Goal: Task Accomplishment & Management: Manage account settings

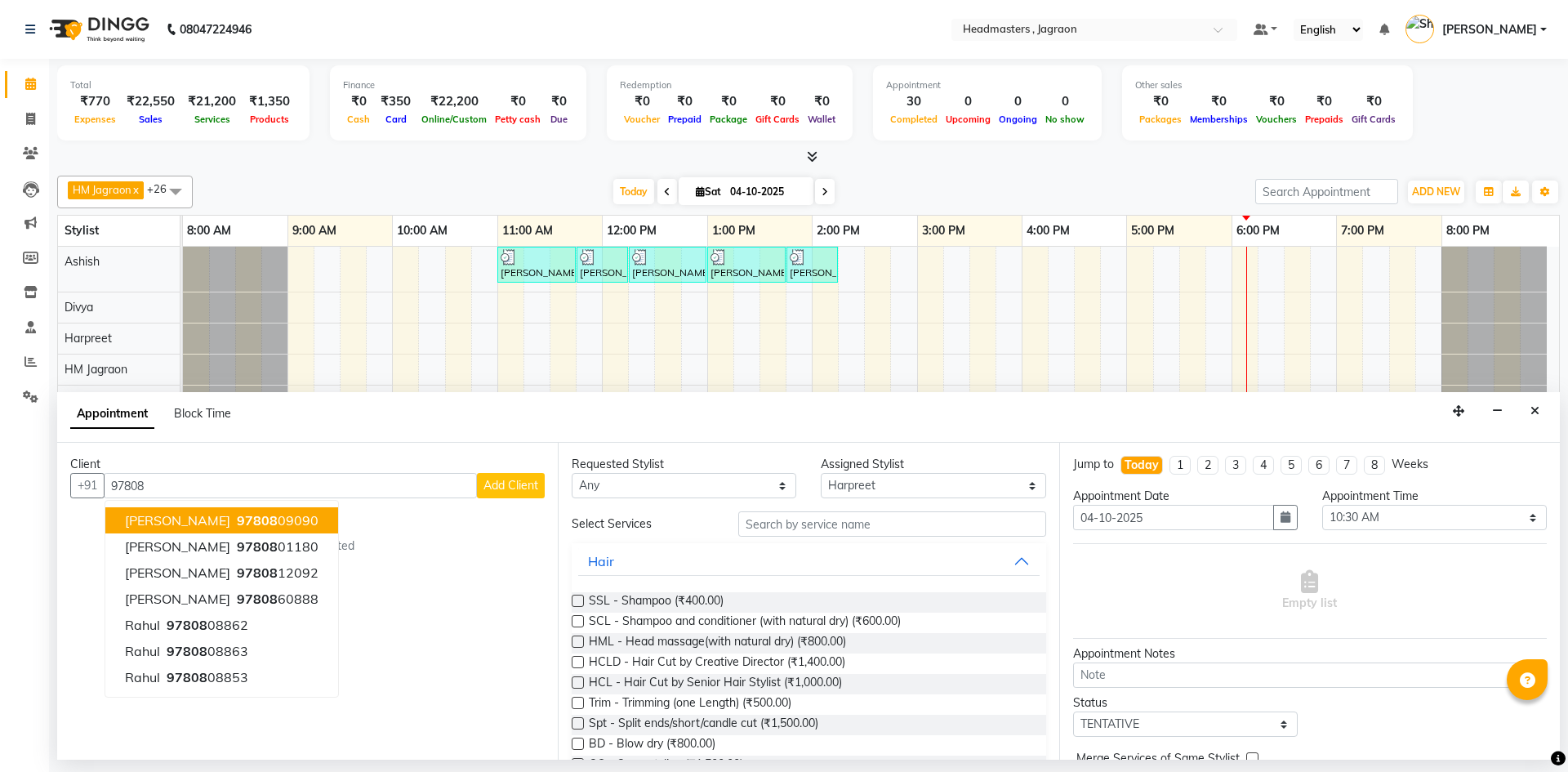
select select "54705"
select select "630"
select select "tentative"
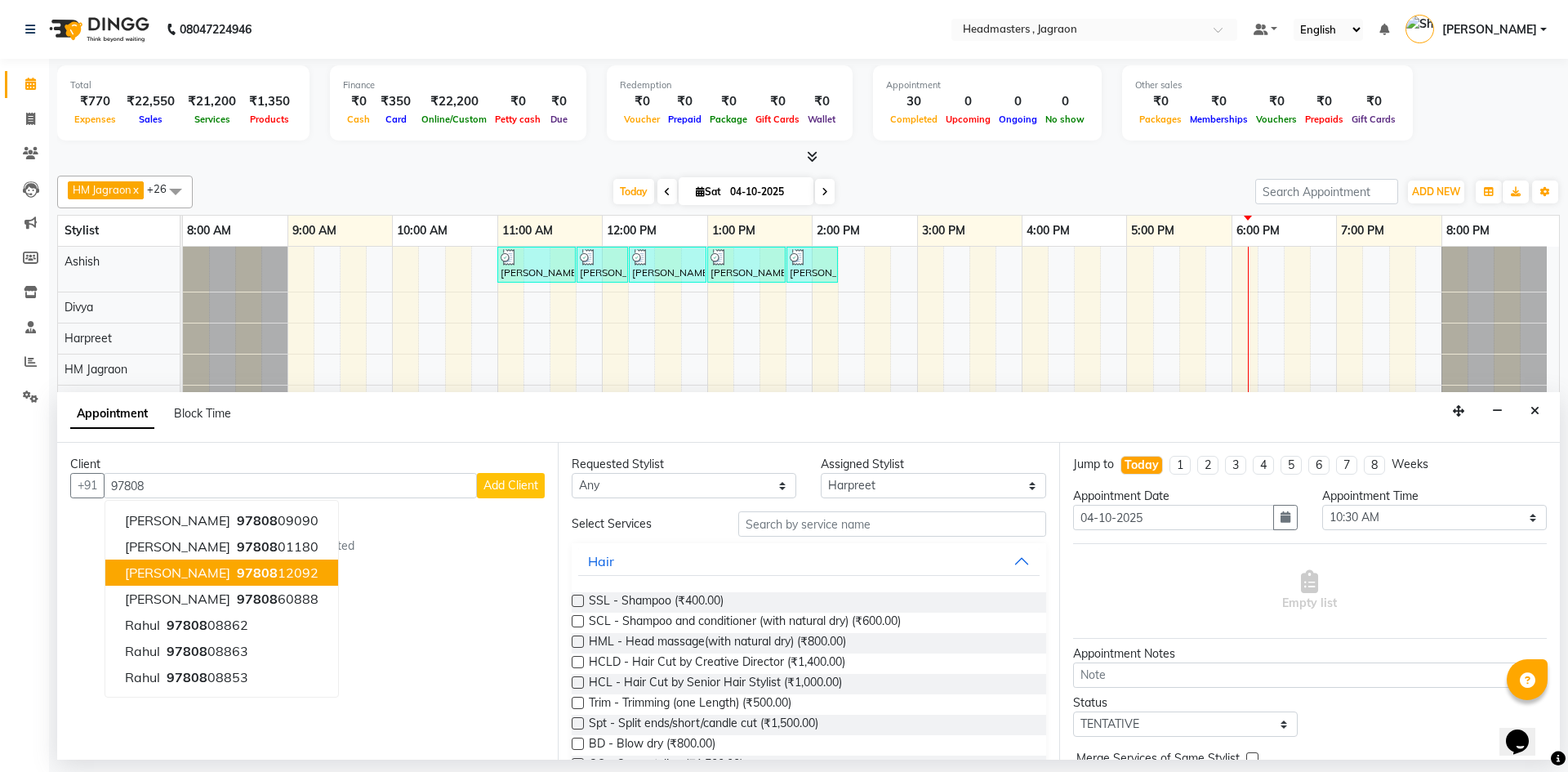
click at [295, 570] on ngb-highlight "97808 12092" at bounding box center [276, 573] width 85 height 16
type input "9780812092"
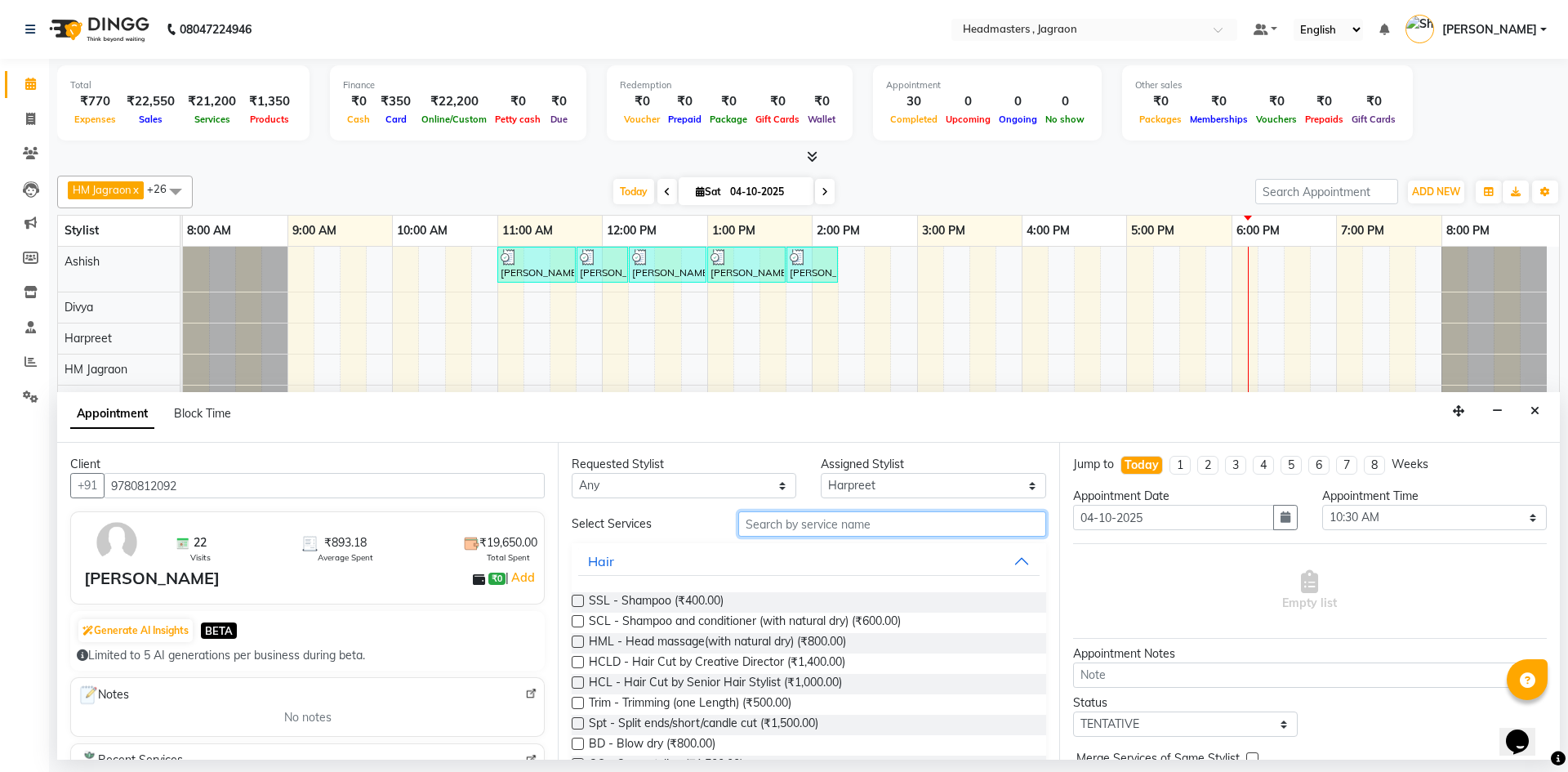
click at [852, 521] on input "text" at bounding box center [892, 524] width 308 height 25
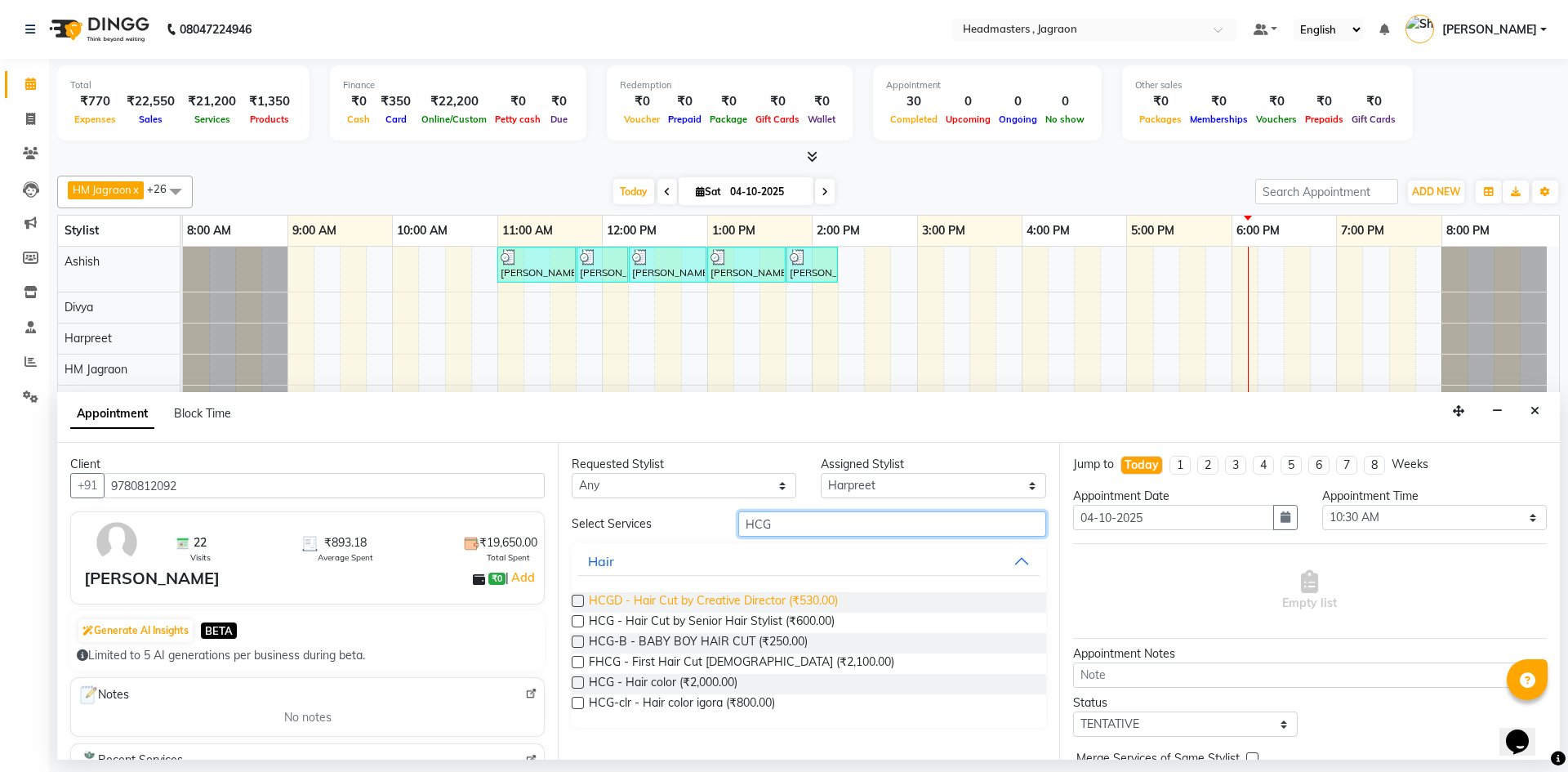
type input "HCG"
click at [801, 600] on span "HCGD - Hair Cut by Creative Director (₹530.00)" at bounding box center [713, 603] width 249 height 20
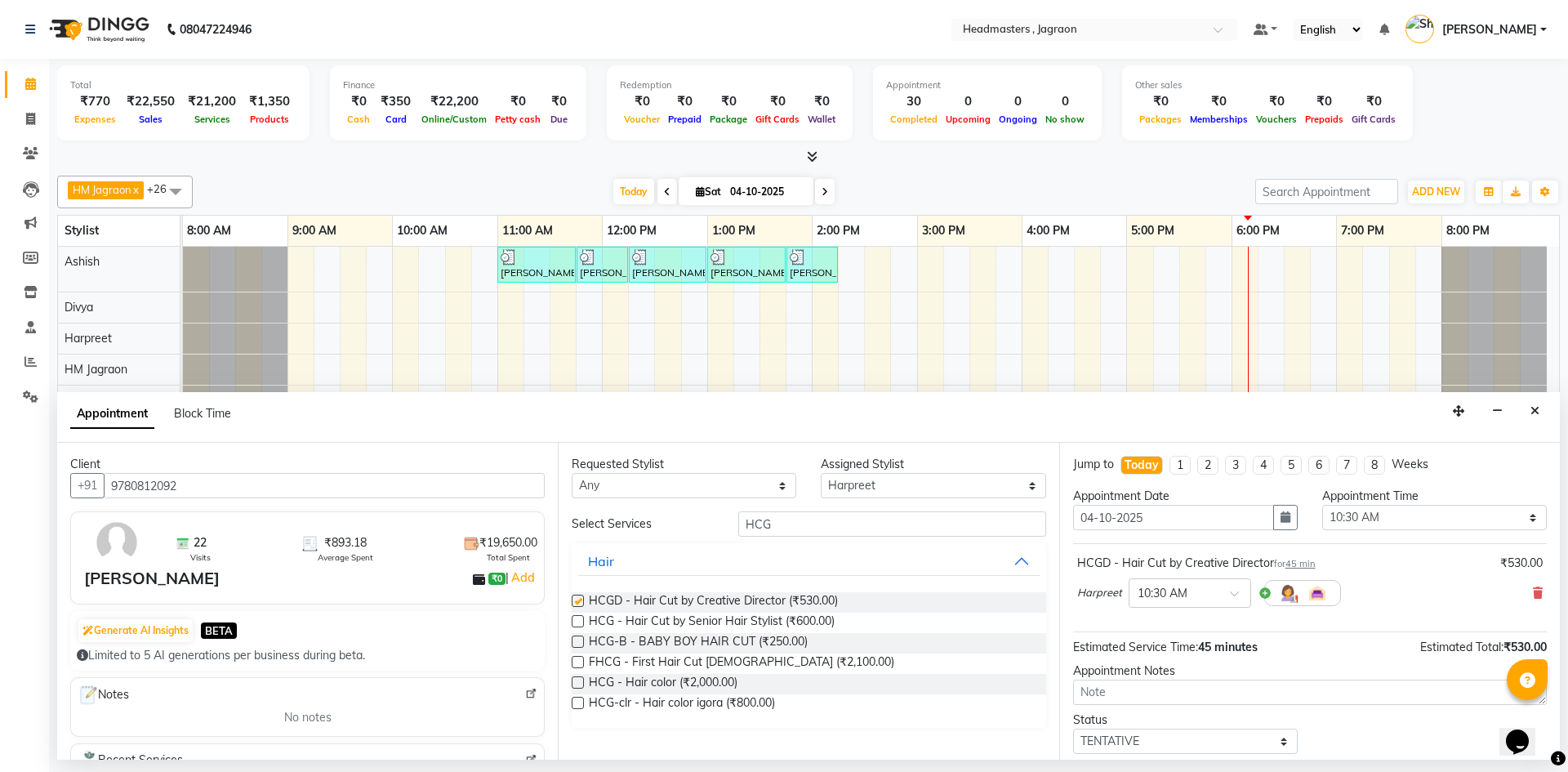
checkbox input "false"
click at [788, 529] on input "HCG" at bounding box center [892, 524] width 308 height 25
type input "H"
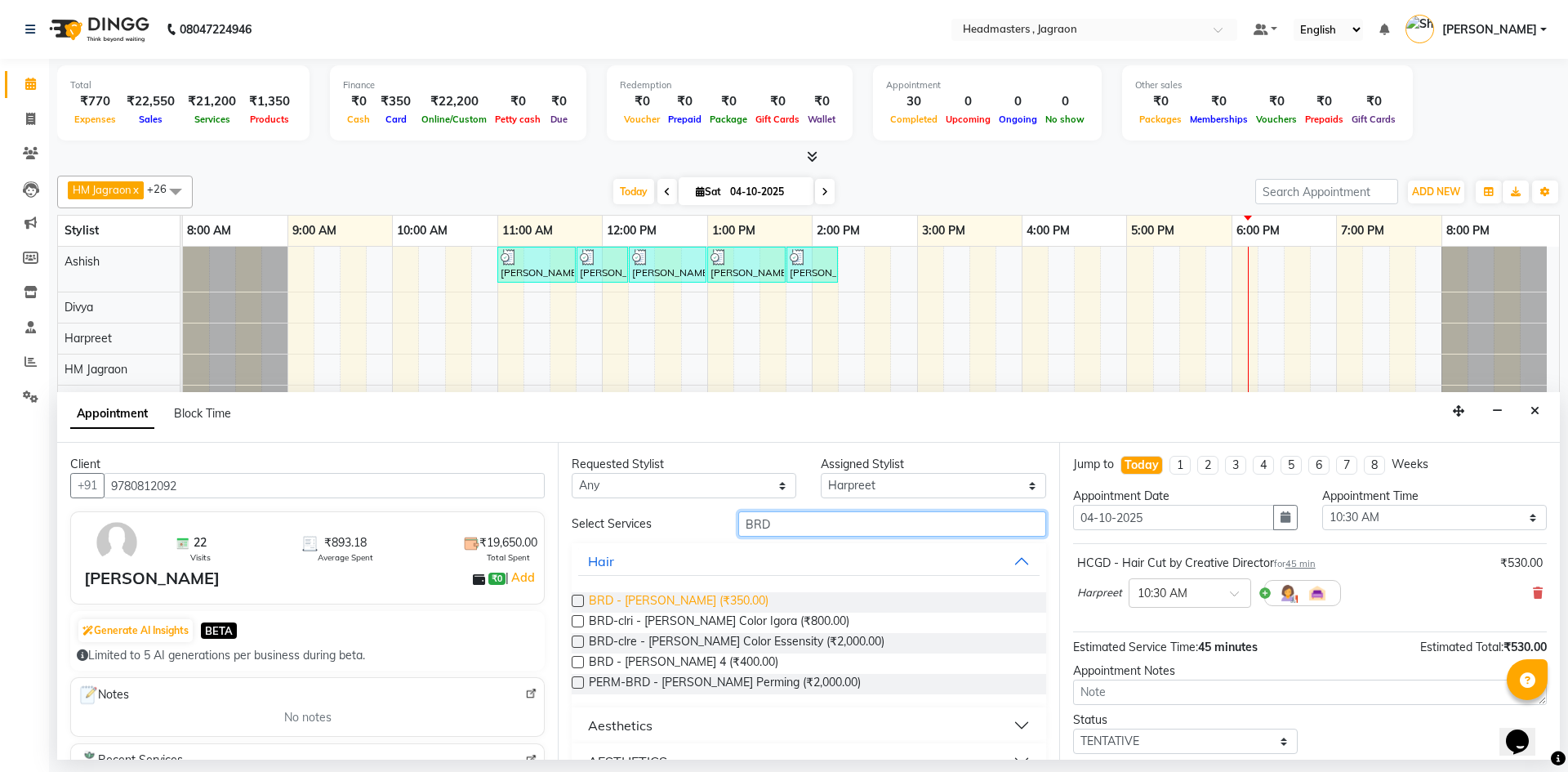
type input "BRD"
click at [663, 597] on span "BRD - [PERSON_NAME] (₹350.00)" at bounding box center [679, 603] width 180 height 20
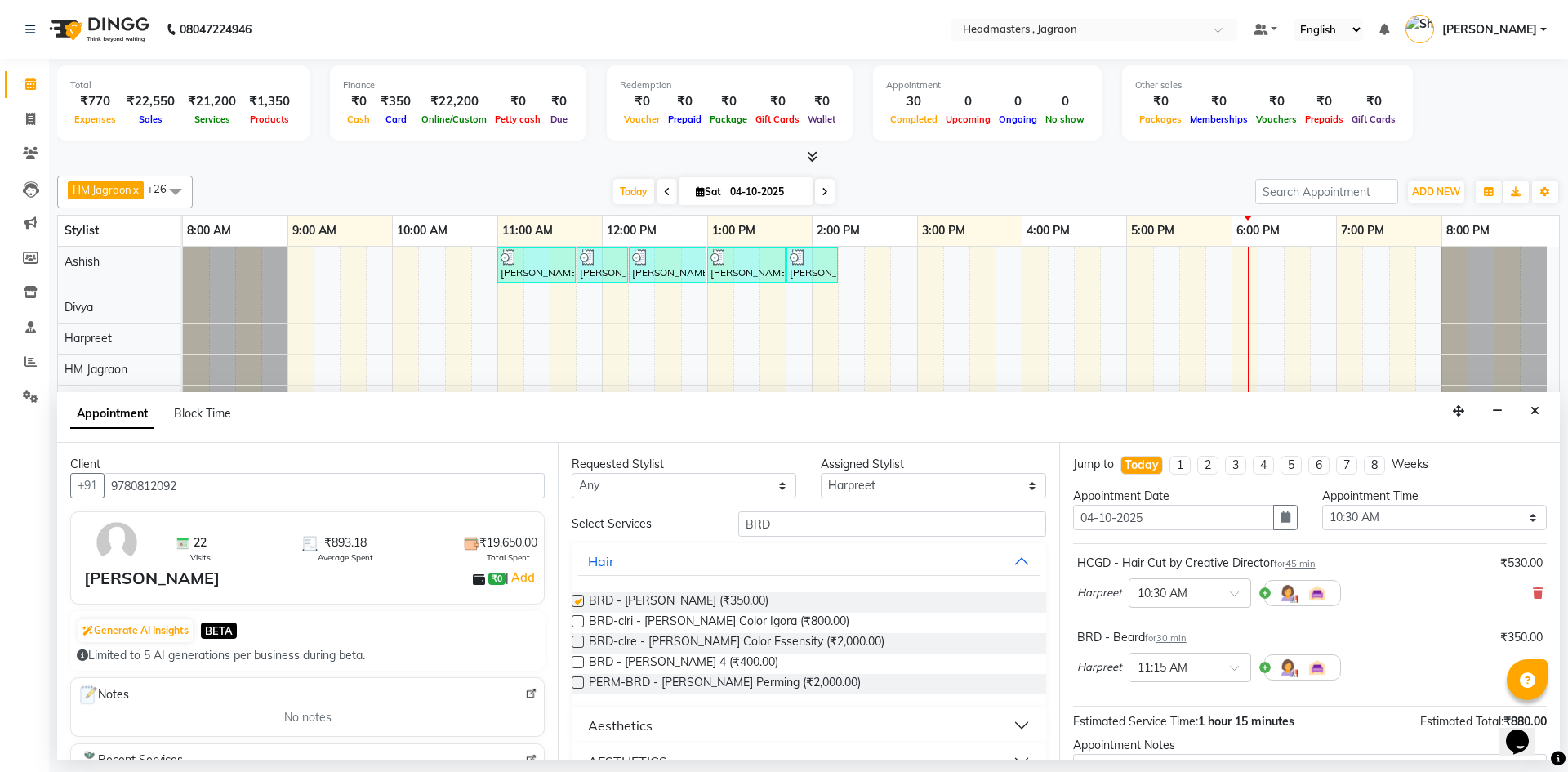
checkbox input "false"
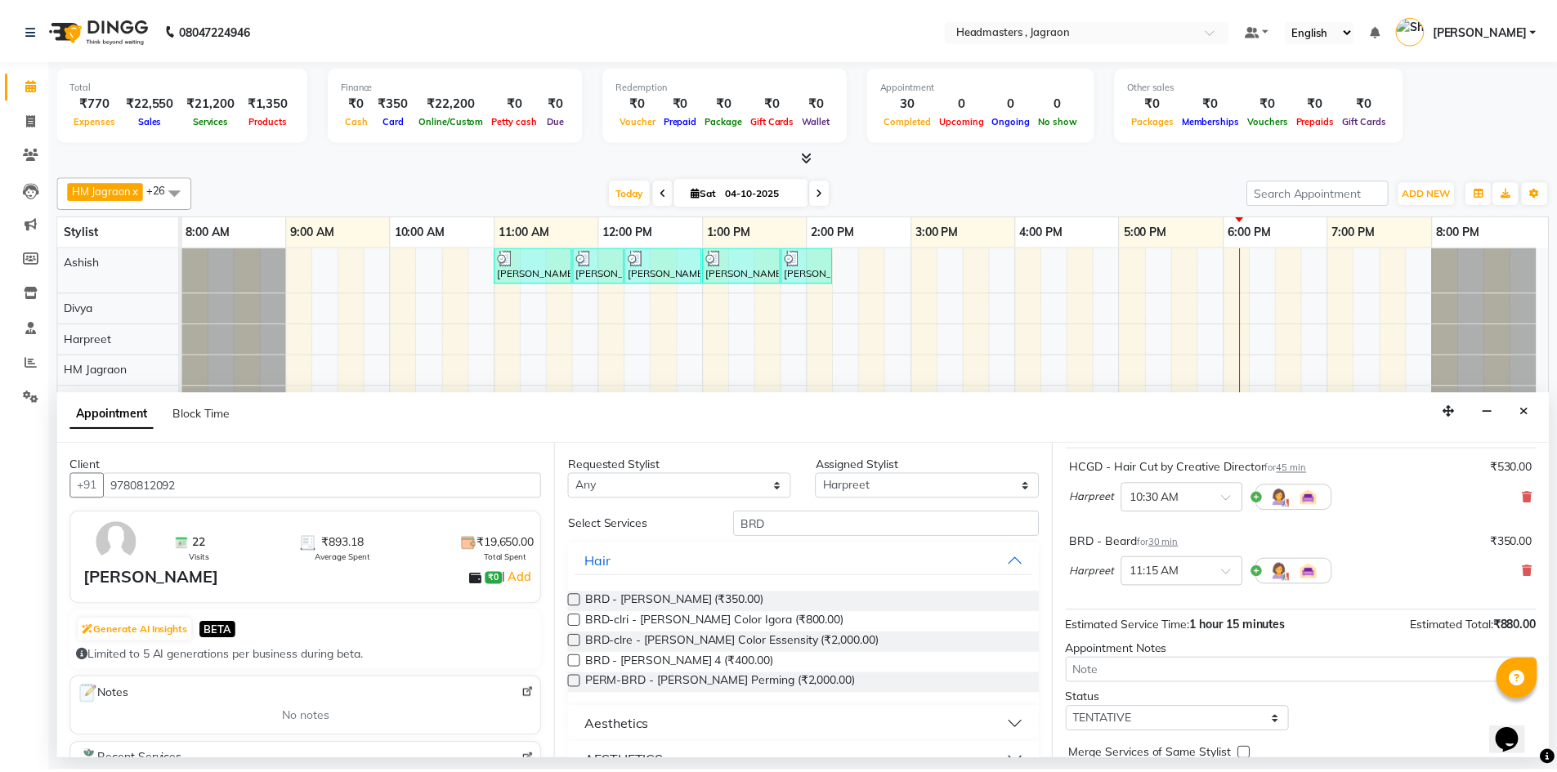
scroll to position [172, 0]
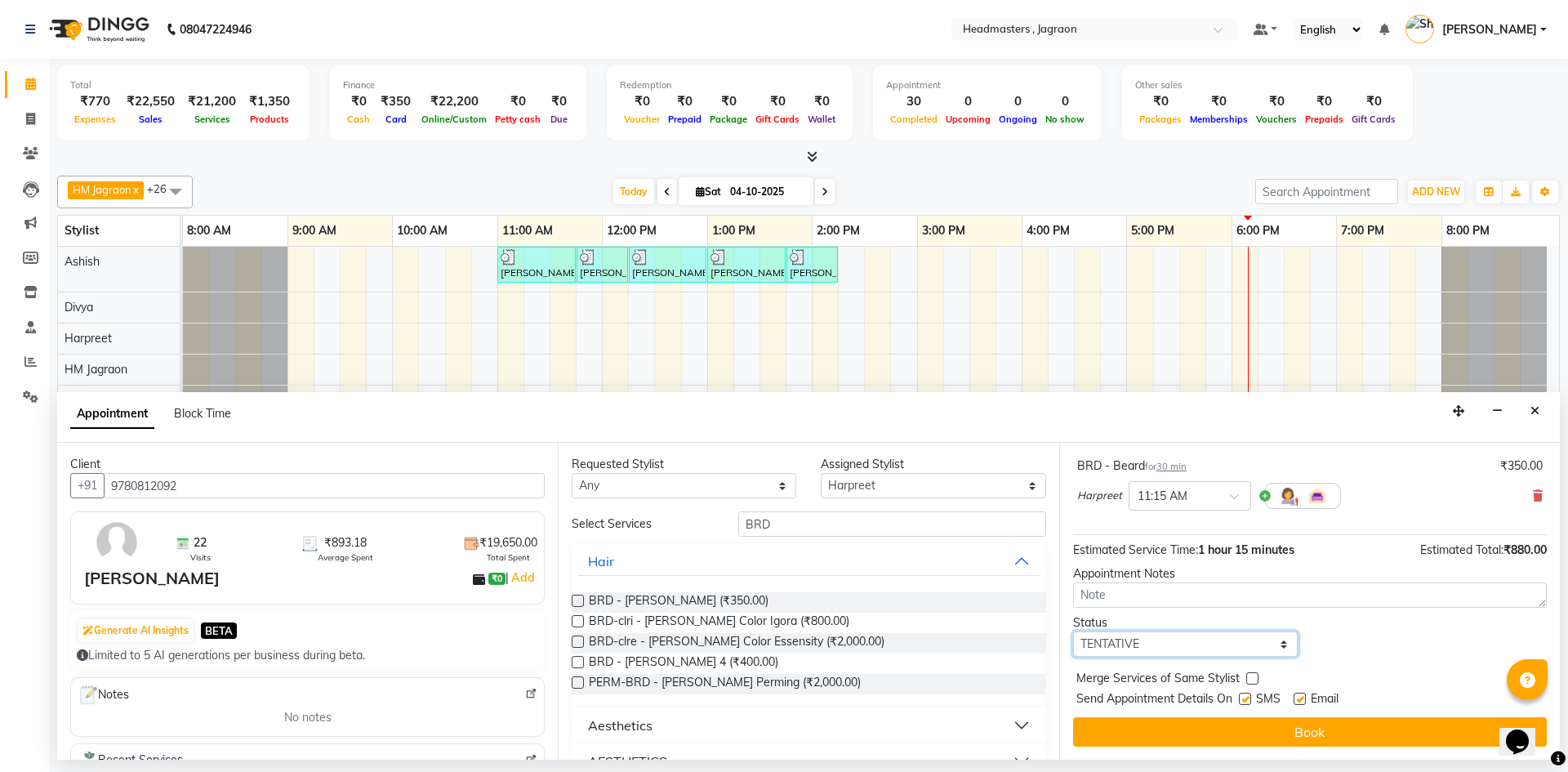
drag, startPoint x: 1134, startPoint y: 640, endPoint x: 1131, endPoint y: 652, distance: 12.4
click at [1133, 646] on select "Select TENTATIVE CONFIRM CHECK-IN UPCOMING" at bounding box center [1185, 644] width 225 height 25
select select "confirm booking"
click at [1073, 632] on select "Select TENTATIVE CONFIRM CHECK-IN UPCOMING" at bounding box center [1185, 644] width 225 height 25
click at [1247, 697] on label at bounding box center [1245, 699] width 12 height 12
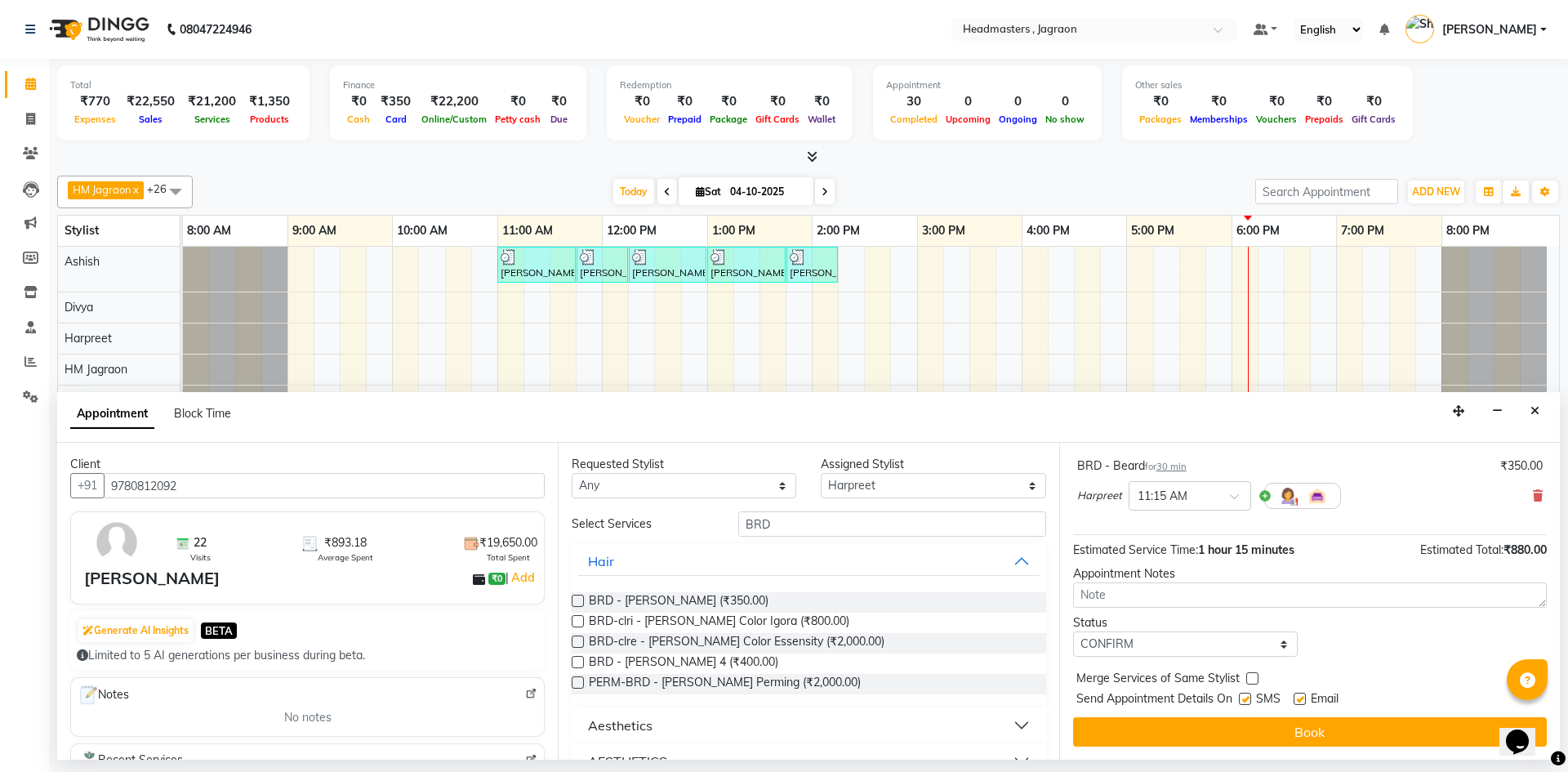
click at [1247, 697] on input "checkbox" at bounding box center [1244, 700] width 11 height 11
checkbox input "false"
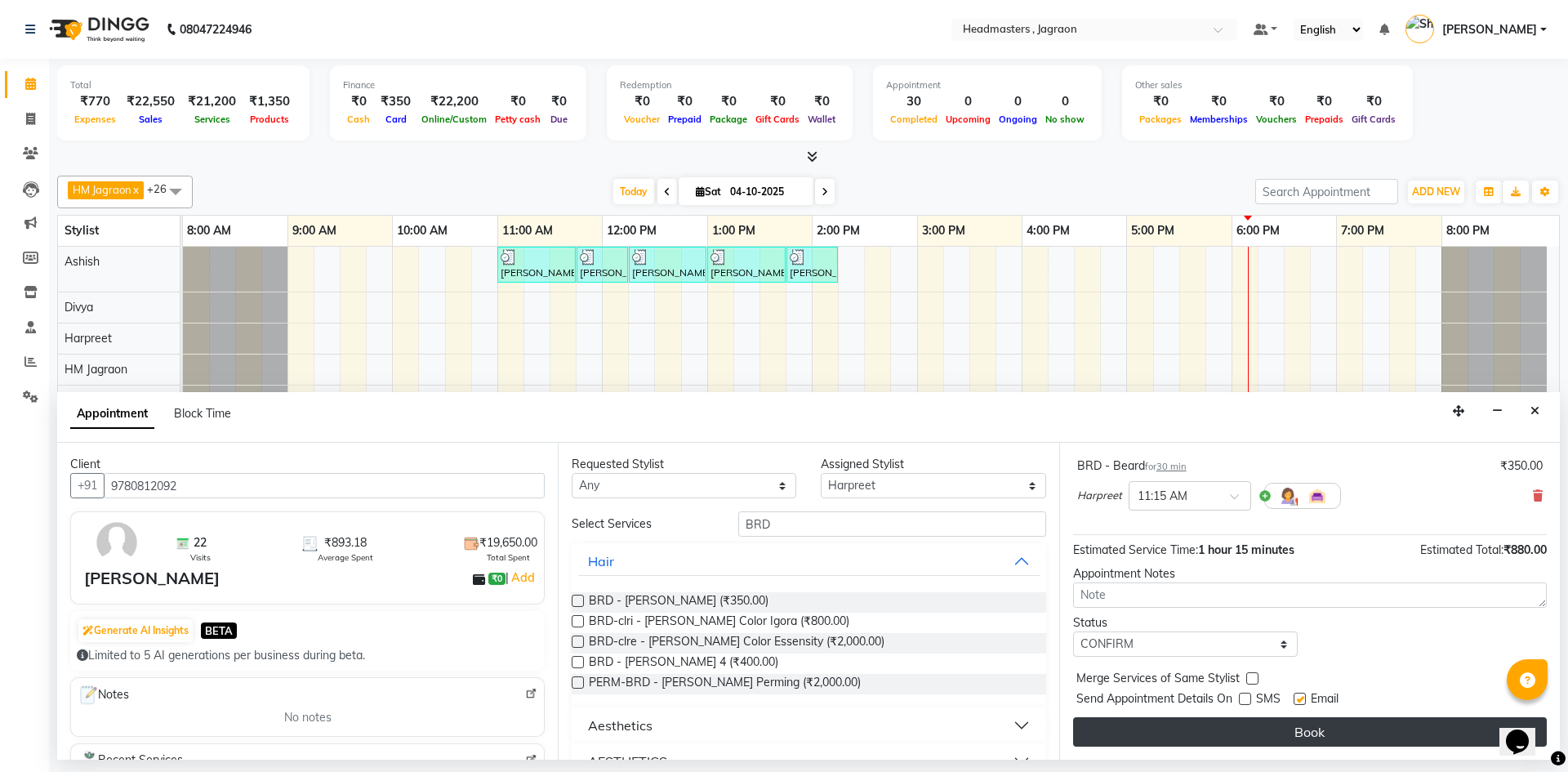
click at [1229, 734] on button "Book" at bounding box center [1310, 732] width 474 height 29
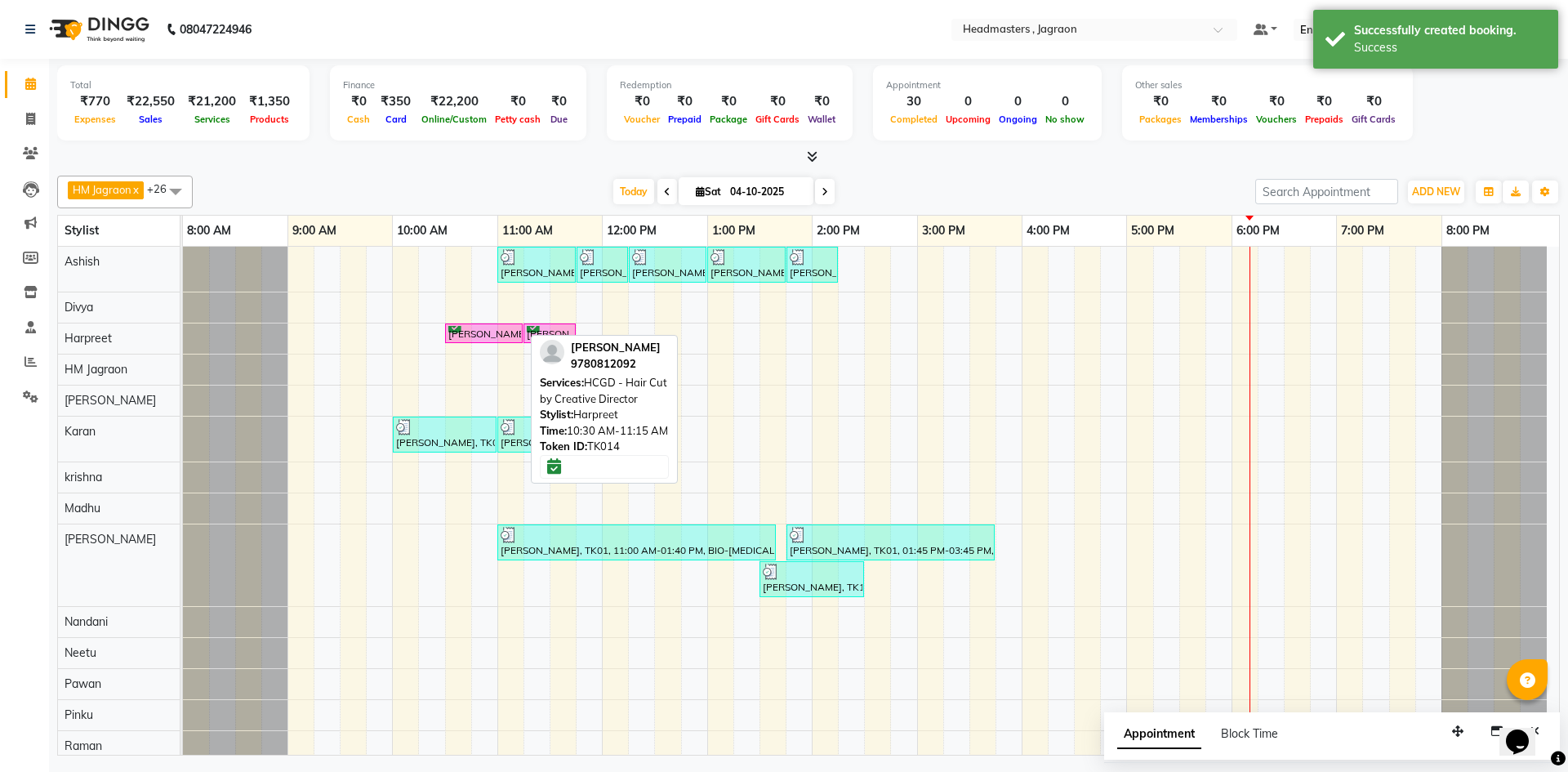
click at [498, 330] on div "[PERSON_NAME], TK14, 10:30 AM-11:15 AM, HCGD - Hair Cut by Creative Director" at bounding box center [484, 334] width 74 height 16
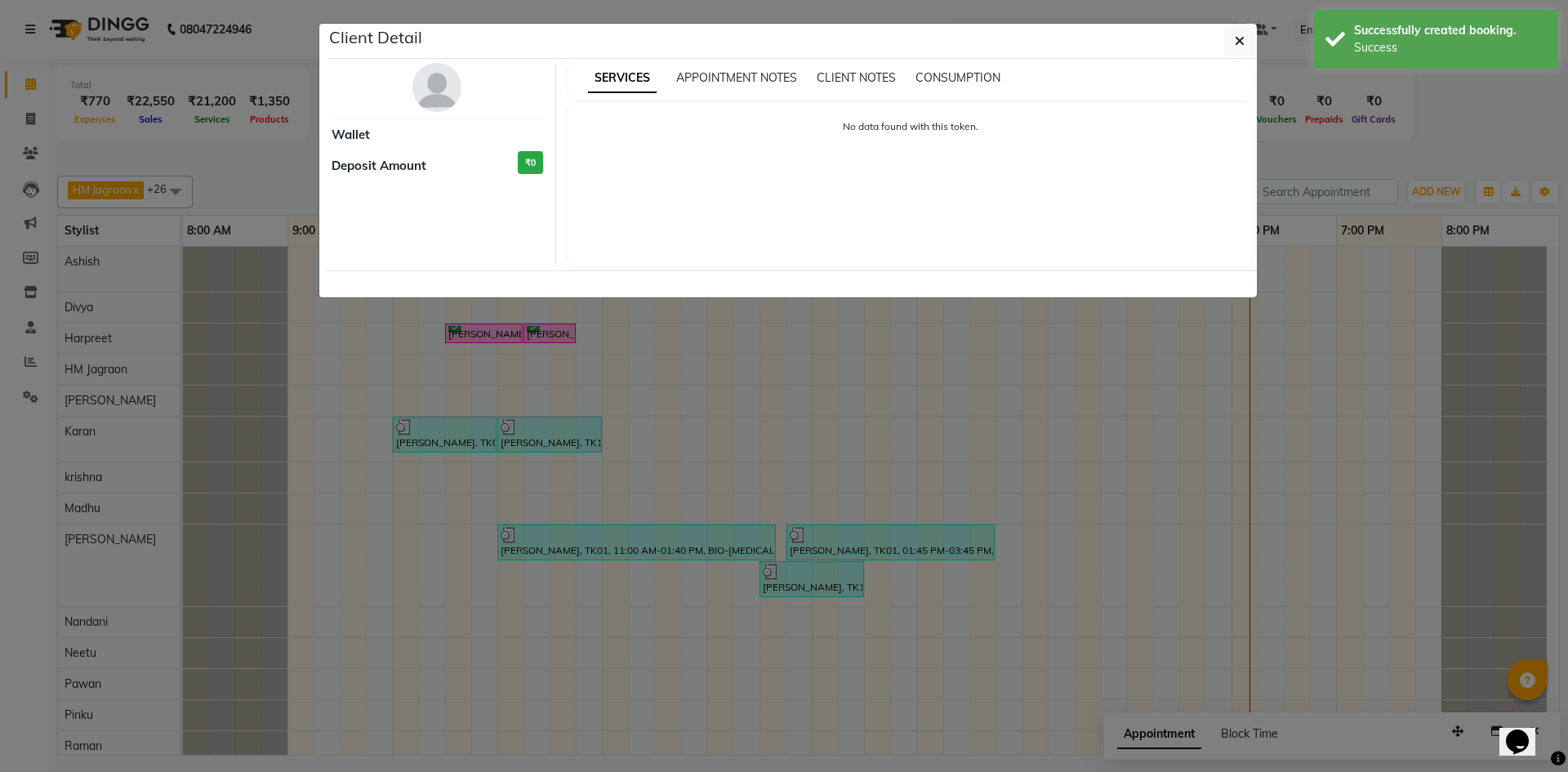
select select "6"
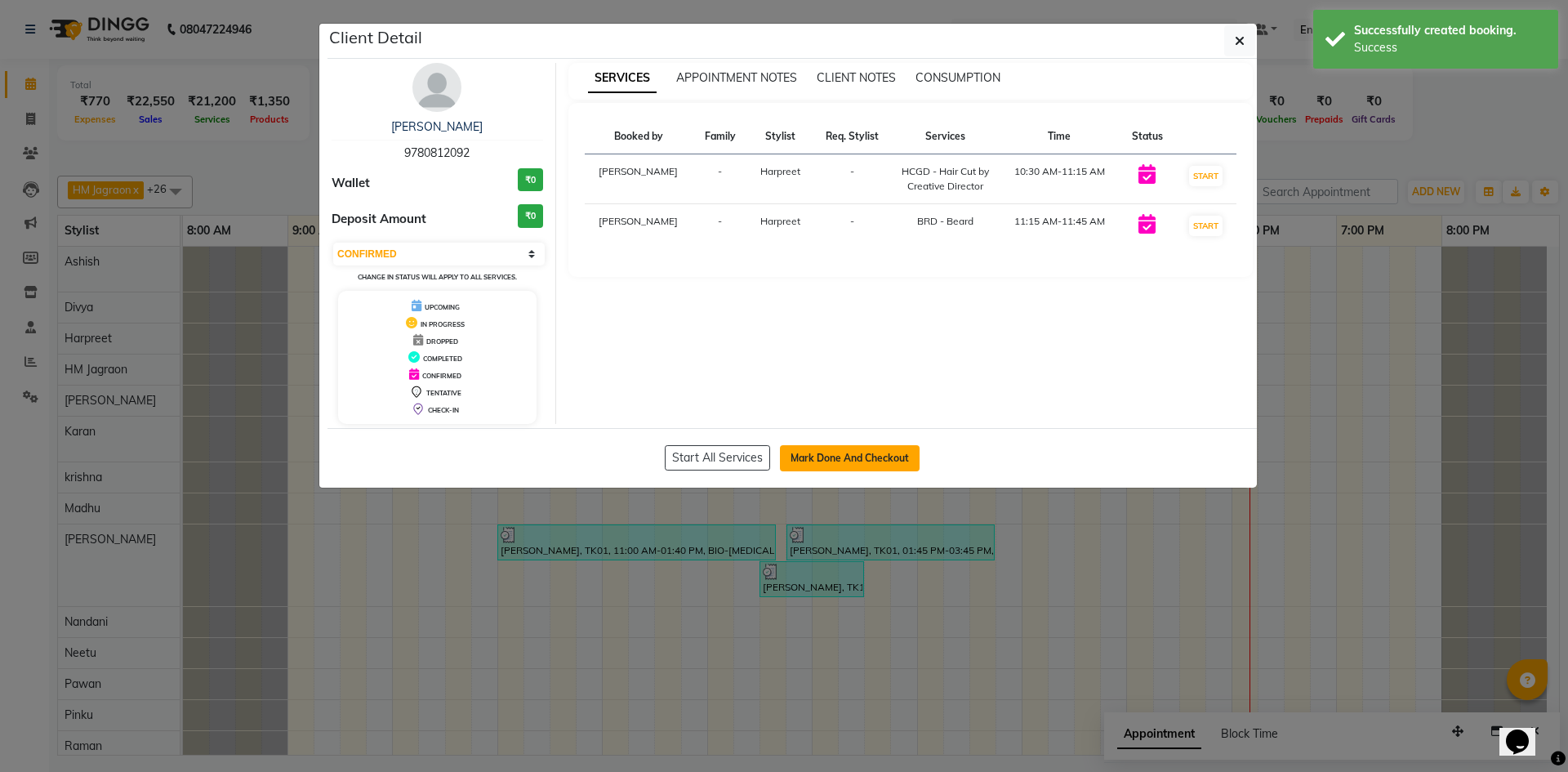
click at [818, 456] on button "Mark Done And Checkout" at bounding box center [849, 458] width 140 height 26
select select "service"
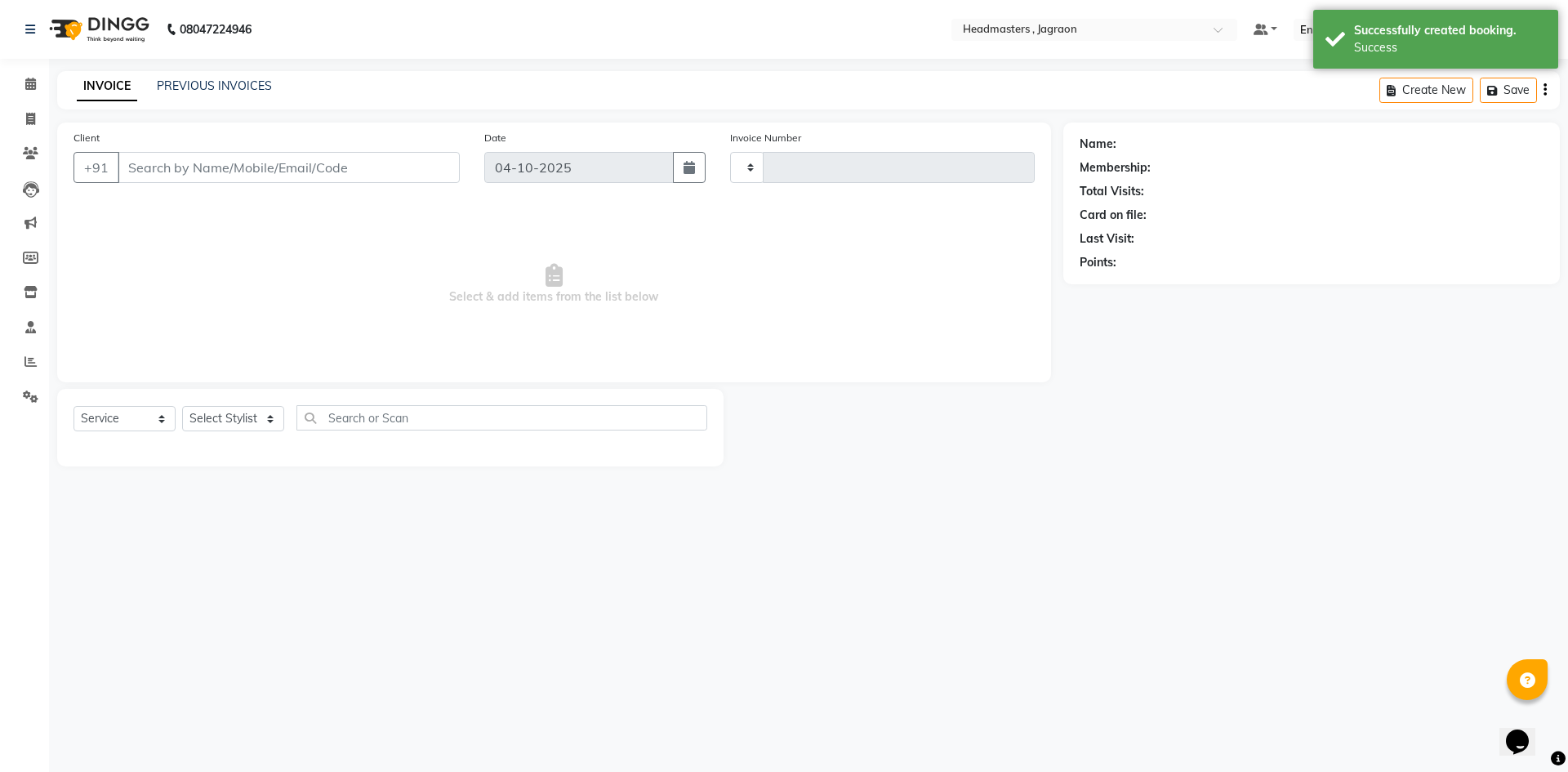
type input "2471"
select select "6935"
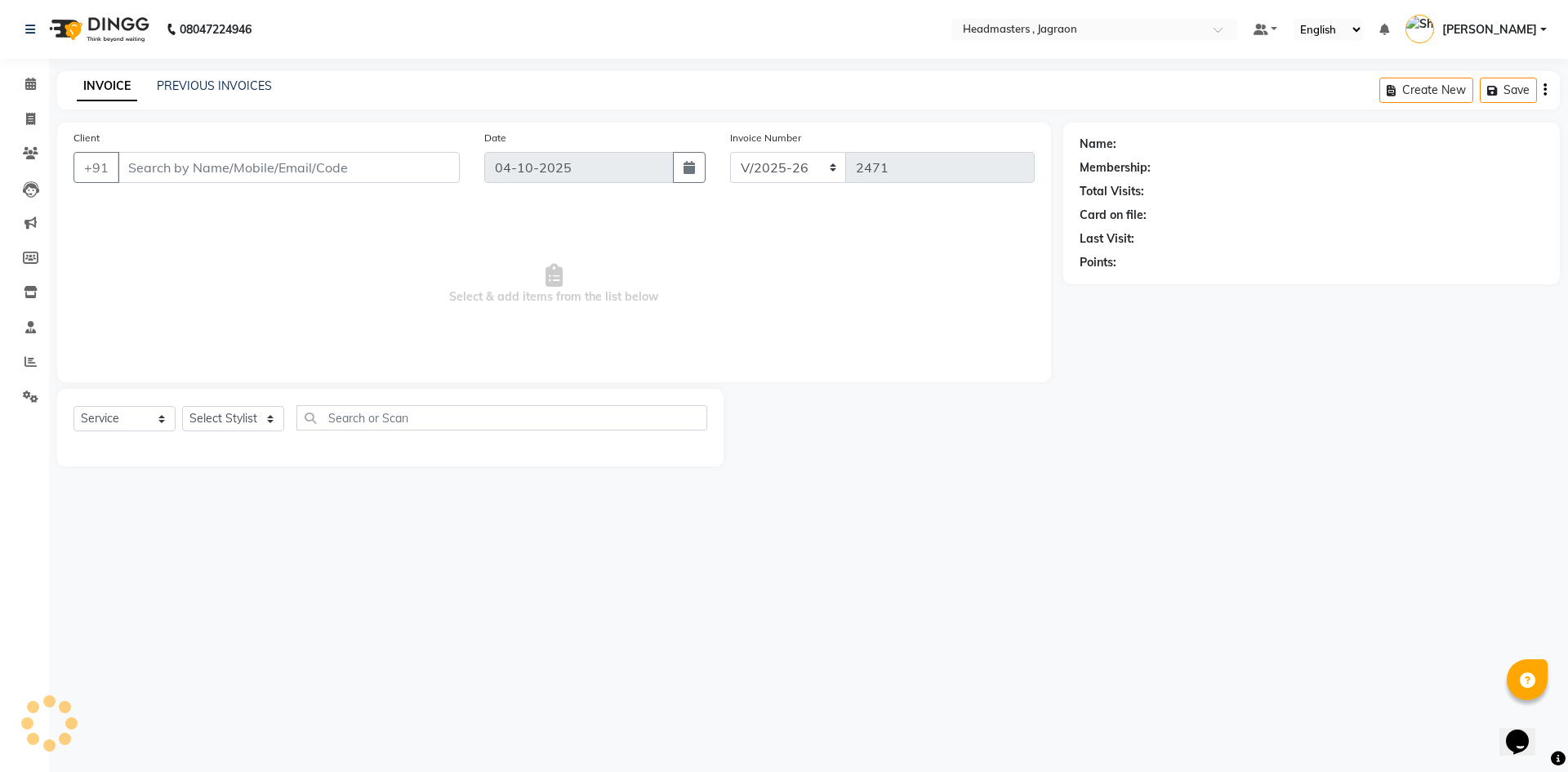
type input "9780812092"
select select "54705"
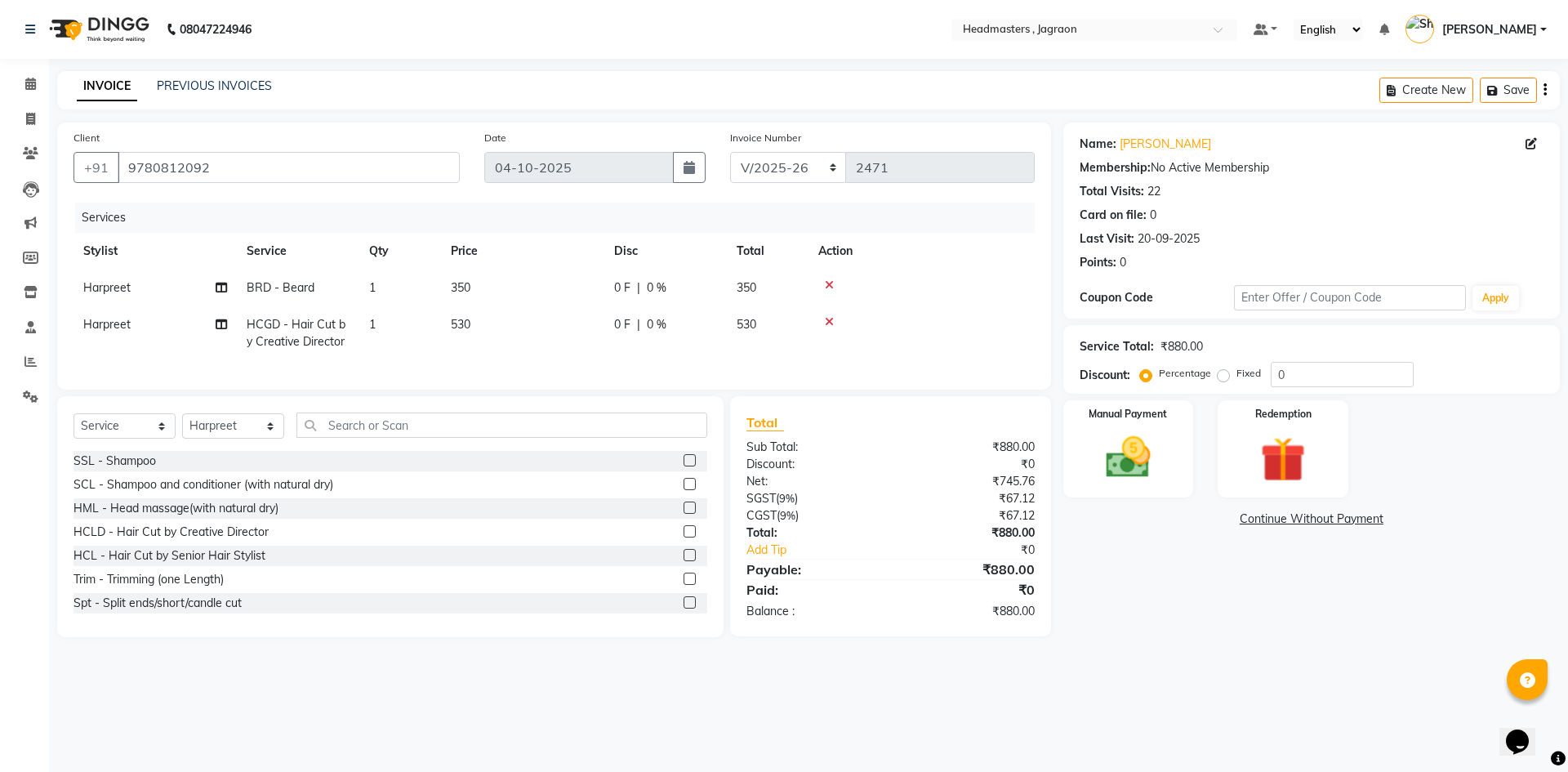
click at [624, 297] on td "0 F | 0 %" at bounding box center [666, 288] width 123 height 37
select select "54705"
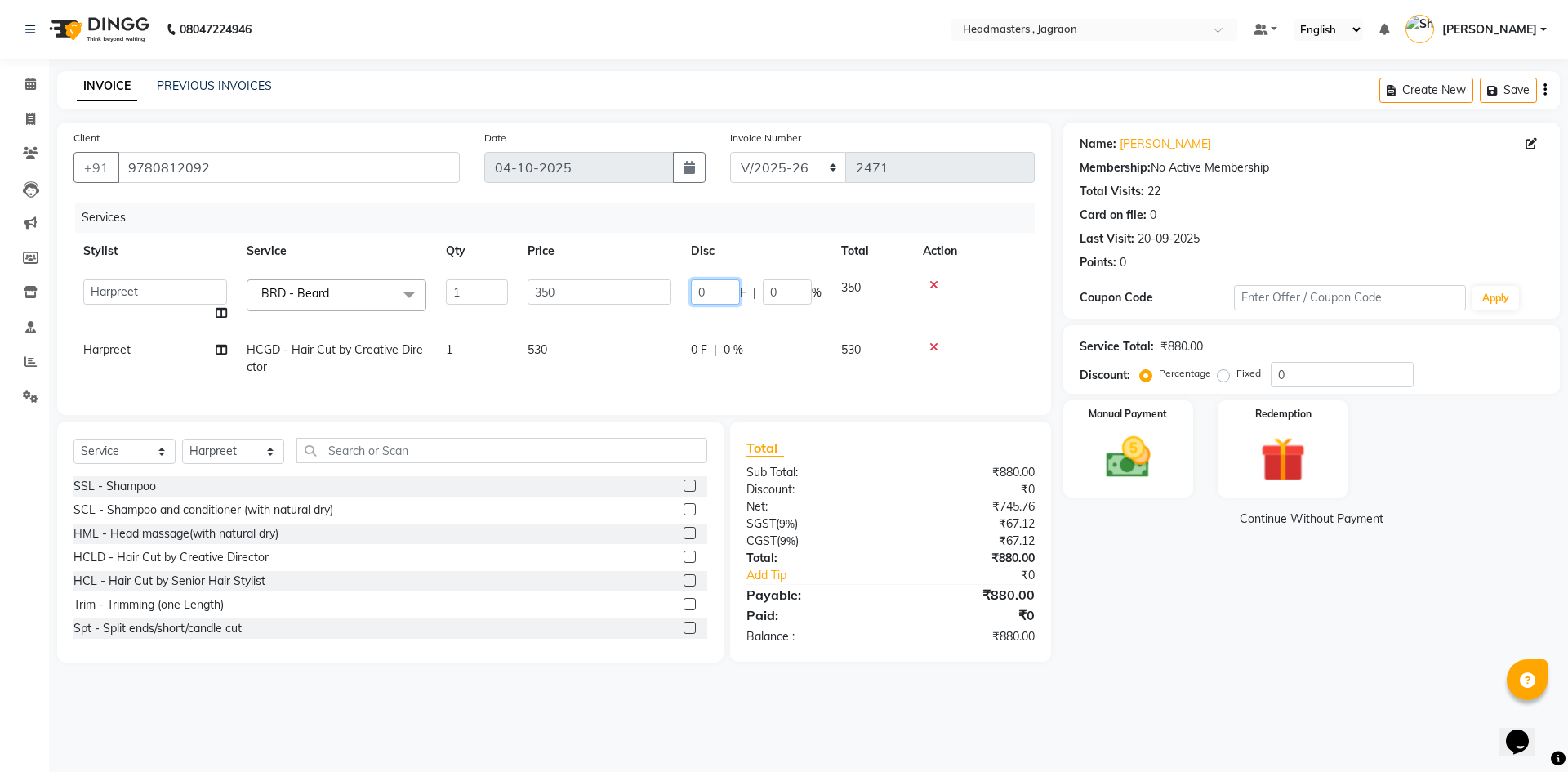
click at [712, 289] on input "0" at bounding box center [715, 292] width 49 height 25
type input "2"
type input "100"
click at [718, 352] on td "0 F | 0 %" at bounding box center [757, 359] width 150 height 54
select select "54705"
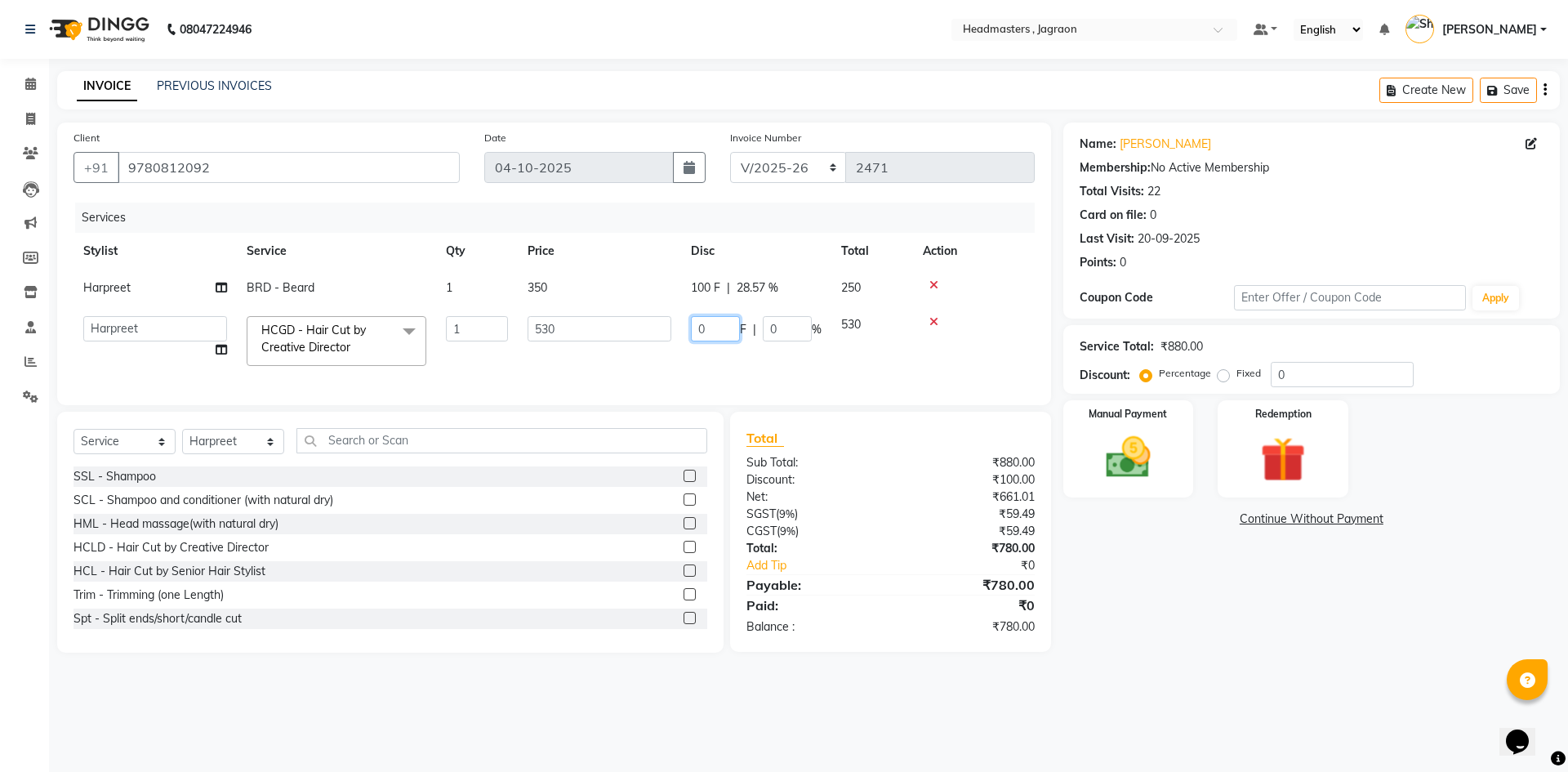
click at [705, 331] on input "0" at bounding box center [715, 328] width 49 height 25
type input "180"
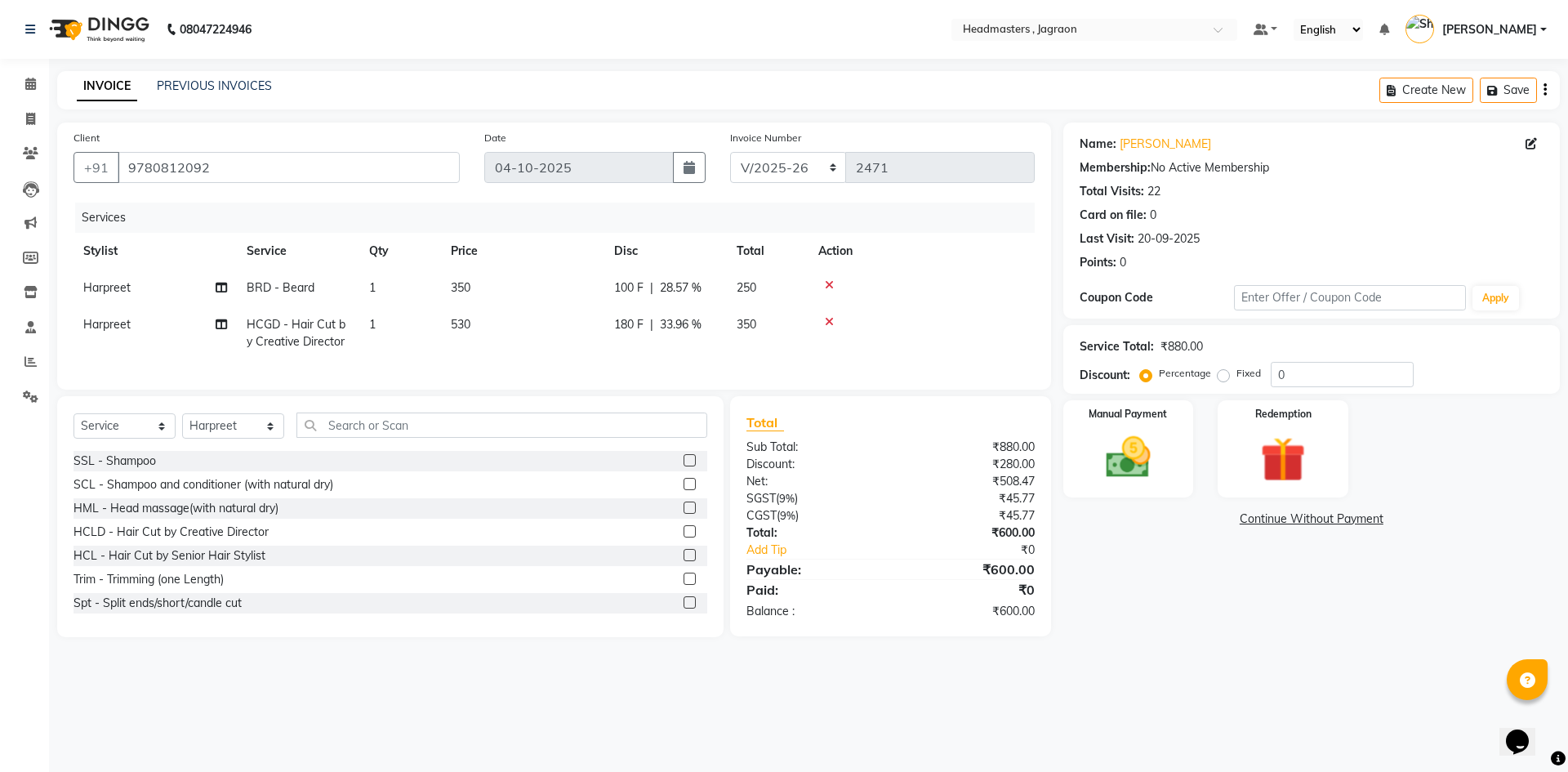
click at [710, 351] on td "180 F | 33.96 %" at bounding box center [666, 333] width 123 height 54
select select "54705"
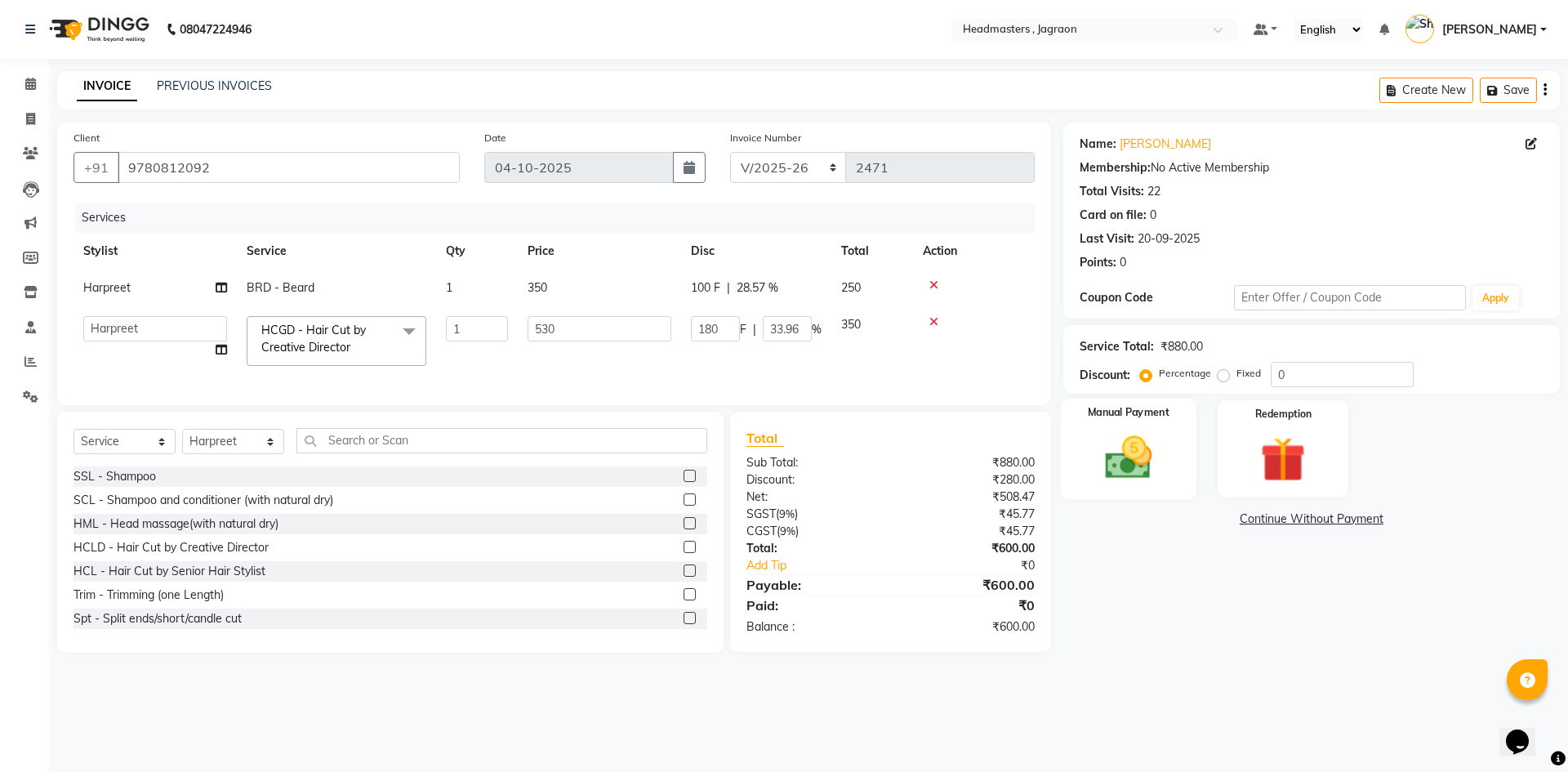
click at [1070, 489] on div "Manual Payment" at bounding box center [1128, 449] width 136 height 101
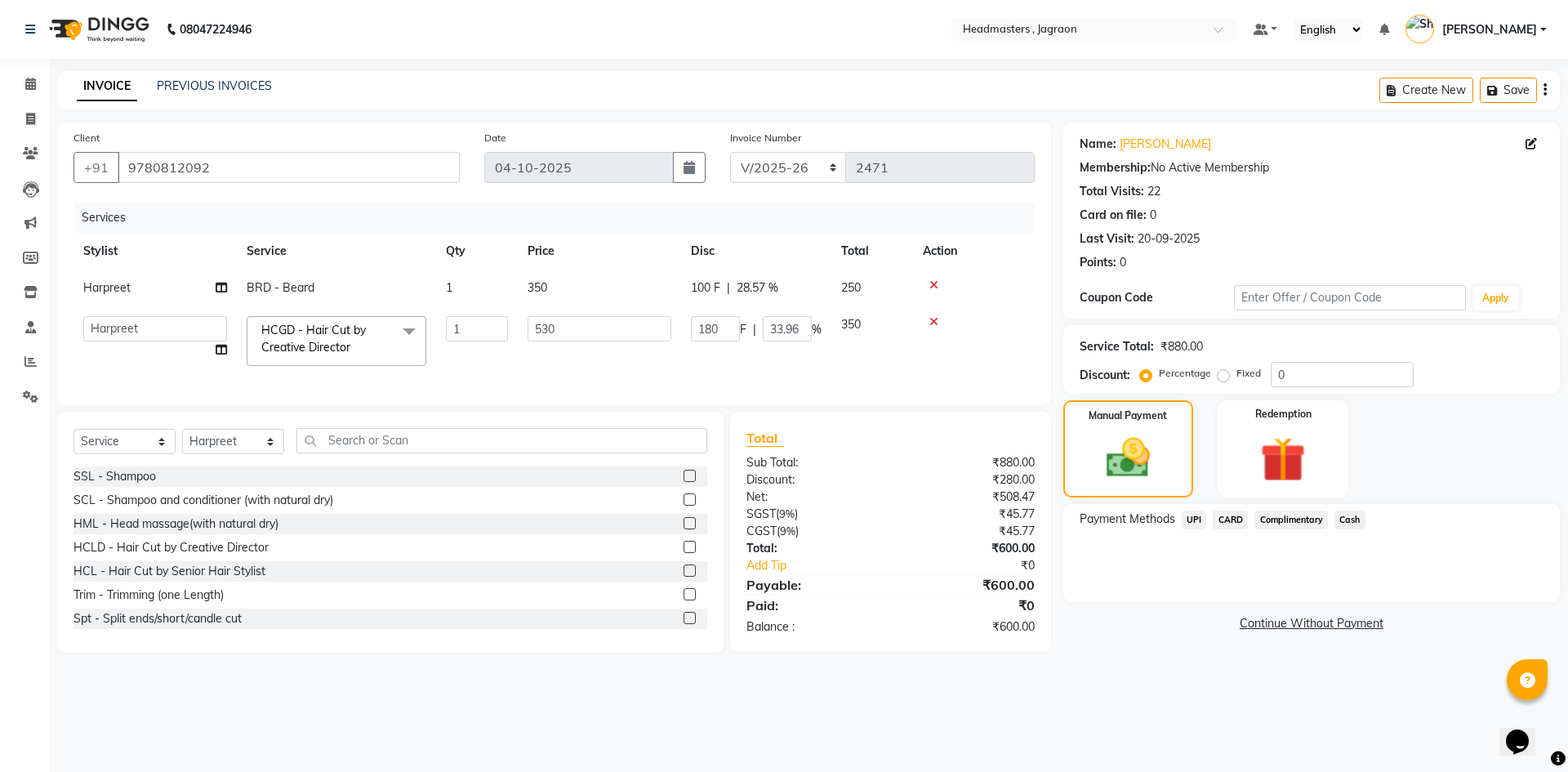
drag, startPoint x: 1347, startPoint y: 519, endPoint x: 1349, endPoint y: 530, distance: 11.2
click at [1347, 520] on span "Cash" at bounding box center [1349, 520] width 31 height 19
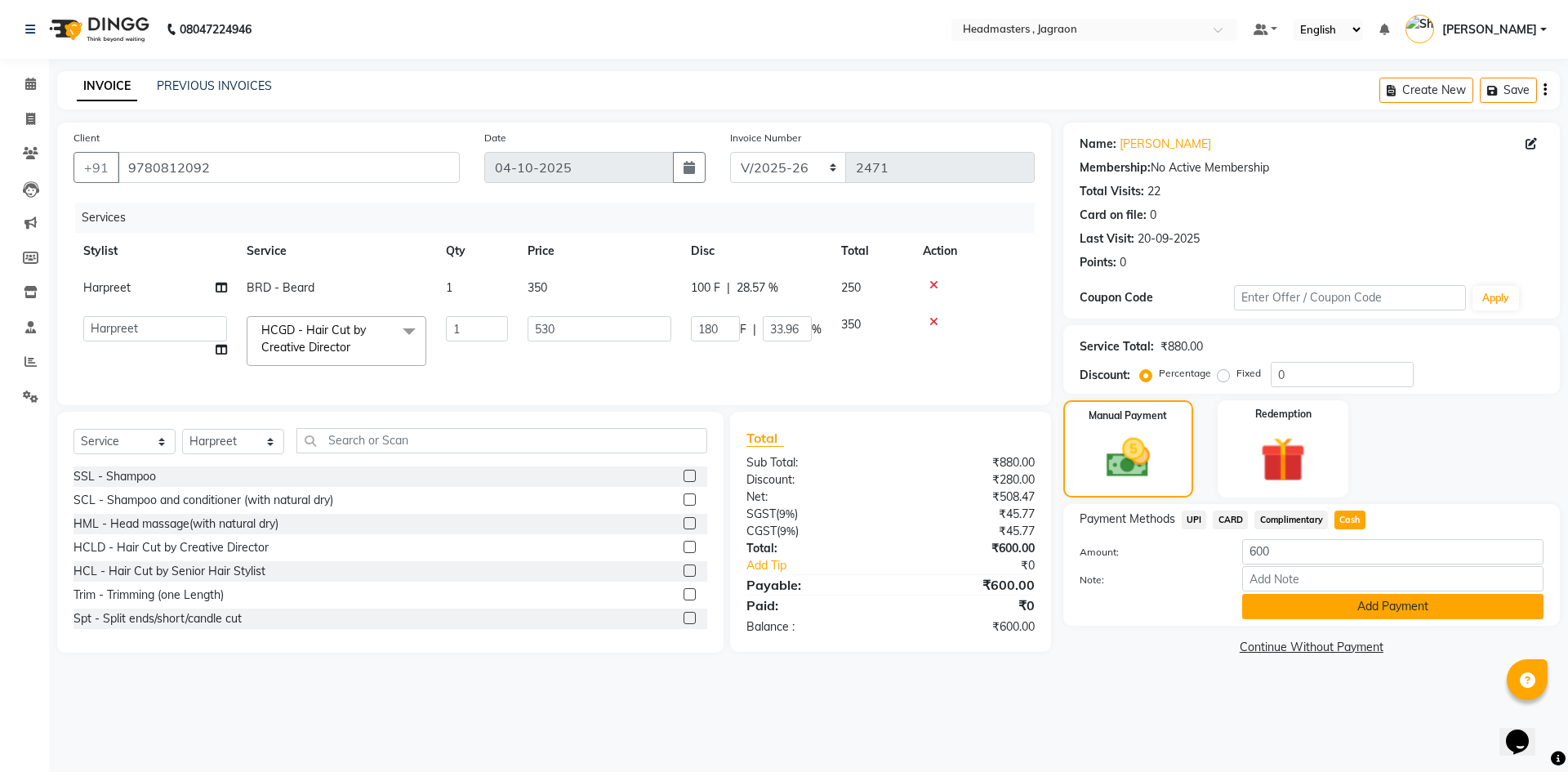
click at [1370, 600] on button "Add Payment" at bounding box center [1393, 606] width 302 height 25
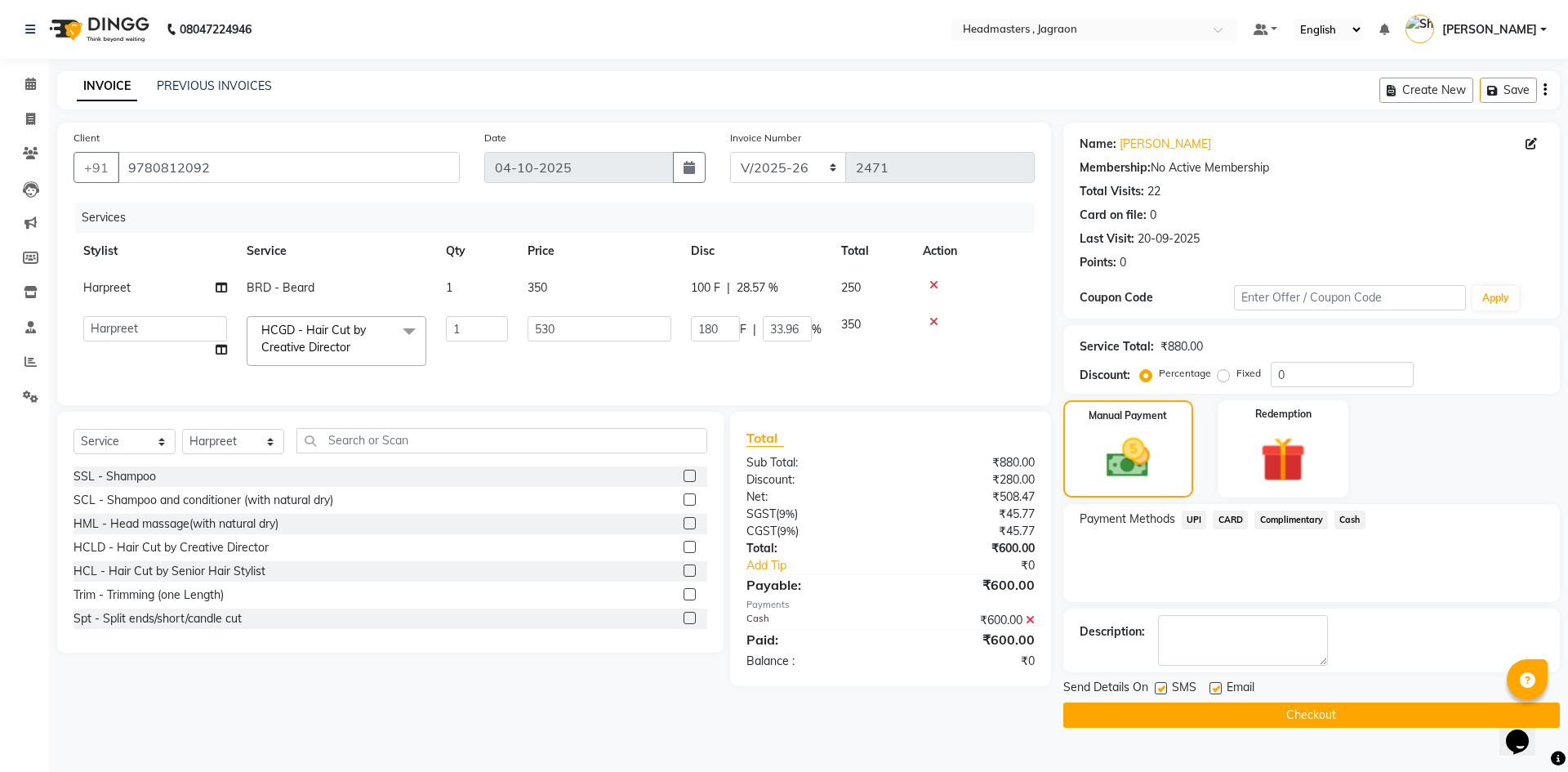
click at [1361, 710] on button "Checkout" at bounding box center [1311, 715] width 497 height 25
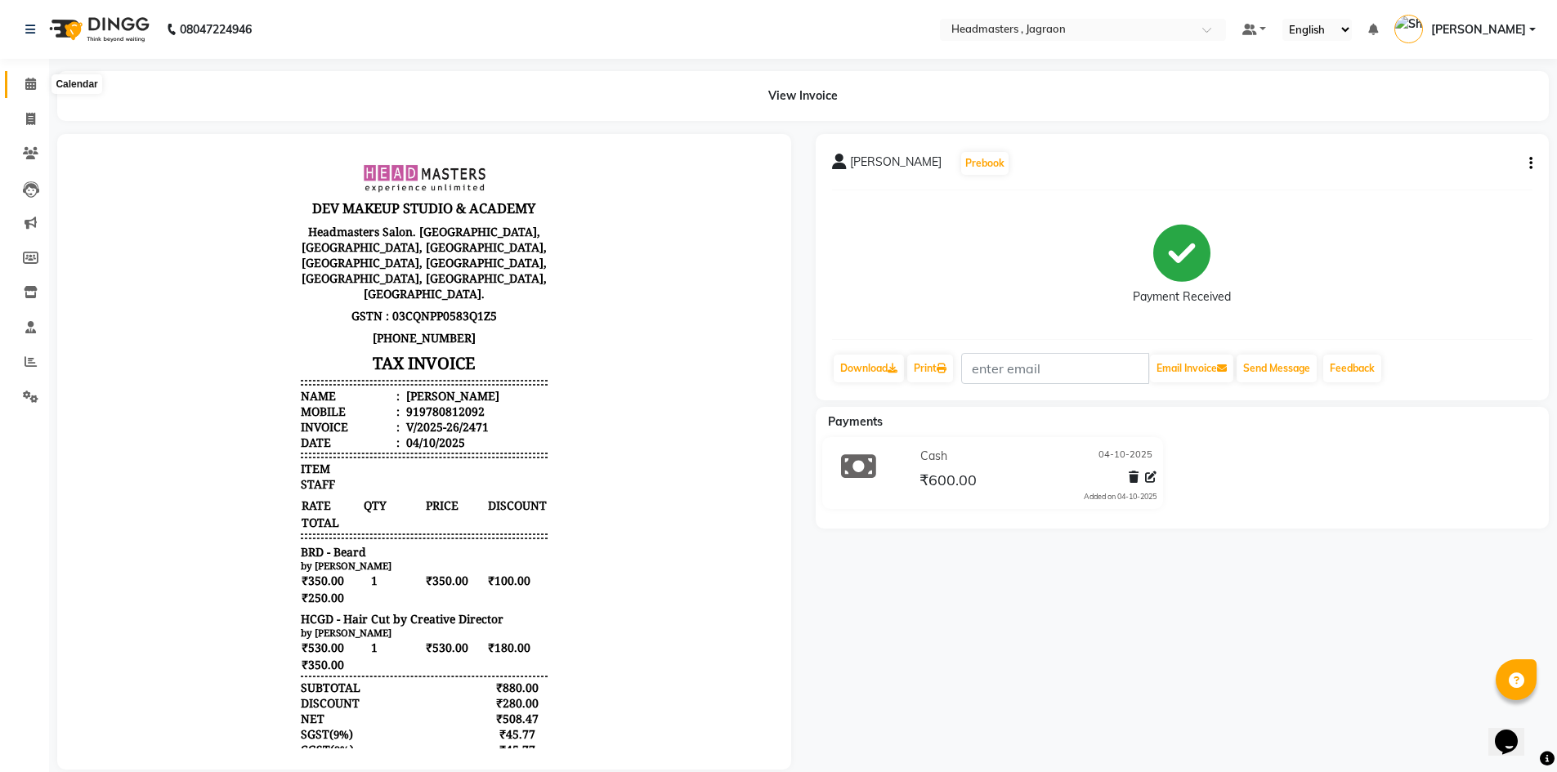
click at [32, 93] on span at bounding box center [30, 84] width 29 height 19
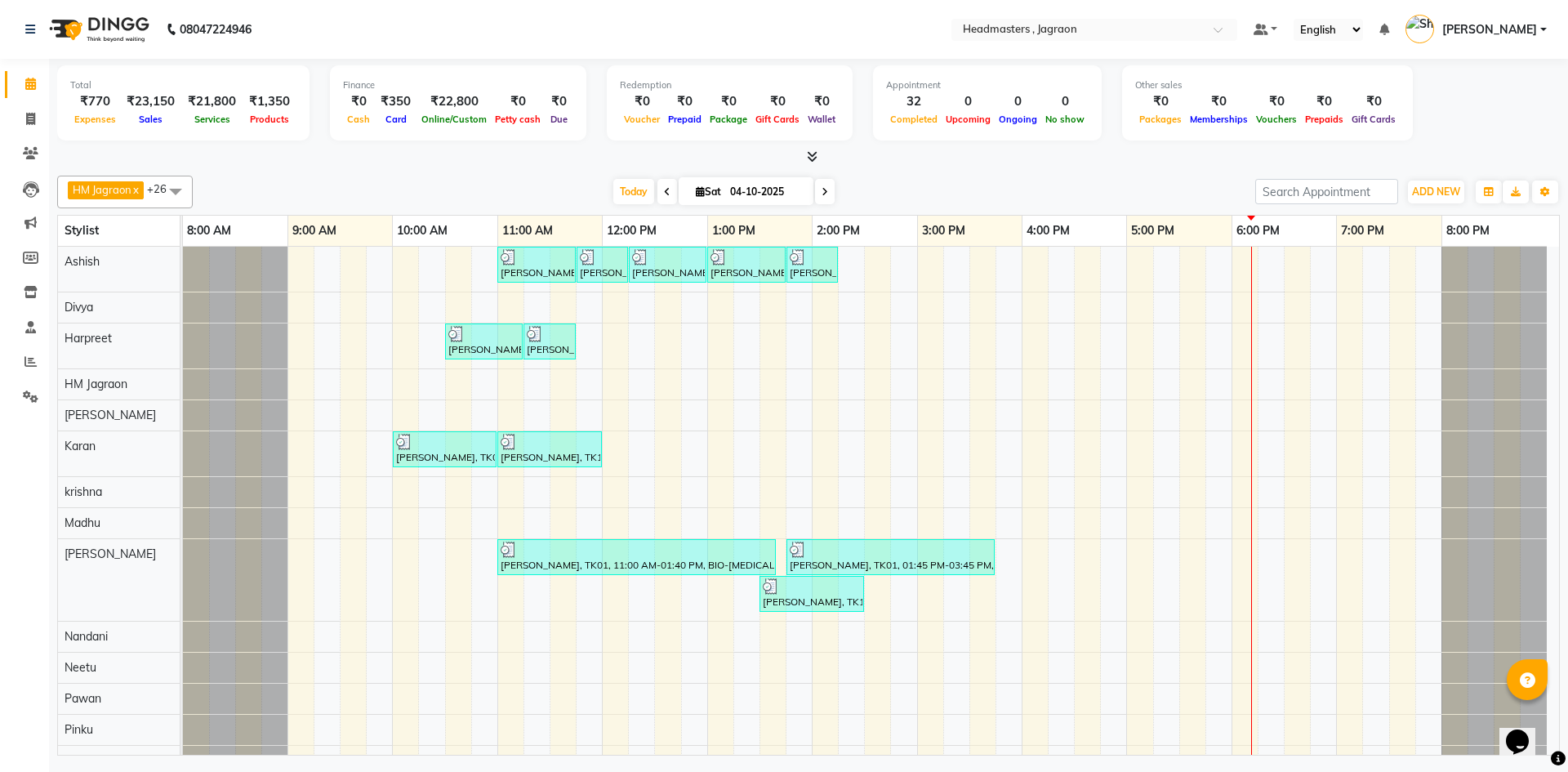
click at [655, 328] on td at bounding box center [668, 730] width 26 height 967
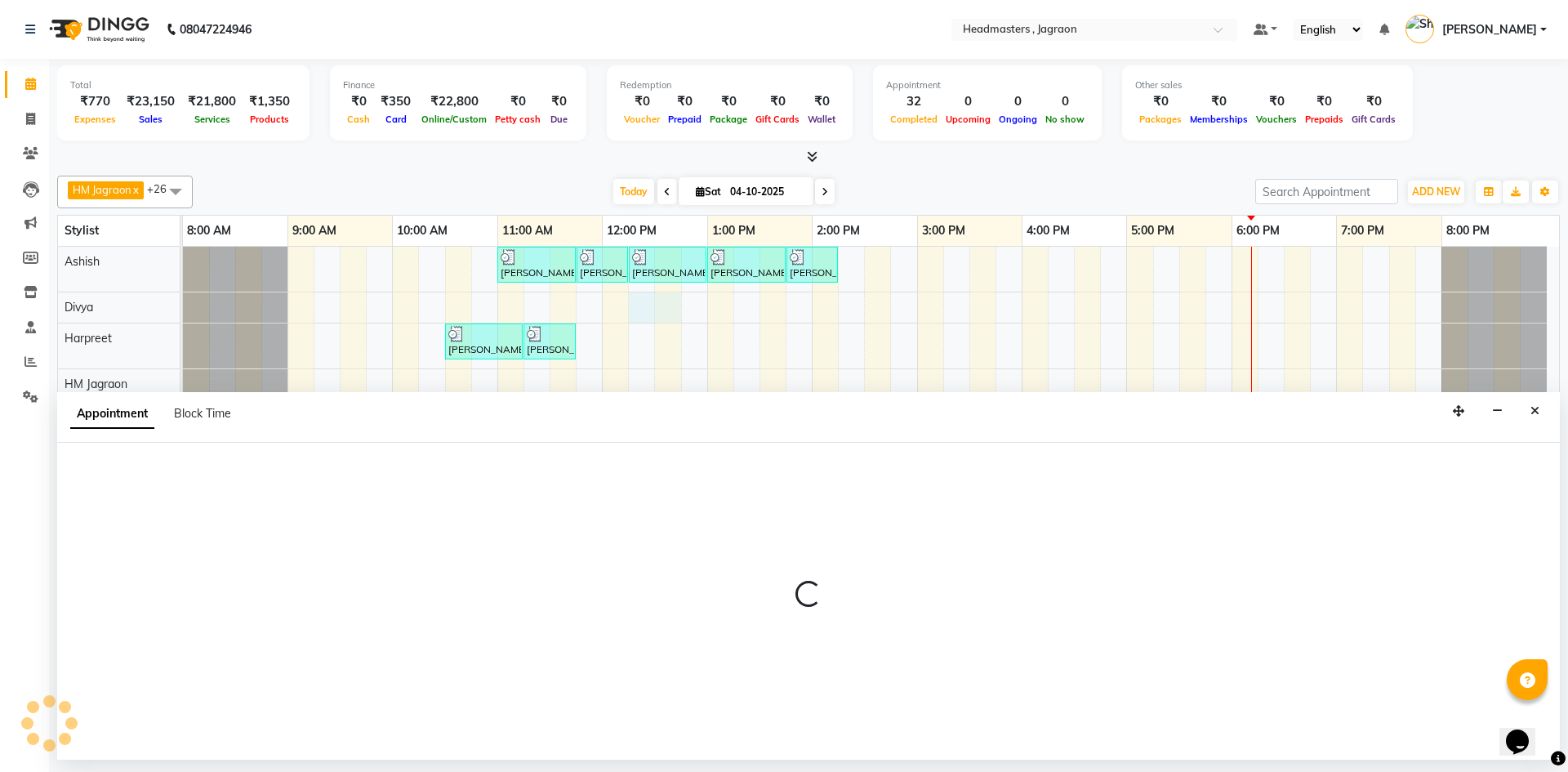
select select "54704"
select select "735"
select select "tentative"
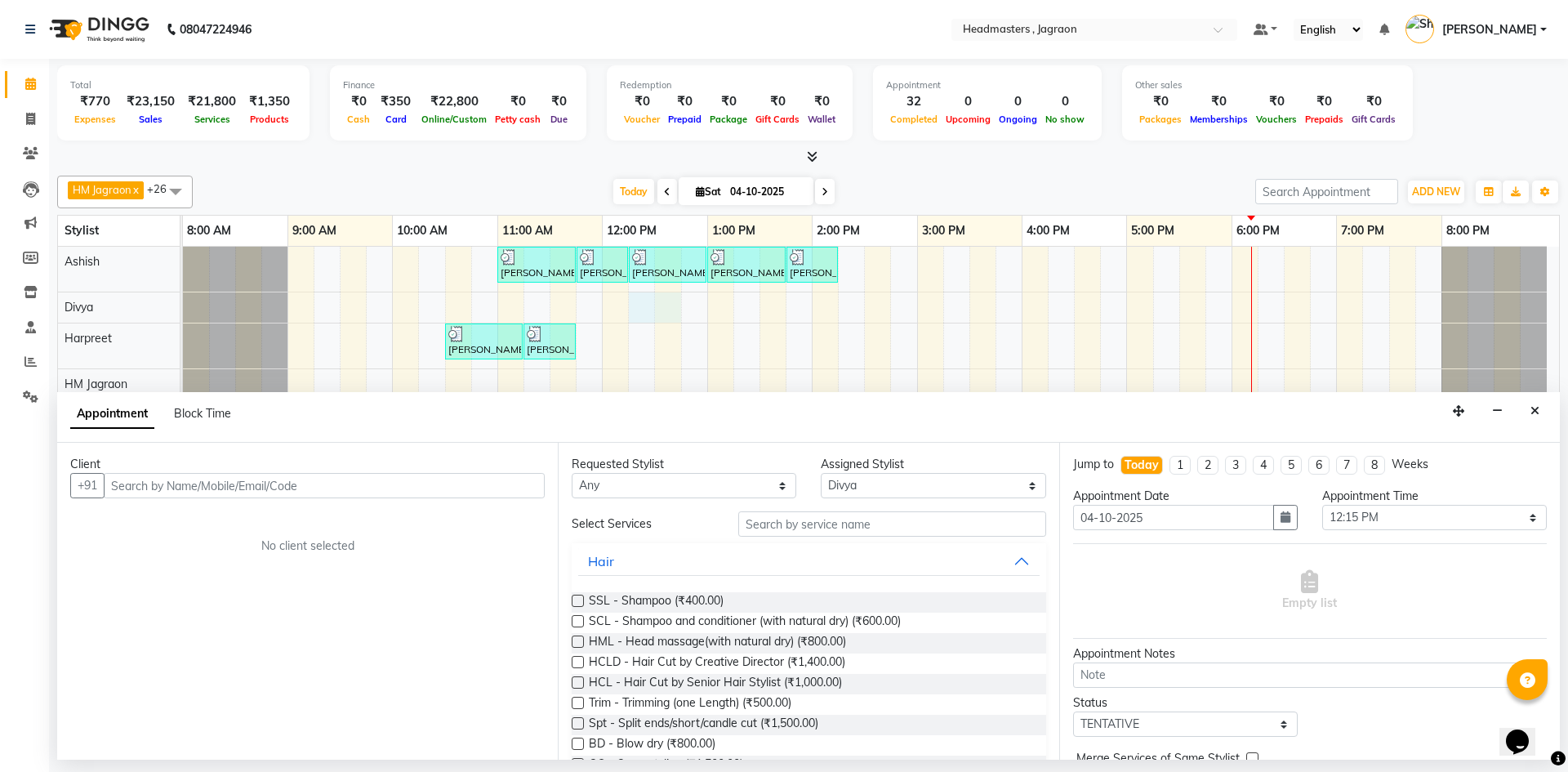
click at [195, 481] on input "text" at bounding box center [324, 485] width 441 height 25
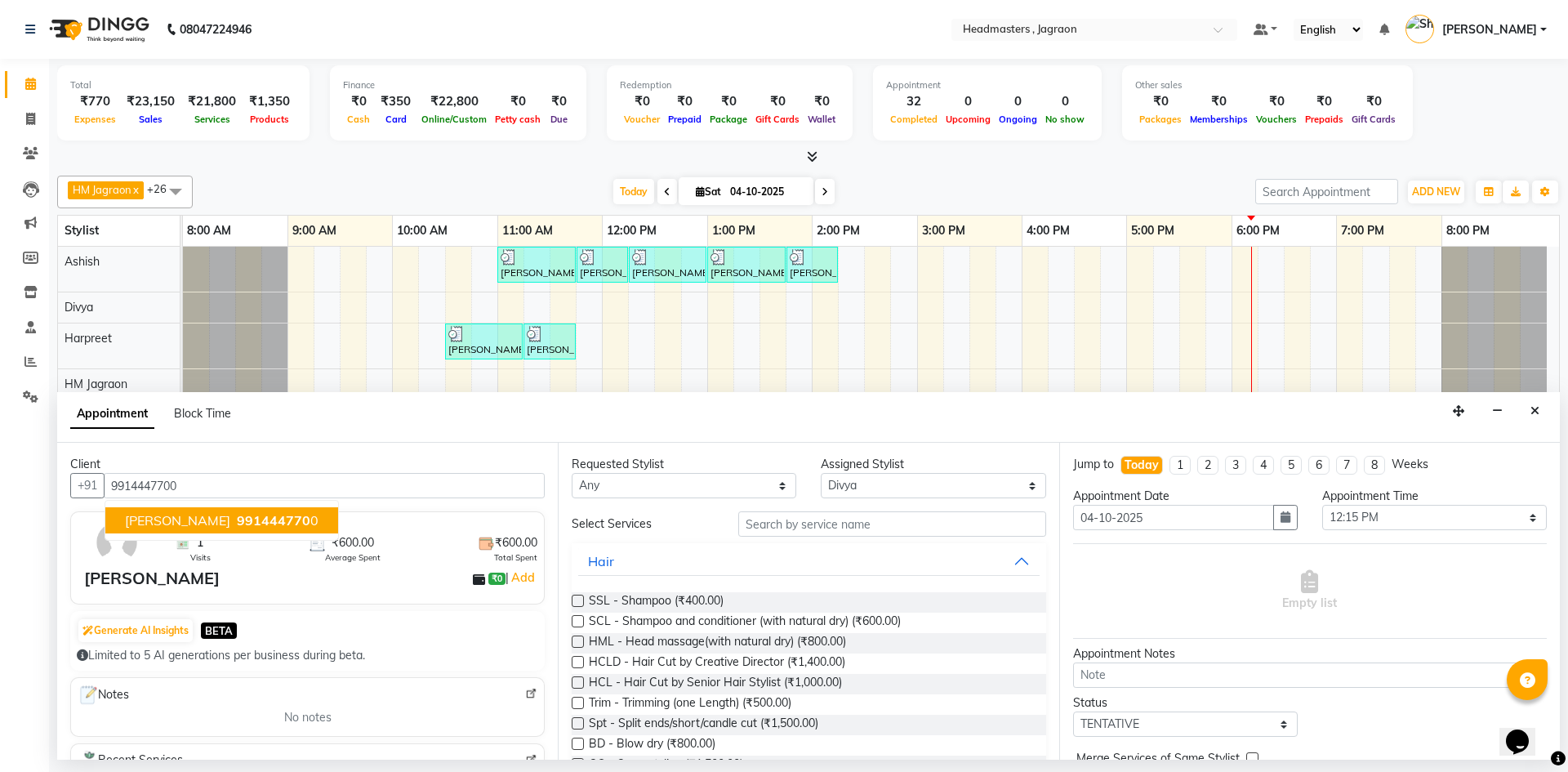
click at [234, 521] on ngb-highlight "991444770 0" at bounding box center [276, 520] width 85 height 16
type input "9914447700"
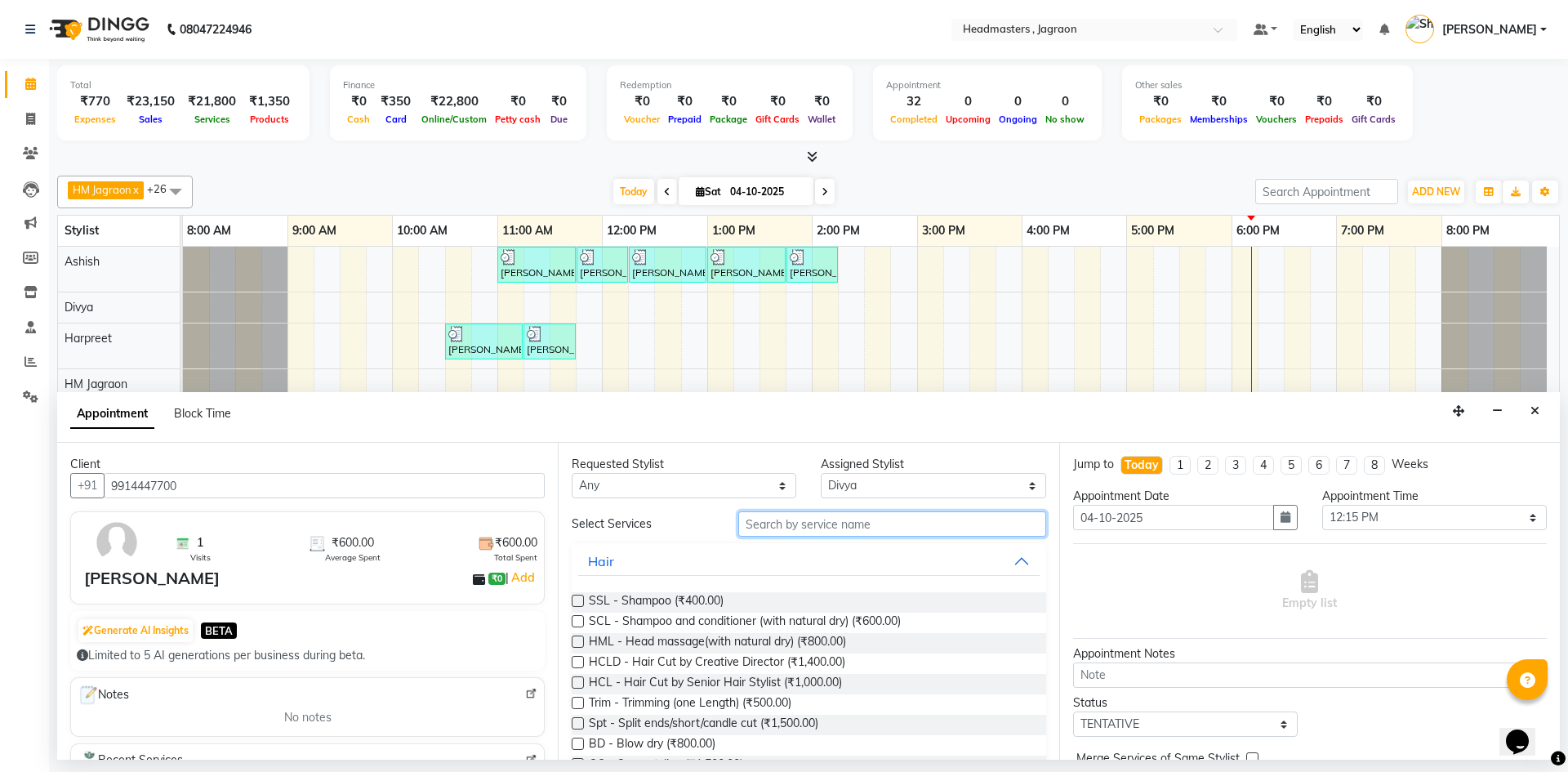
click at [772, 527] on input "text" at bounding box center [892, 524] width 308 height 25
type input "T"
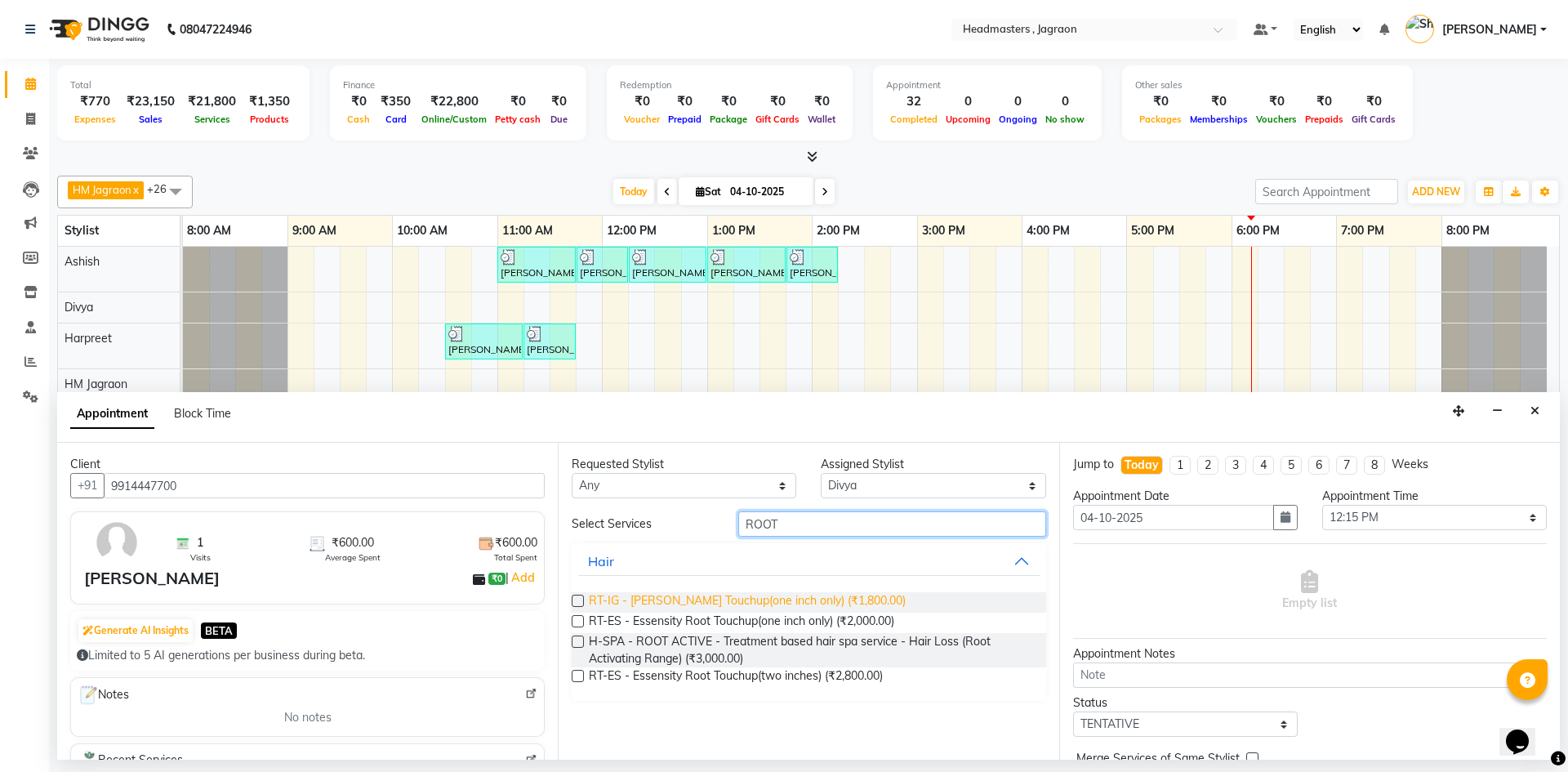
type input "ROOT"
click at [801, 596] on span "RT-IG - [PERSON_NAME] Touchup(one inch only) (₹1,800.00)" at bounding box center [747, 603] width 317 height 20
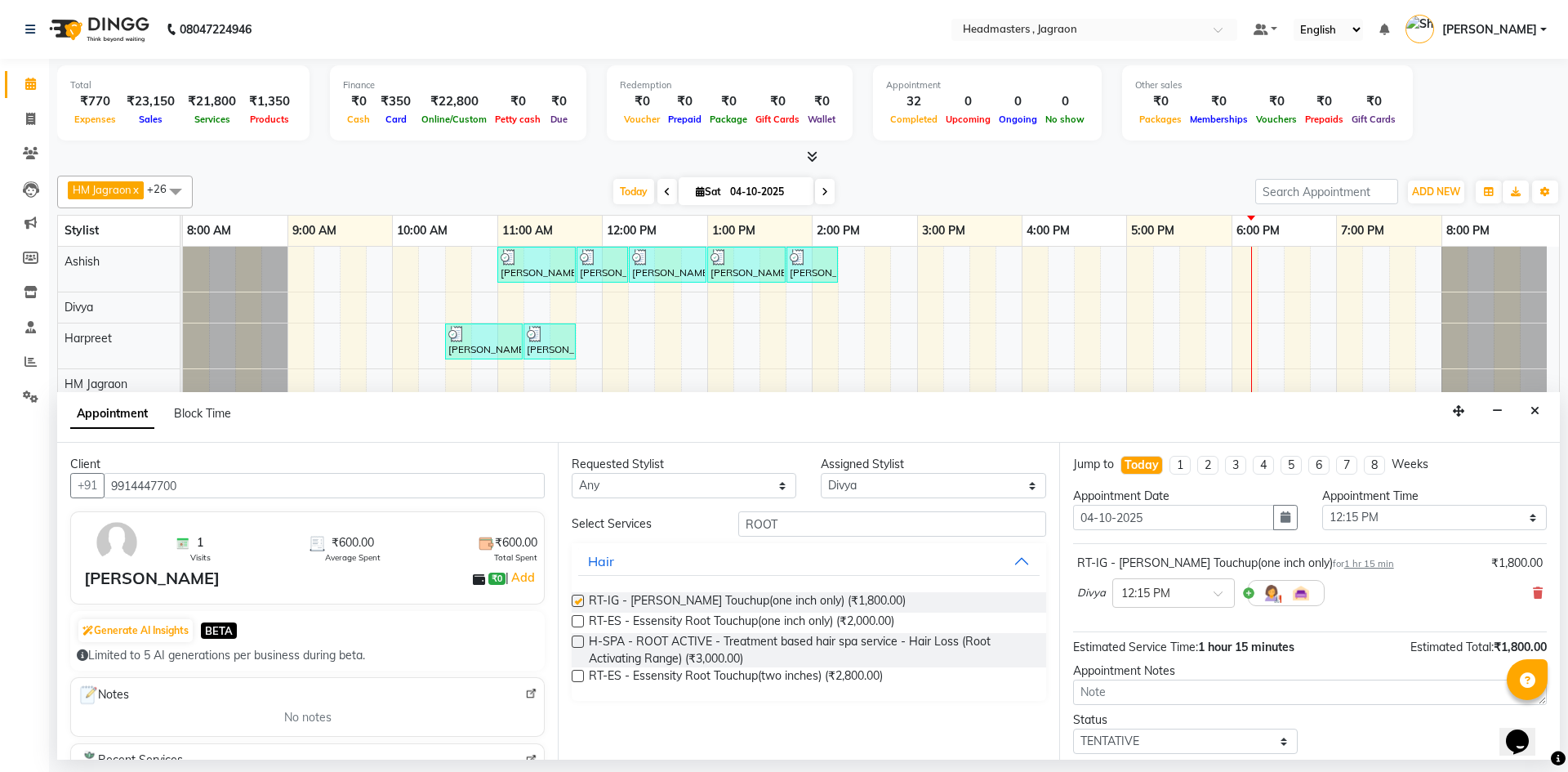
checkbox input "false"
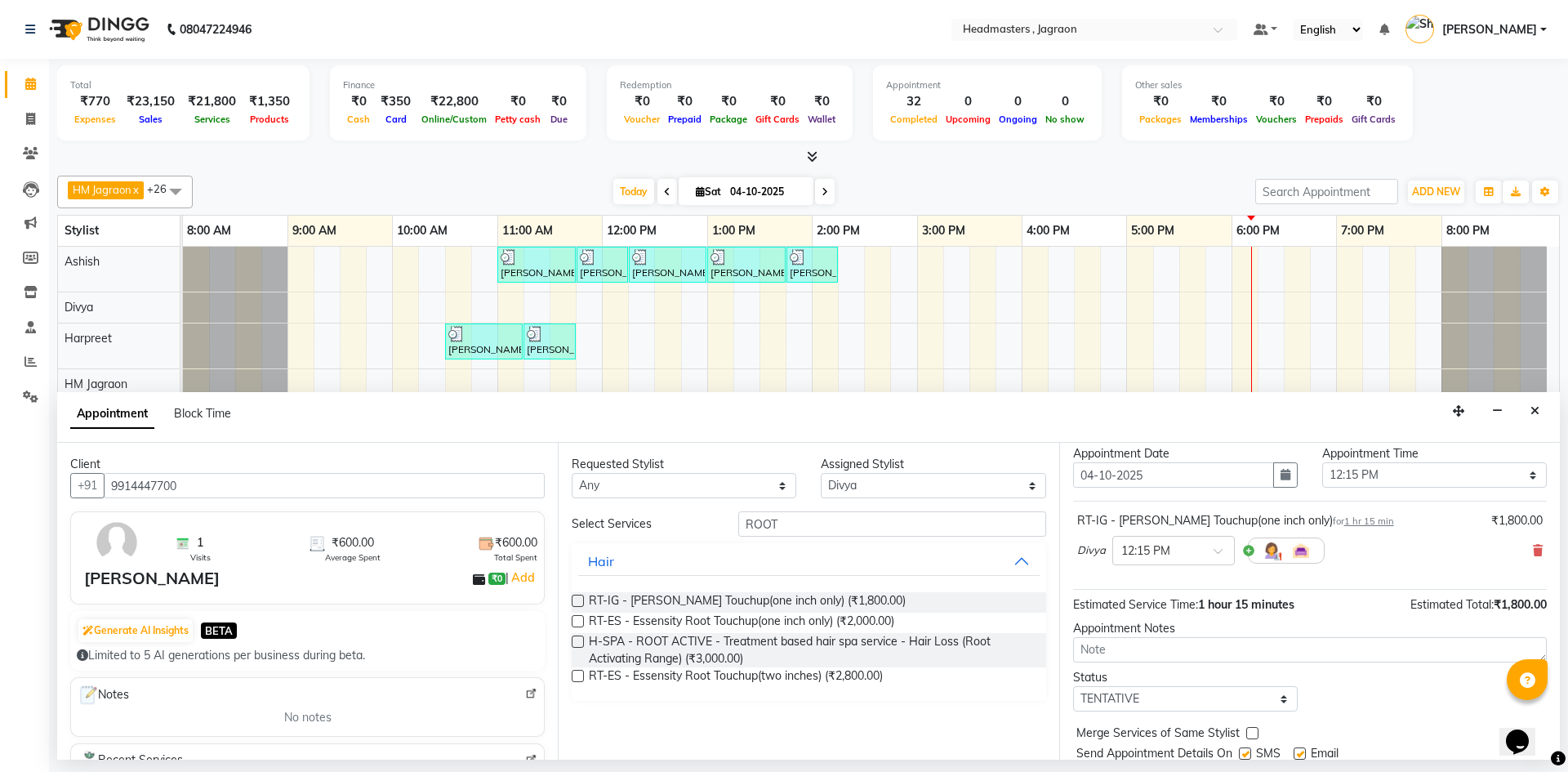
scroll to position [97, 0]
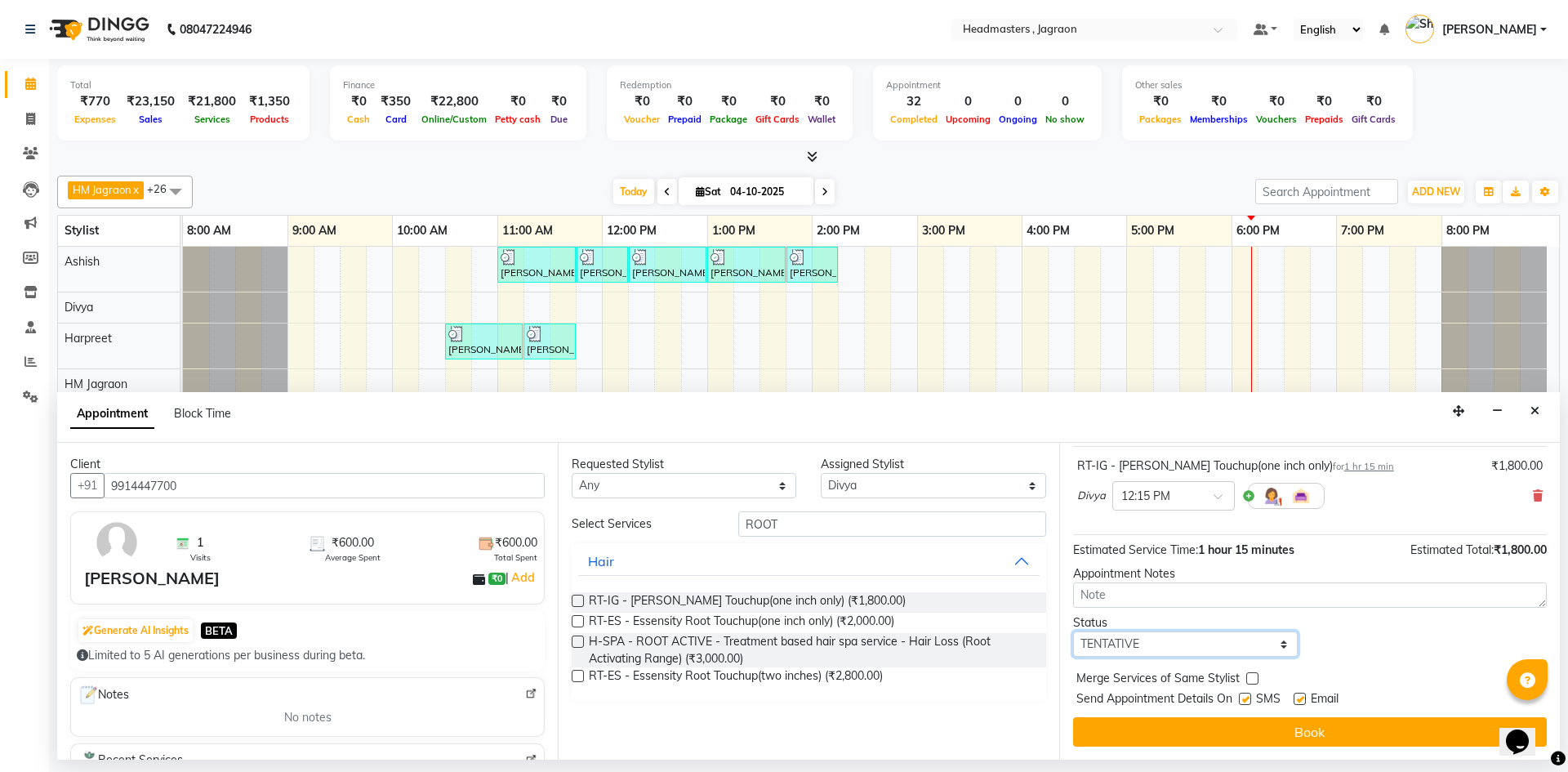
click at [1187, 648] on select "Select TENTATIVE CONFIRM CHECK-IN UPCOMING" at bounding box center [1185, 644] width 225 height 25
select select "confirm booking"
click at [1073, 632] on select "Select TENTATIVE CONFIRM CHECK-IN UPCOMING" at bounding box center [1185, 644] width 225 height 25
click at [1245, 702] on label at bounding box center [1245, 699] width 12 height 12
click at [1245, 702] on input "checkbox" at bounding box center [1244, 700] width 11 height 11
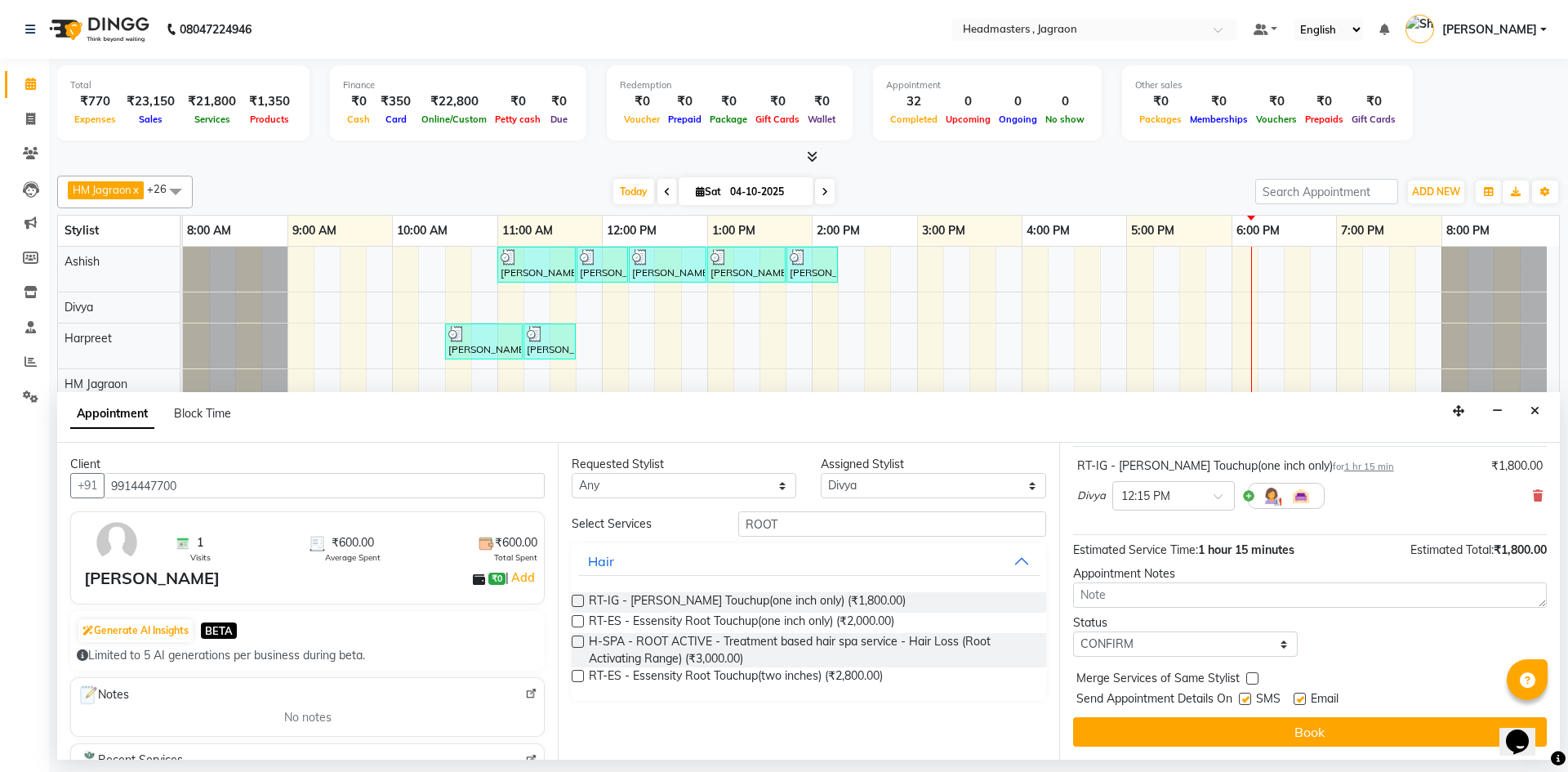
checkbox input "false"
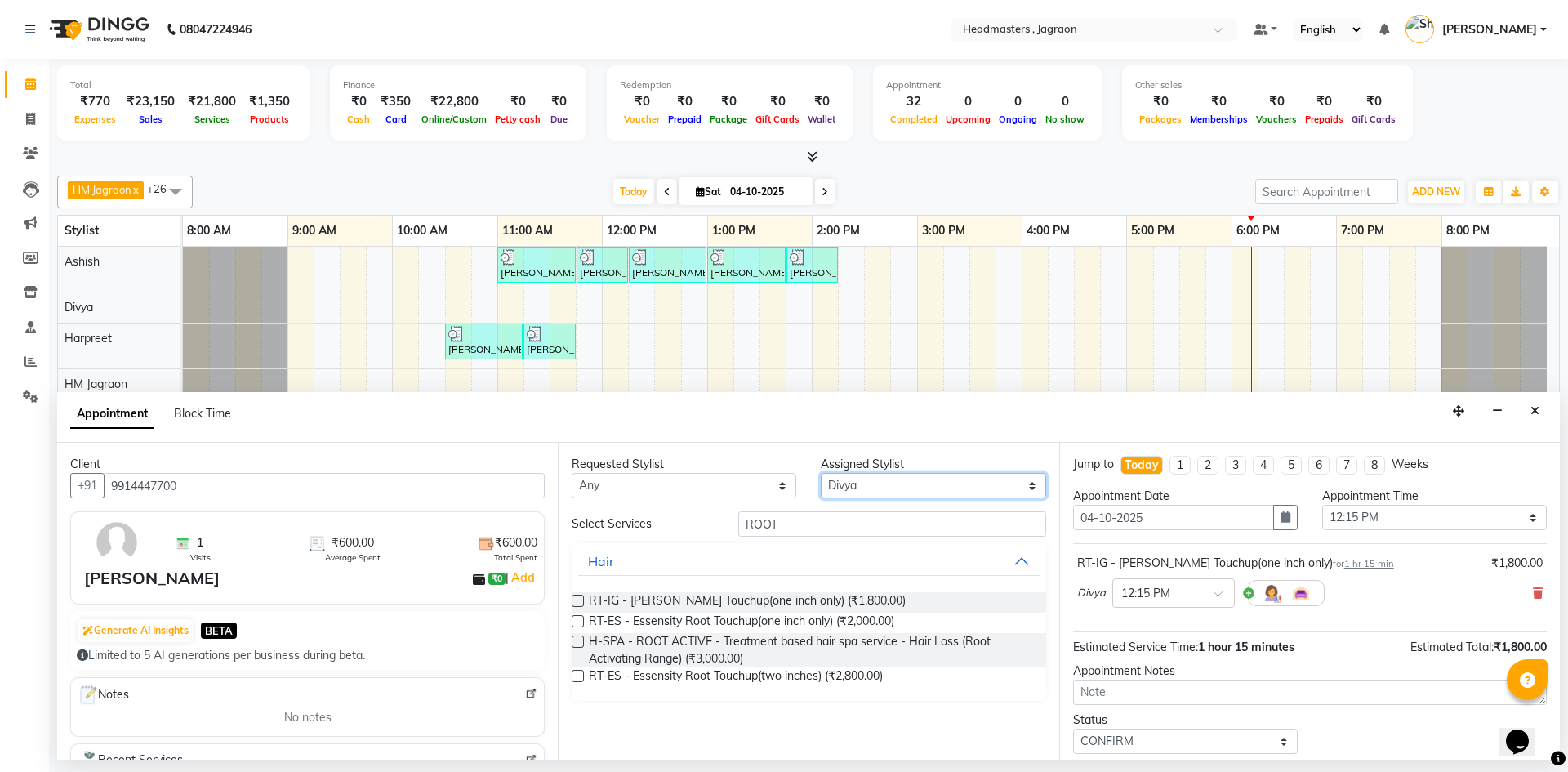
click at [896, 483] on select "Select [PERSON_NAME] [PERSON_NAME] [PERSON_NAME] Jagraon [PERSON_NAME] [PERSON_…" at bounding box center [932, 485] width 225 height 25
select select "69016"
click at [820, 473] on select "Select [PERSON_NAME] [PERSON_NAME] [PERSON_NAME] Jagraon [PERSON_NAME] [PERSON_…" at bounding box center [932, 485] width 225 height 25
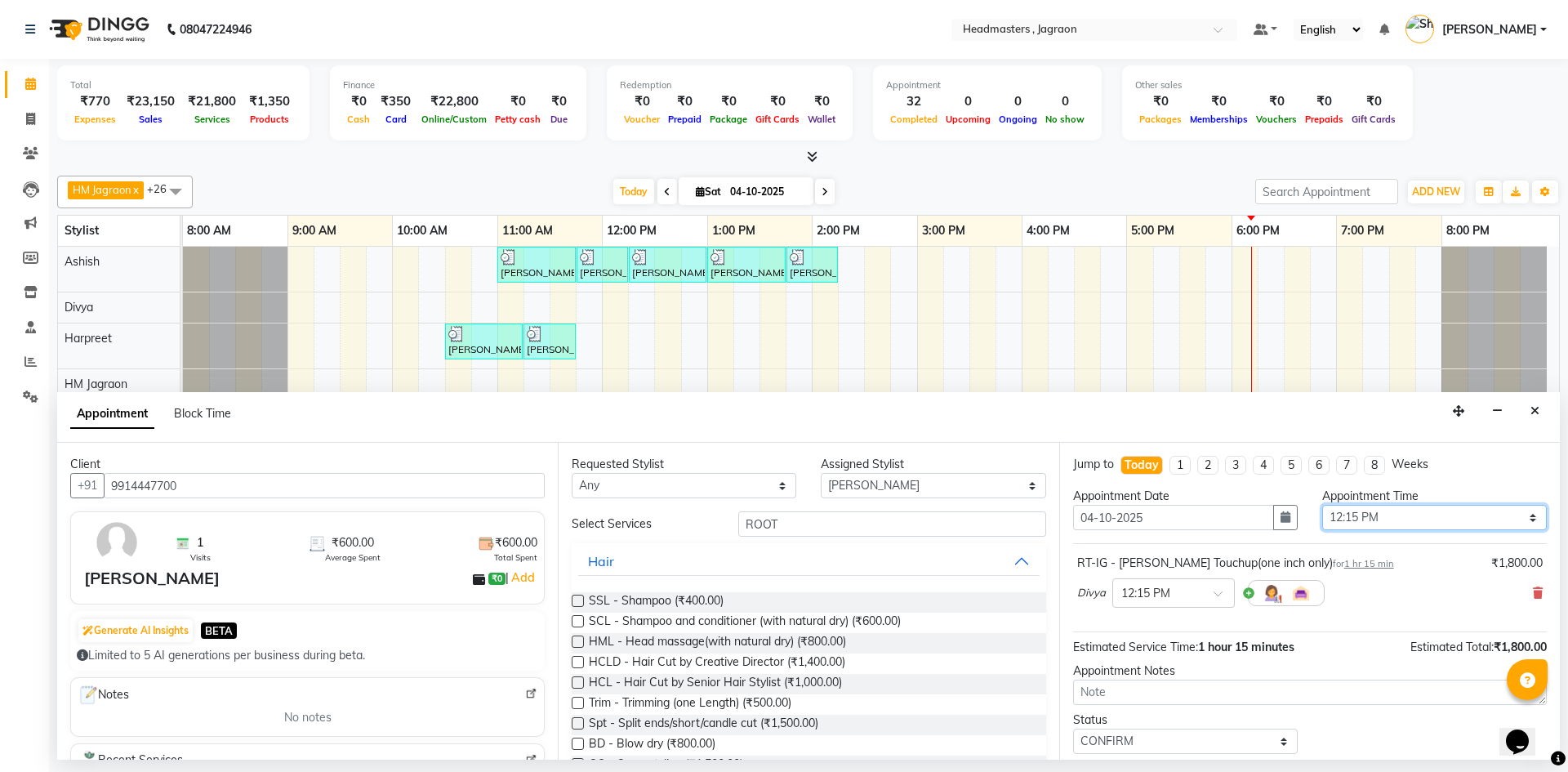
click at [1347, 517] on select "Select 09:00 AM 09:15 AM 09:30 AM 09:45 AM 10:00 AM 10:15 AM 10:30 AM 10:45 AM …" at bounding box center [1434, 517] width 225 height 25
click at [1213, 586] on div at bounding box center [1173, 592] width 121 height 17
click at [1180, 713] on div "11:00 AM" at bounding box center [1173, 717] width 121 height 30
click at [1100, 593] on span "Divya" at bounding box center [1091, 593] width 29 height 16
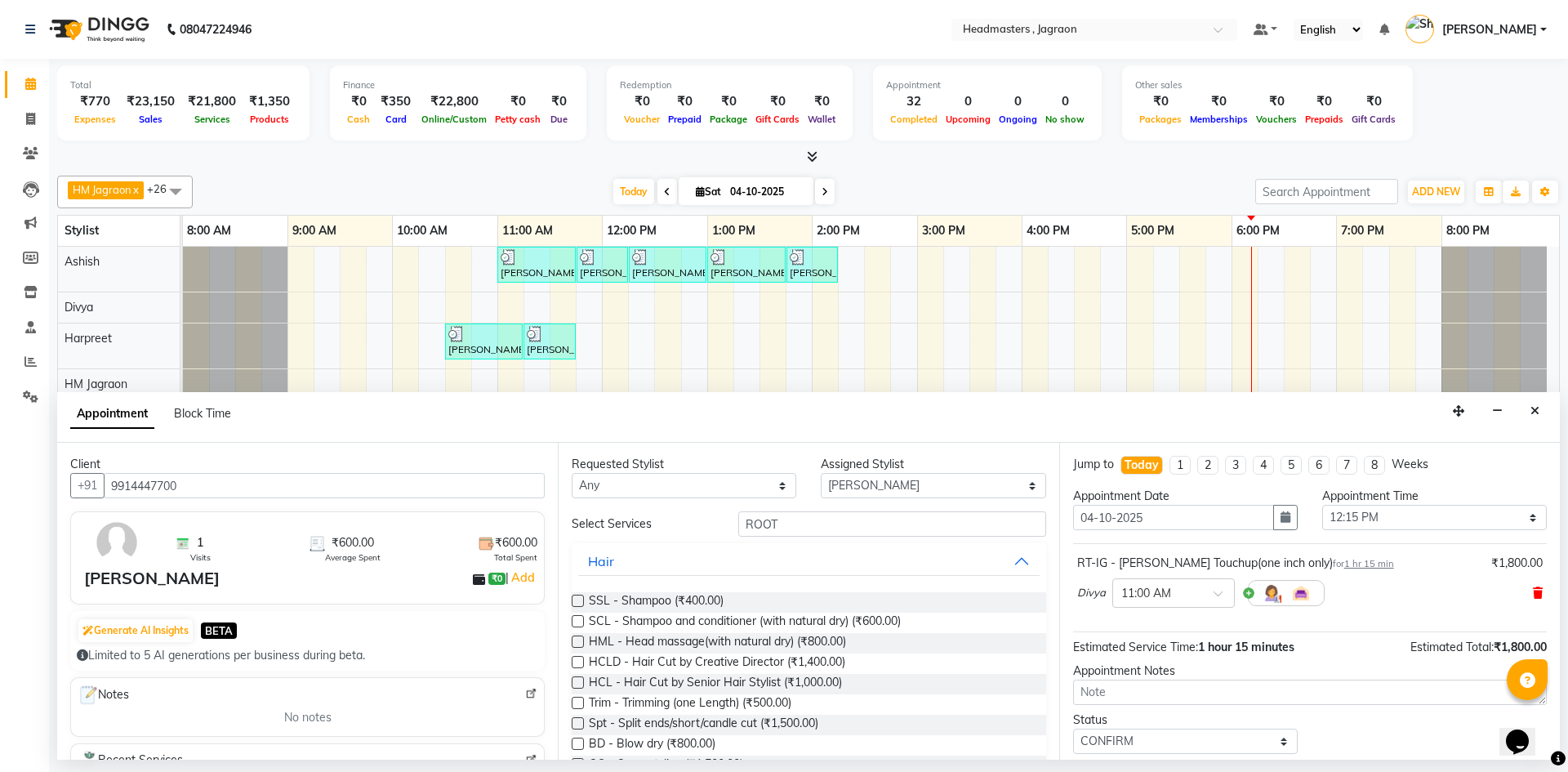
click at [1533, 591] on icon at bounding box center [1538, 593] width 10 height 11
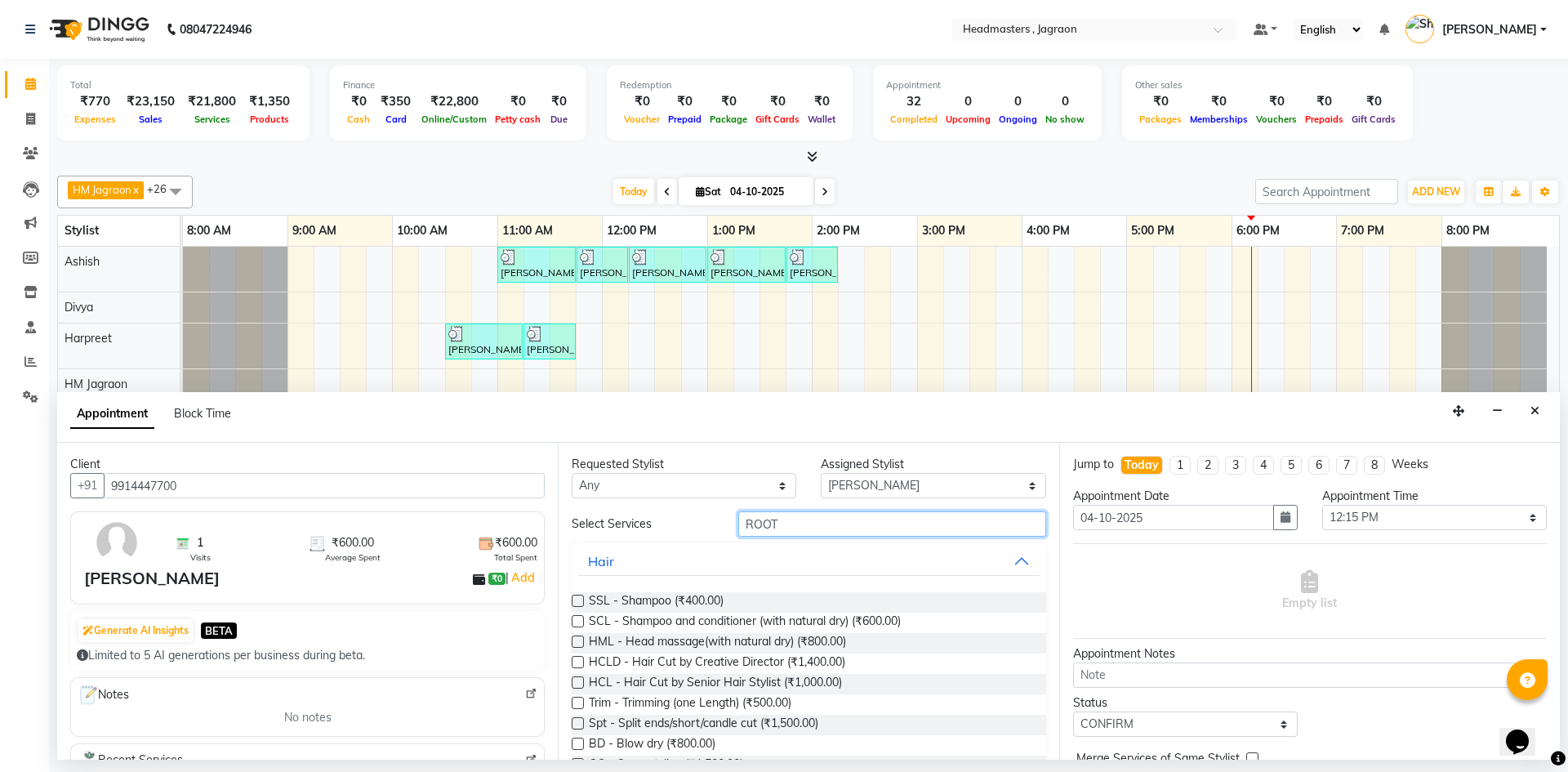
click at [786, 531] on input "ROOT" at bounding box center [892, 524] width 308 height 25
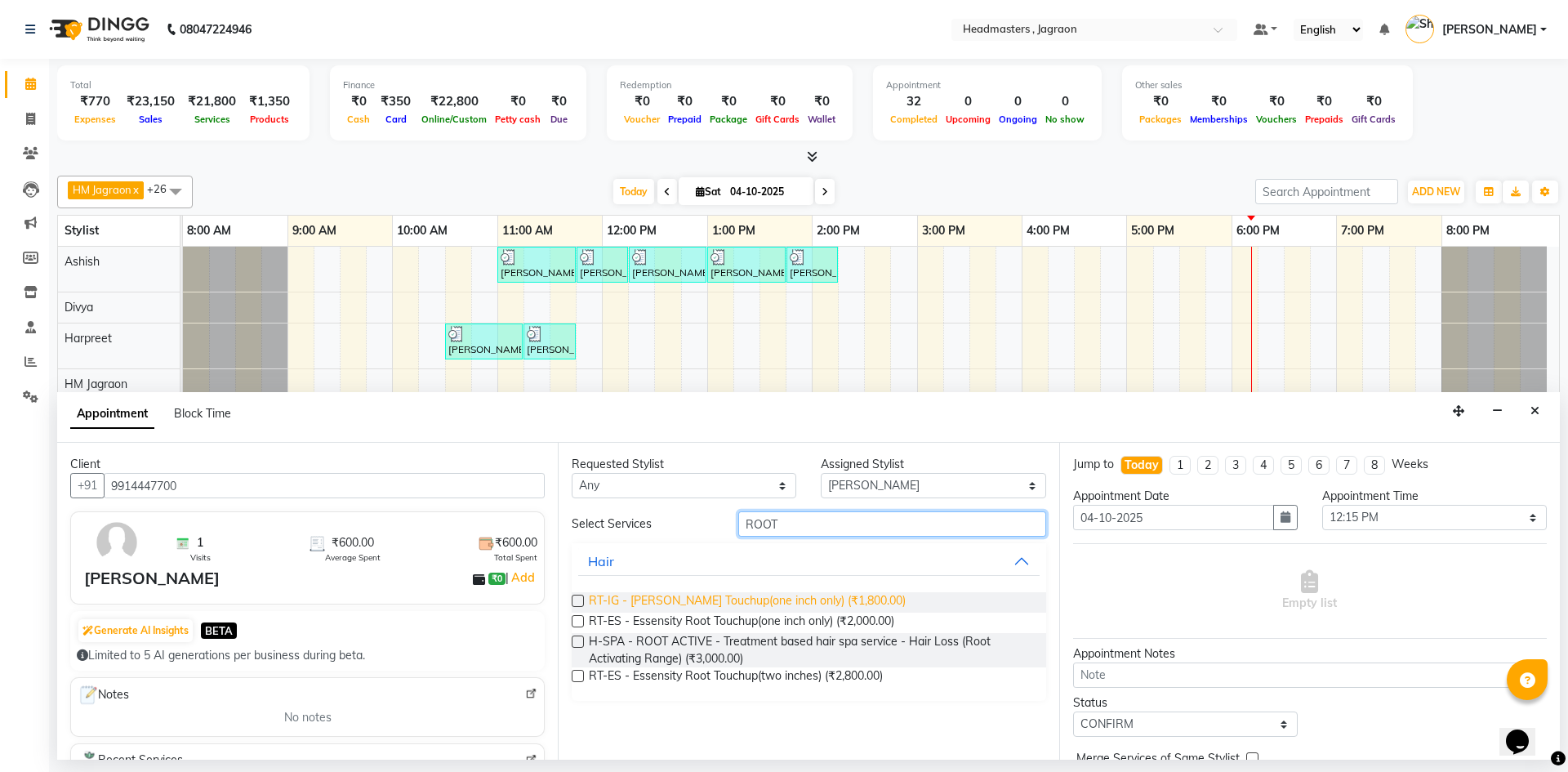
type input "ROOT"
click at [811, 601] on span "RT-IG - [PERSON_NAME] Touchup(one inch only) (₹1,800.00)" at bounding box center [747, 603] width 317 height 20
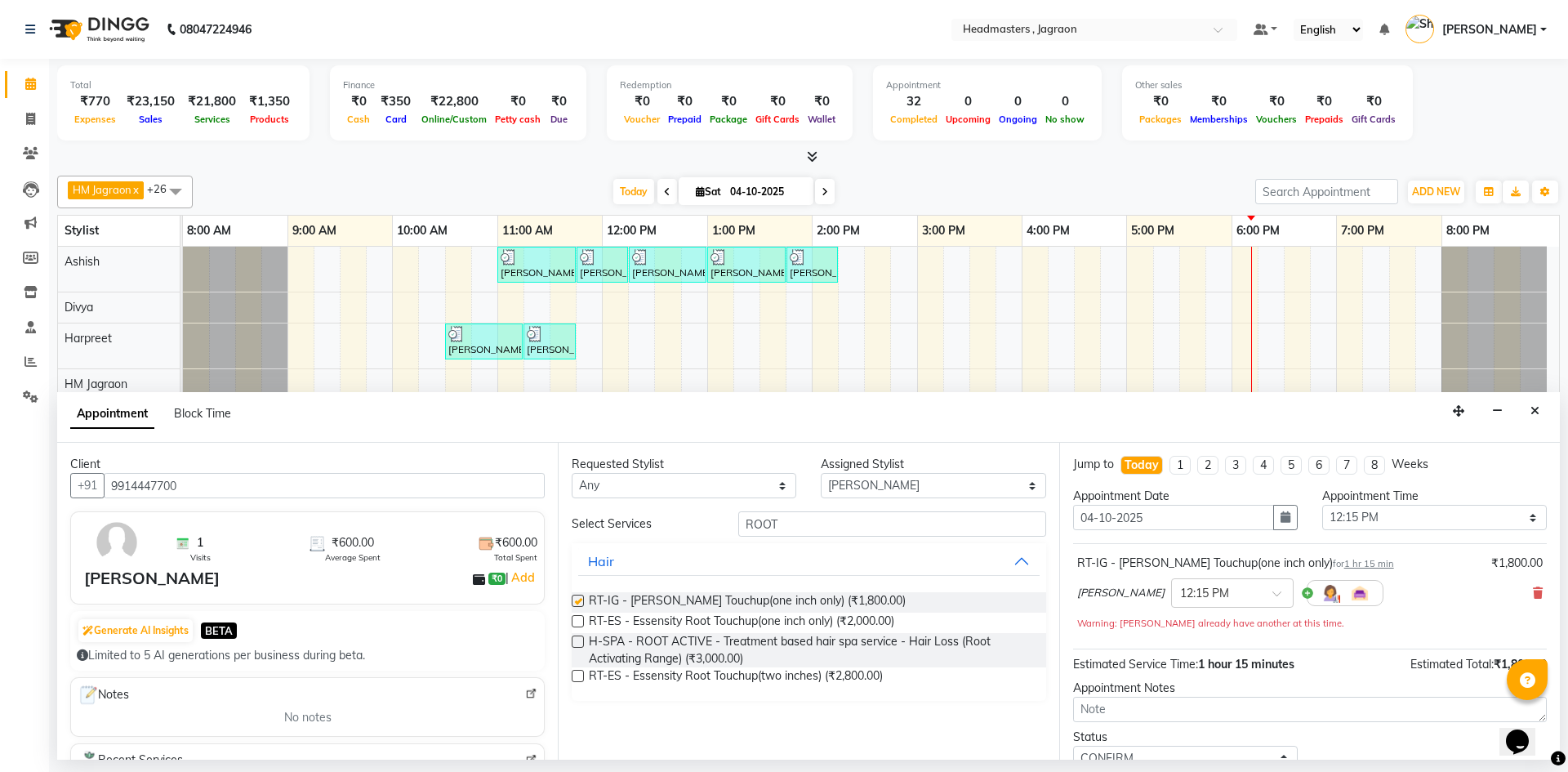
checkbox input "false"
click at [1228, 589] on div at bounding box center [1232, 592] width 121 height 17
click at [1179, 659] on div "03:45 PM" at bounding box center [1232, 661] width 121 height 30
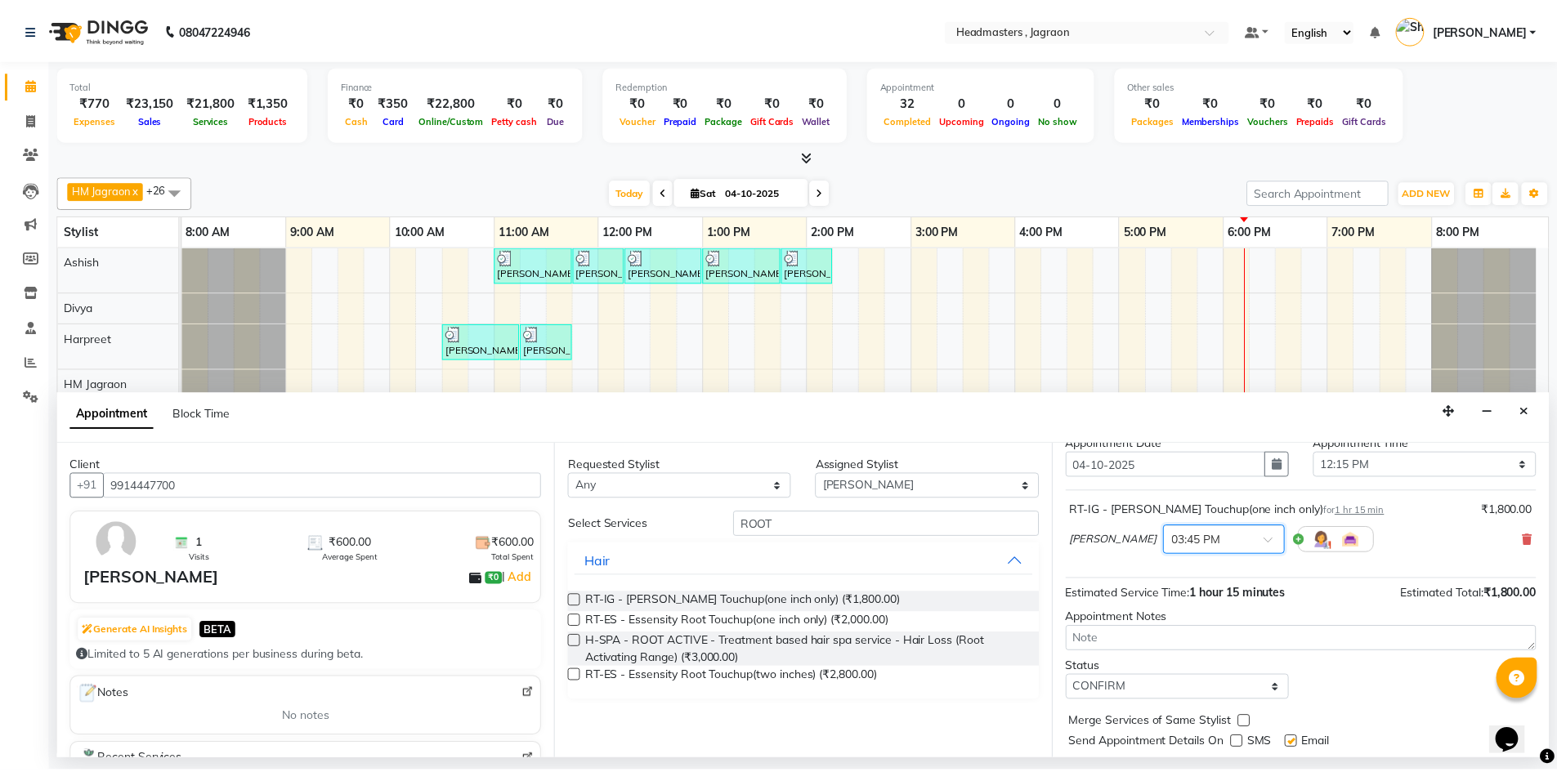
scroll to position [97, 0]
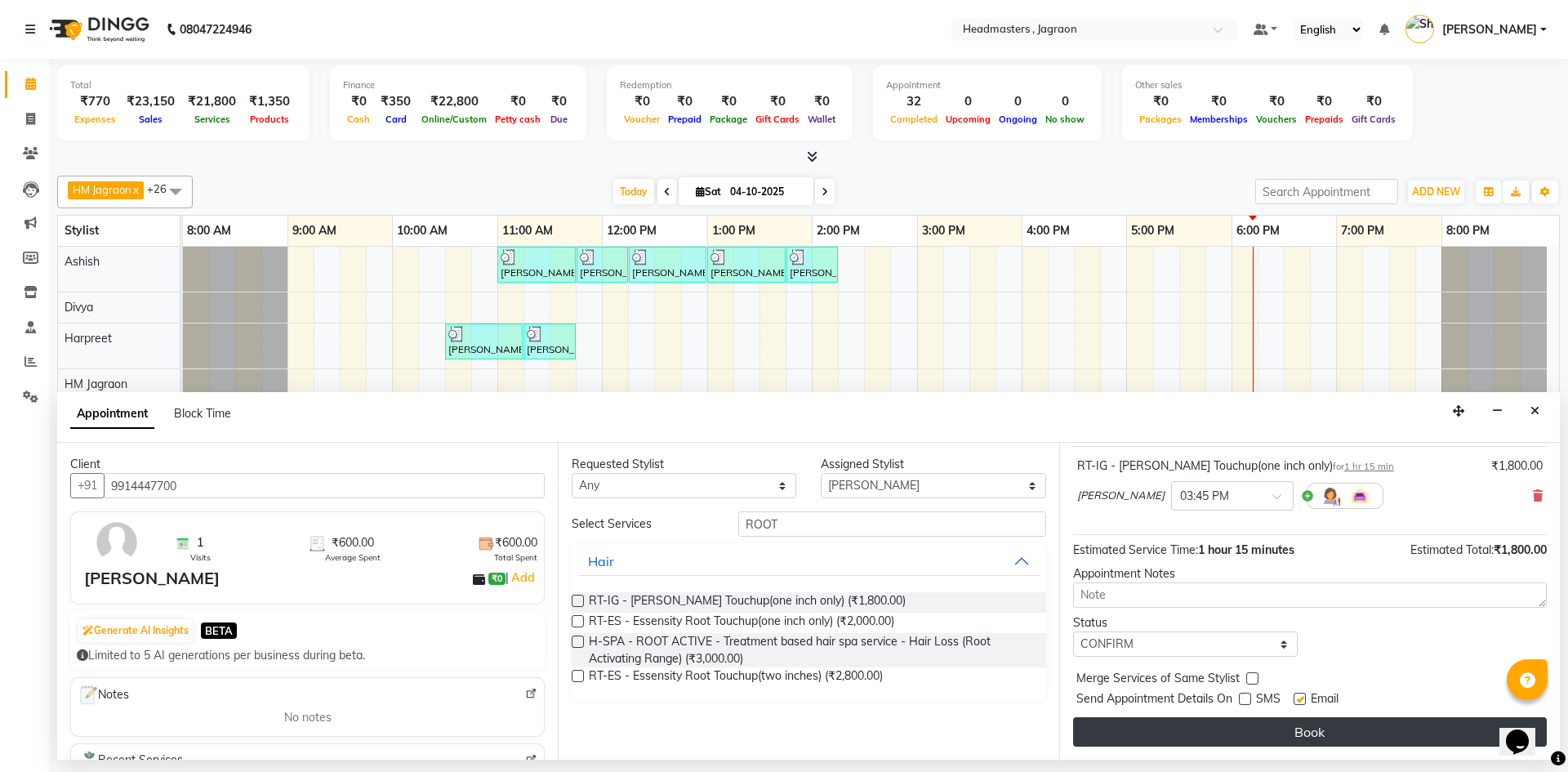
click at [1190, 726] on button "Book" at bounding box center [1310, 732] width 474 height 29
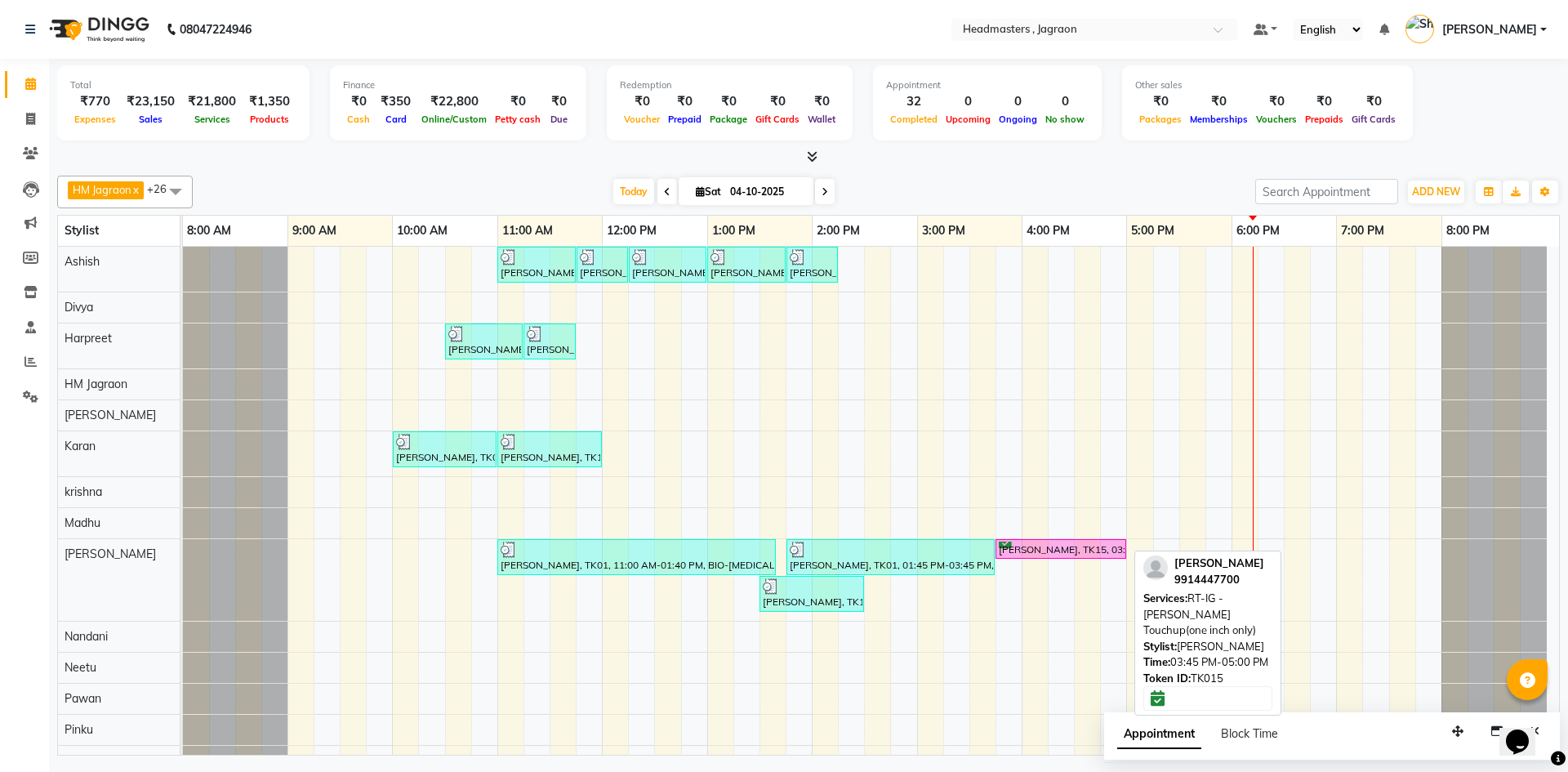
click at [1066, 552] on div "[PERSON_NAME], TK15, 03:45 PM-05:00 PM, RT-IG - [PERSON_NAME] Touchup(one inch …" at bounding box center [1060, 550] width 127 height 16
select select "6"
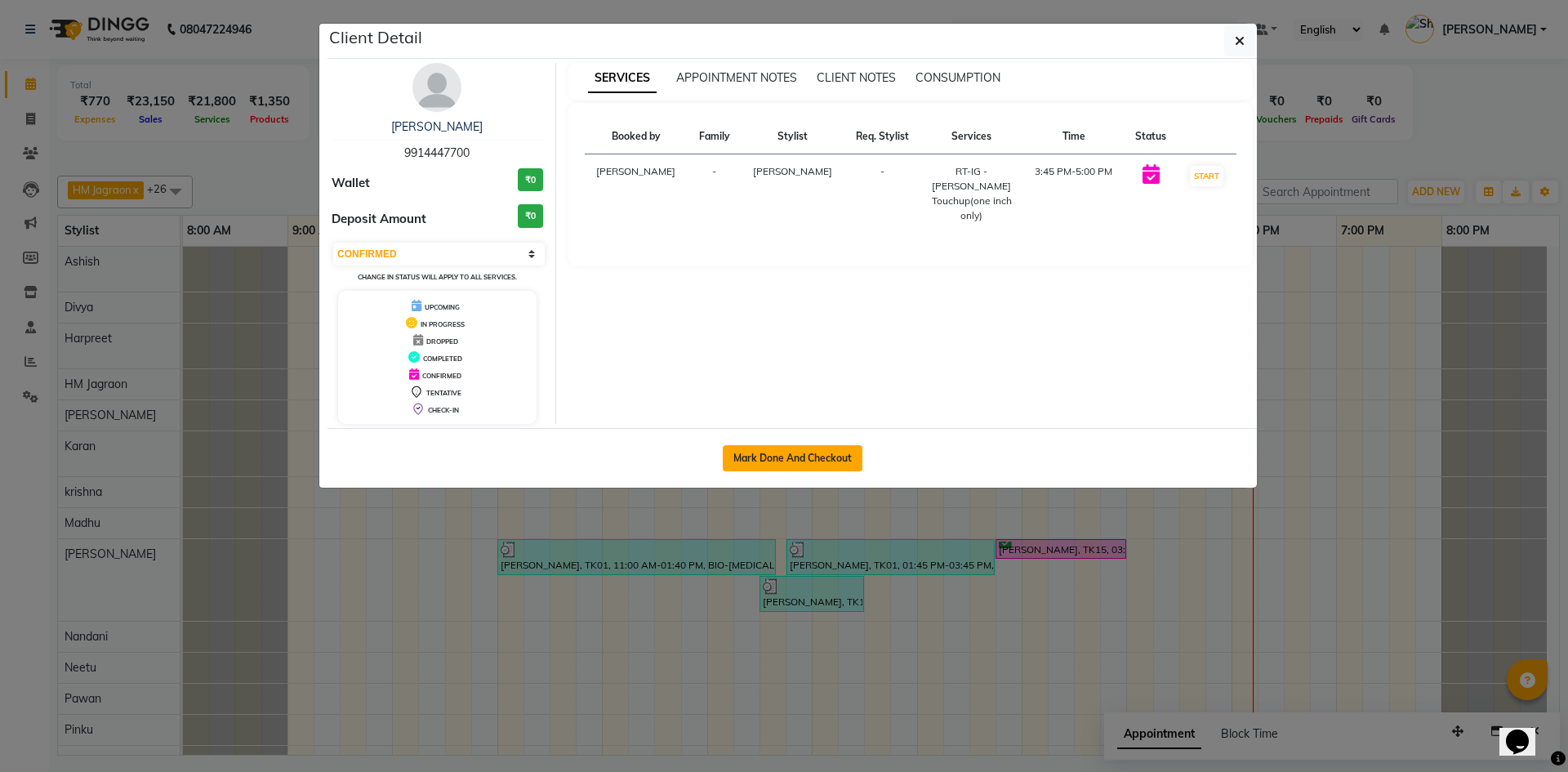
click at [811, 453] on button "Mark Done And Checkout" at bounding box center [792, 458] width 140 height 26
select select "6935"
select select "service"
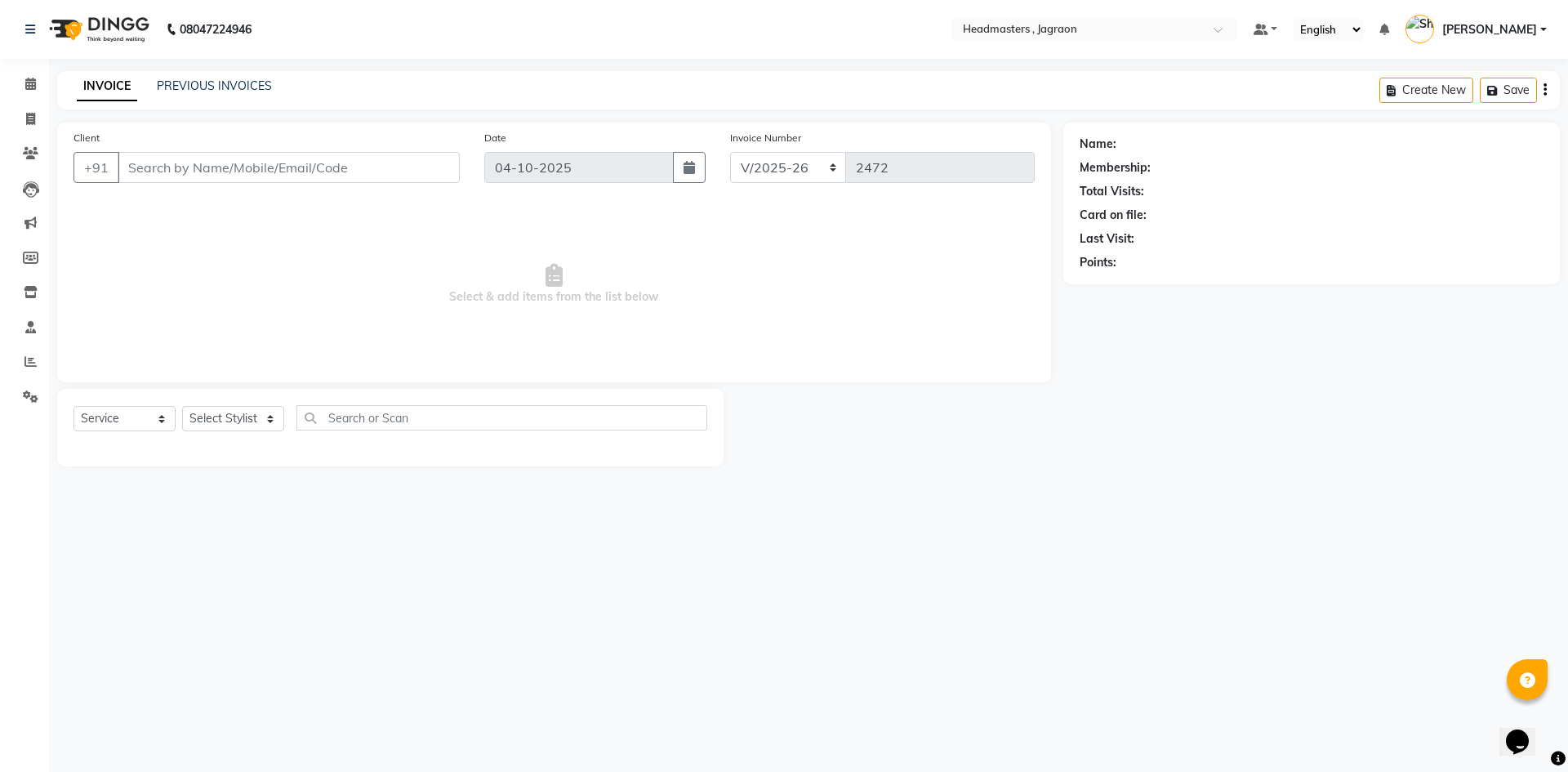
select select "3"
type input "9914447700"
select select "69016"
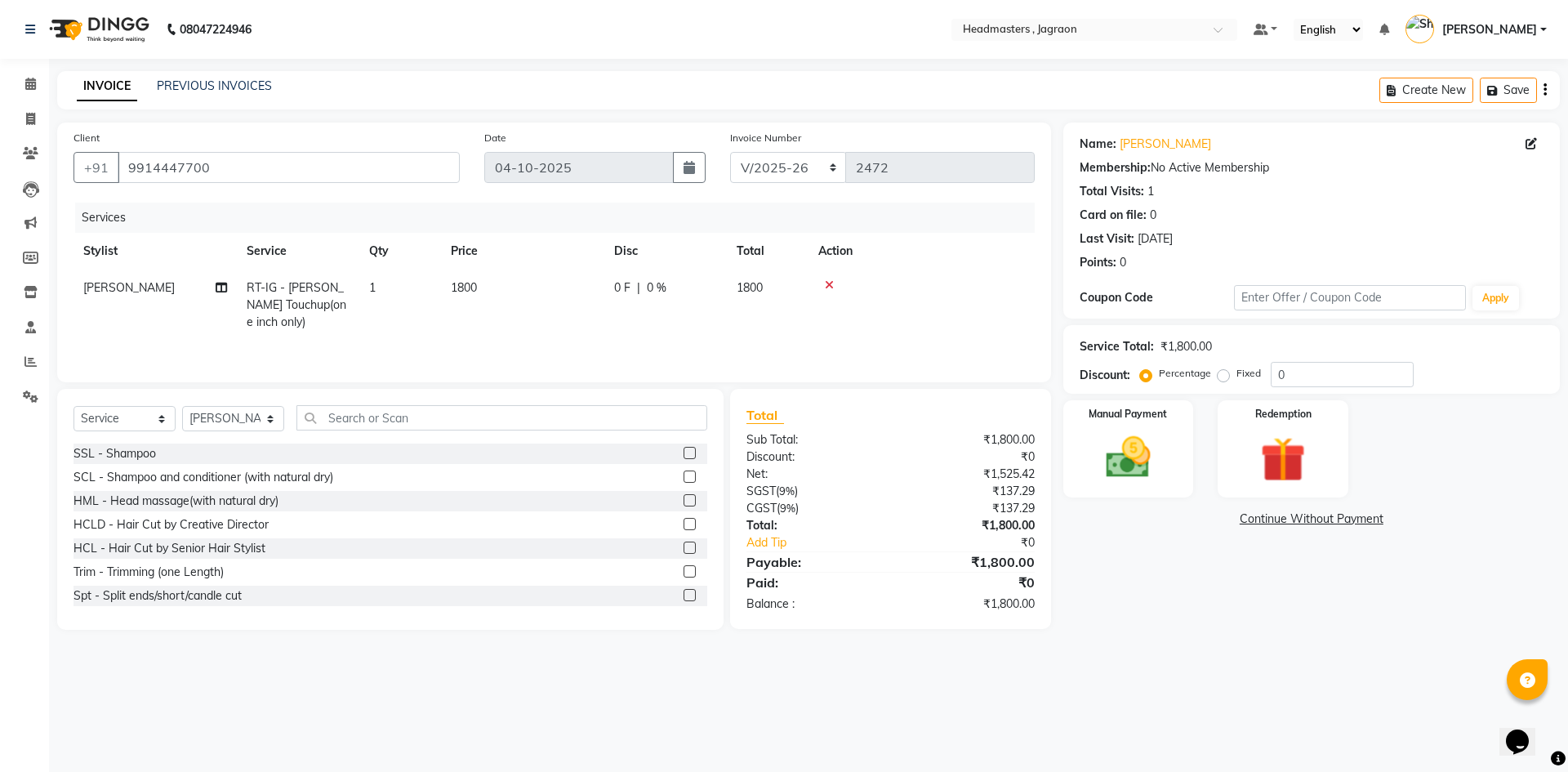
click at [638, 282] on span "|" at bounding box center [638, 288] width 3 height 17
select select "69016"
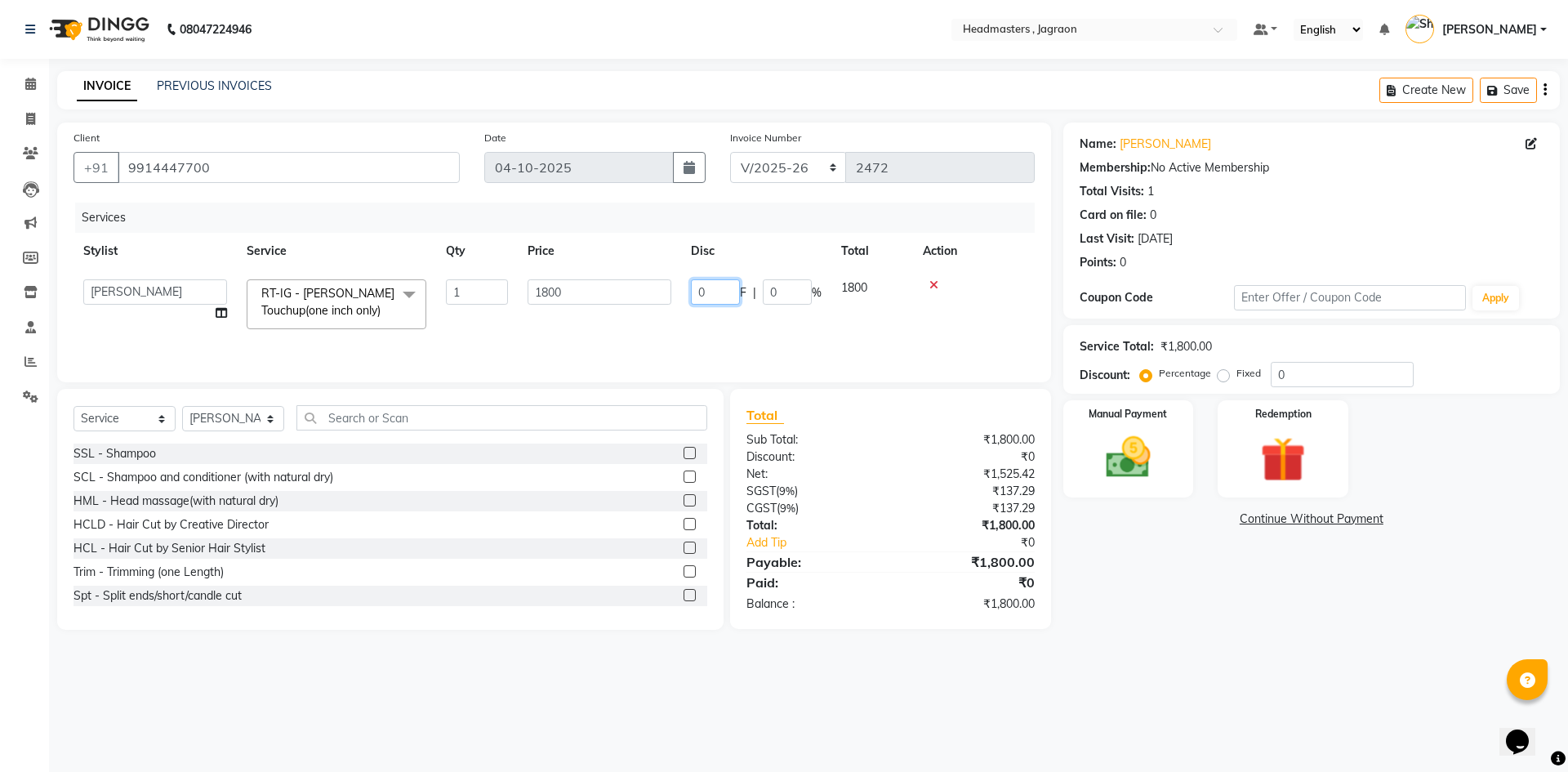
click at [726, 294] on input "0" at bounding box center [715, 292] width 49 height 25
type input "600"
click at [762, 318] on tr "Abhishek Ashish Divya [PERSON_NAME] [PERSON_NAME] Jagraon [PERSON_NAME] [PERSON…" at bounding box center [555, 304] width 961 height 69
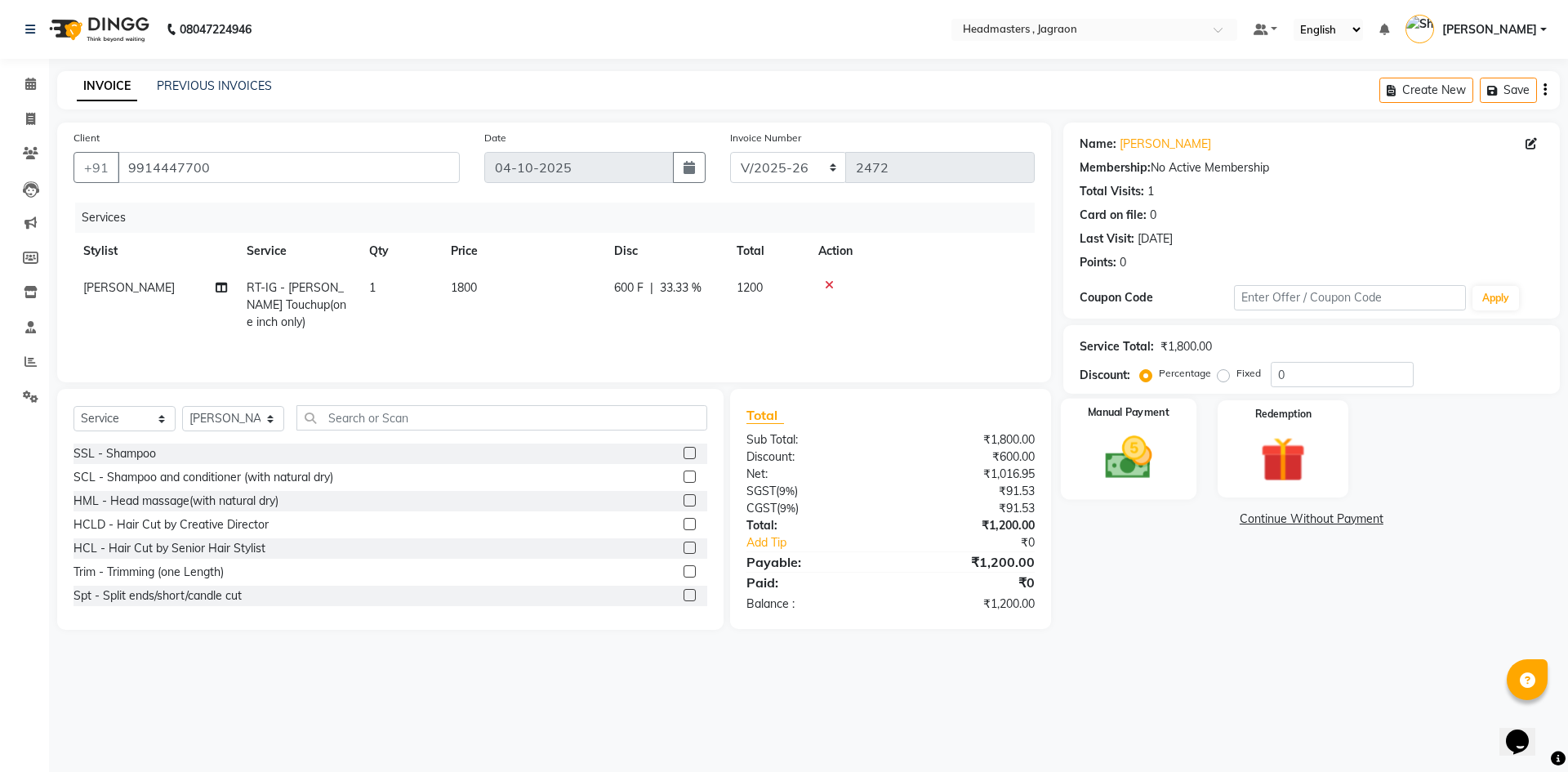
click at [1098, 452] on img at bounding box center [1128, 458] width 76 height 54
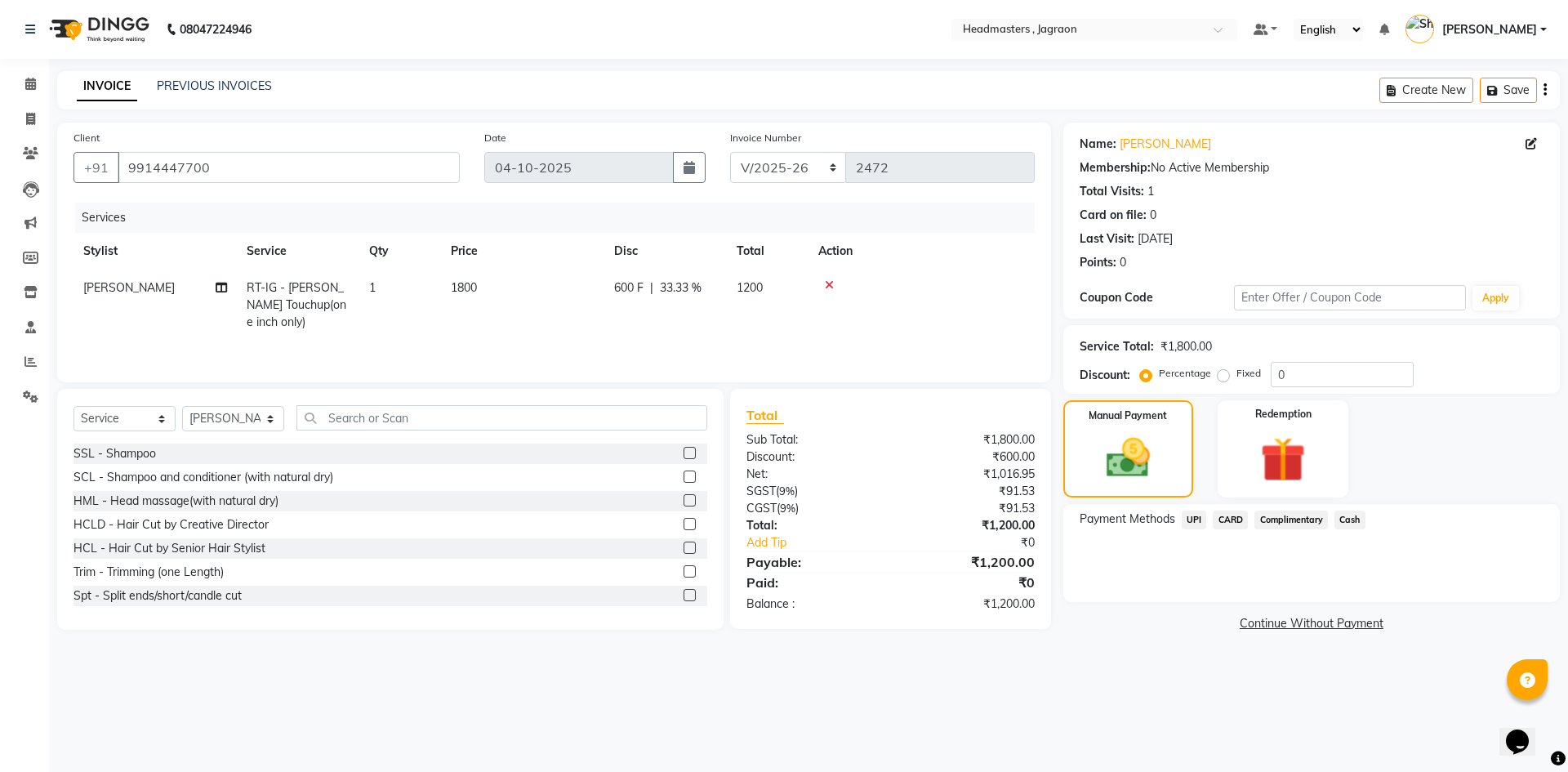
click at [1356, 519] on span "Cash" at bounding box center [1349, 520] width 31 height 19
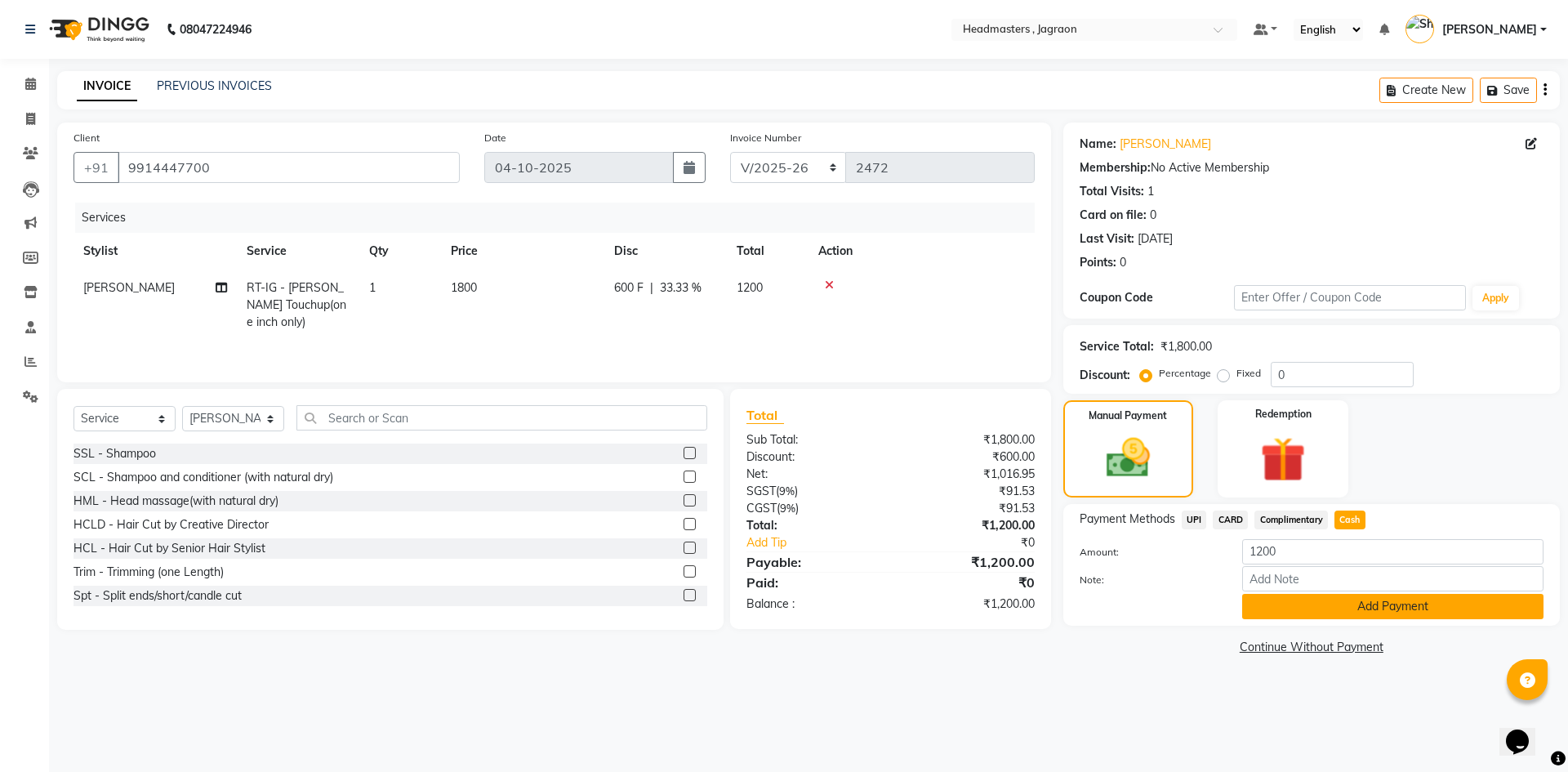
click at [1356, 615] on button "Add Payment" at bounding box center [1393, 606] width 302 height 25
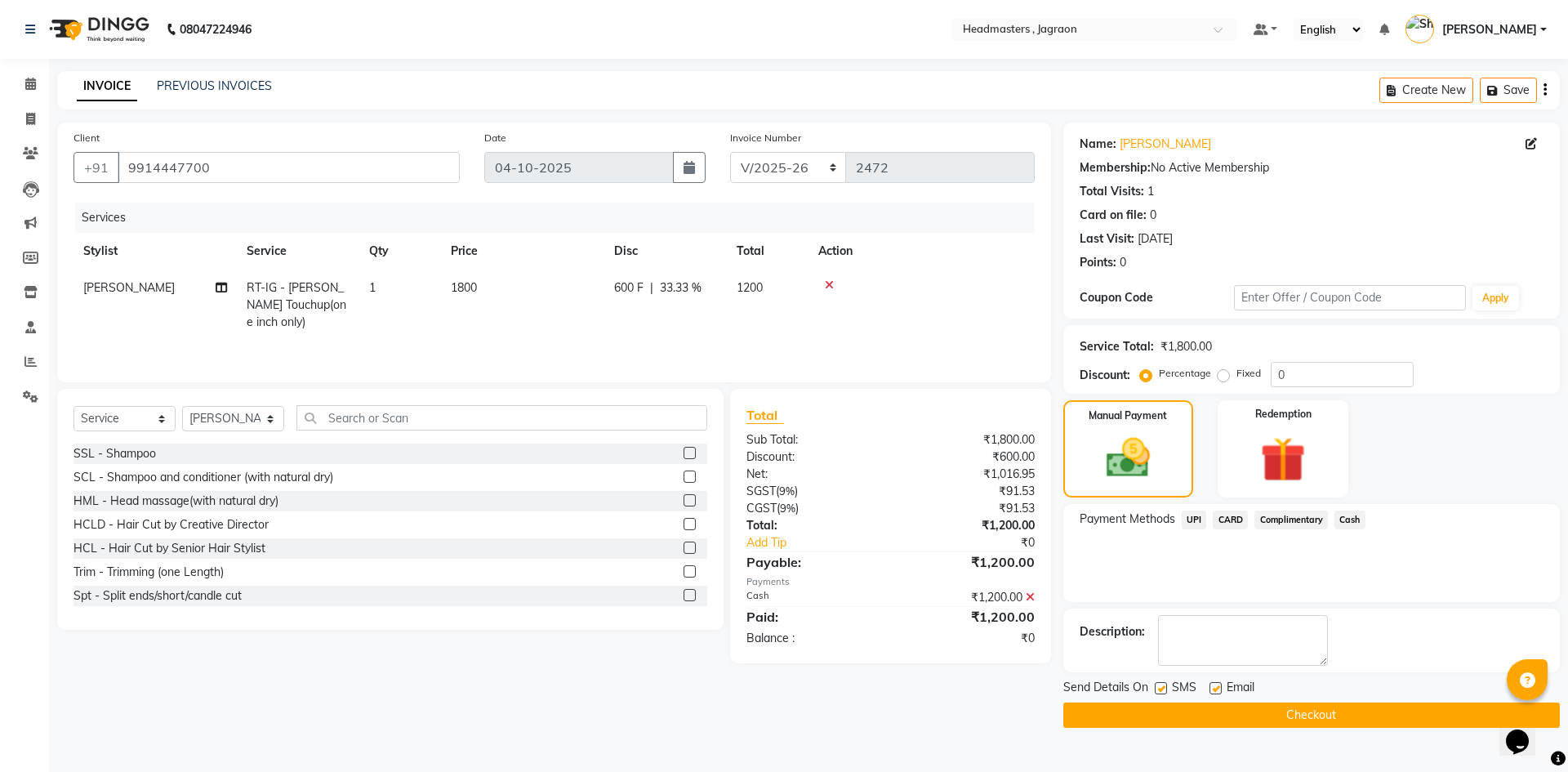
click at [1298, 718] on button "Checkout" at bounding box center [1311, 715] width 497 height 25
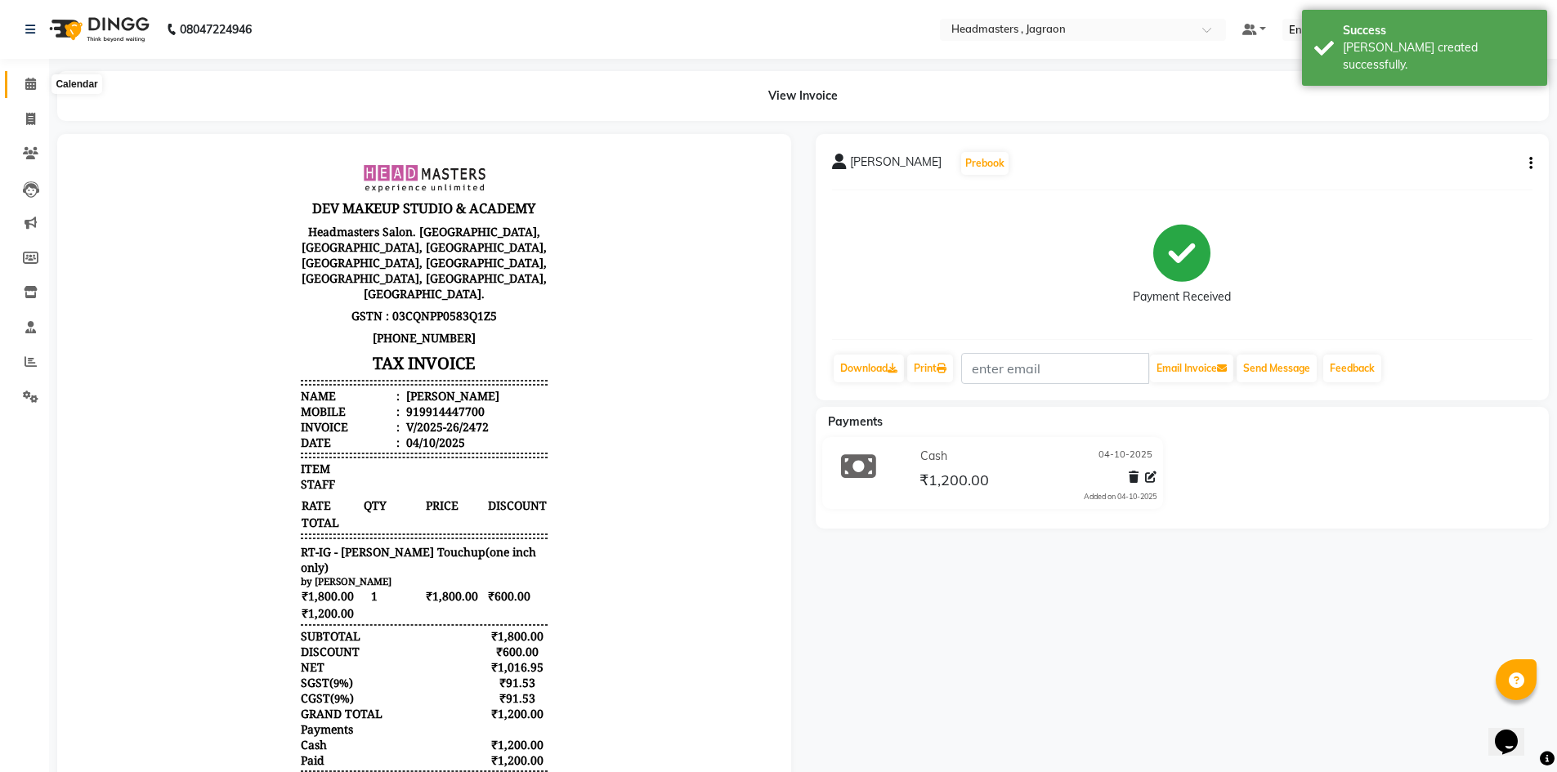
click at [37, 88] on span at bounding box center [30, 84] width 29 height 19
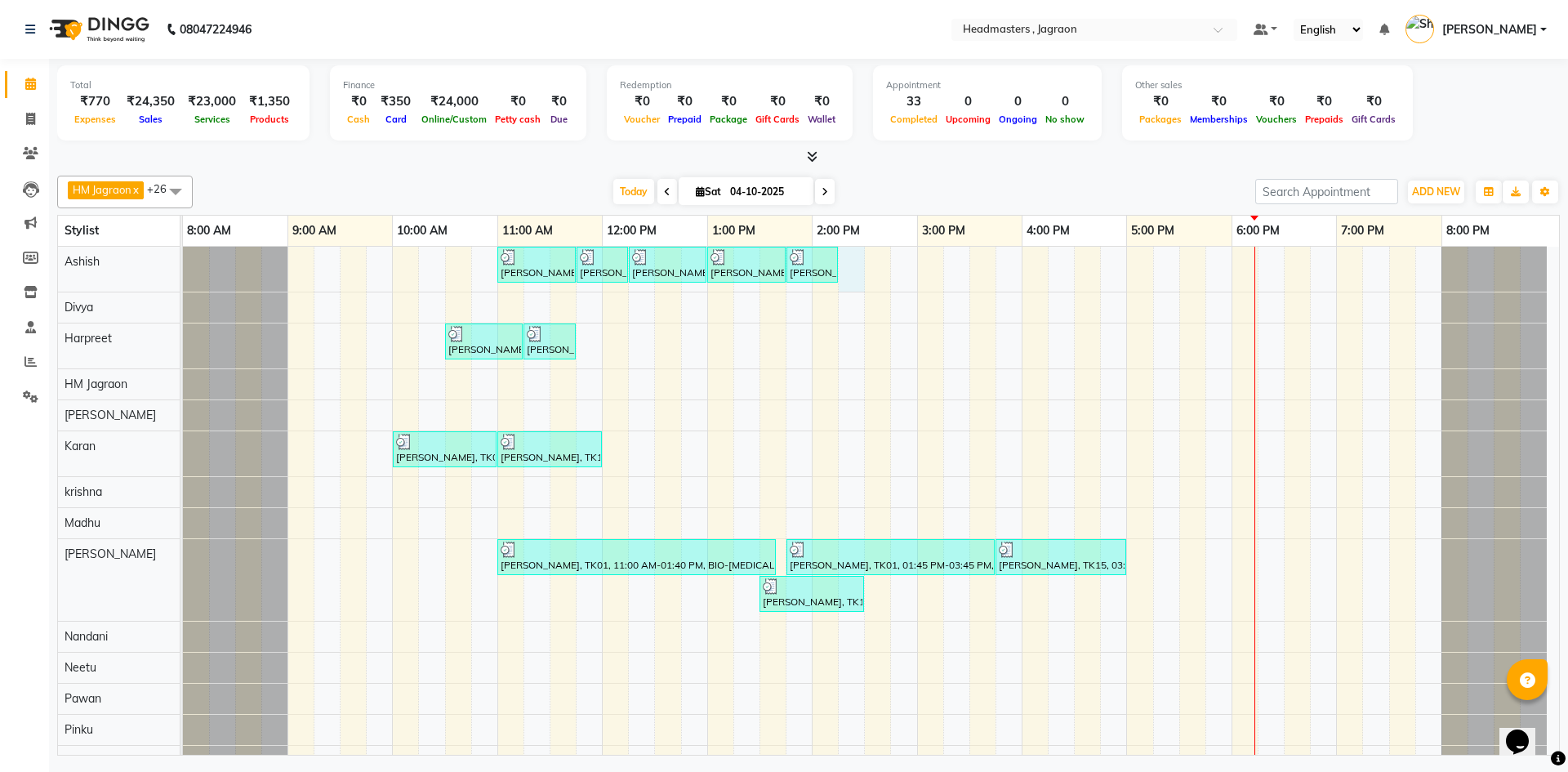
click at [855, 262] on div "[PERSON_NAME], TK06, 11:00 AM-11:45 AM, HCGD - Hair Cut by Creative Director [P…" at bounding box center [870, 730] width 1376 height 967
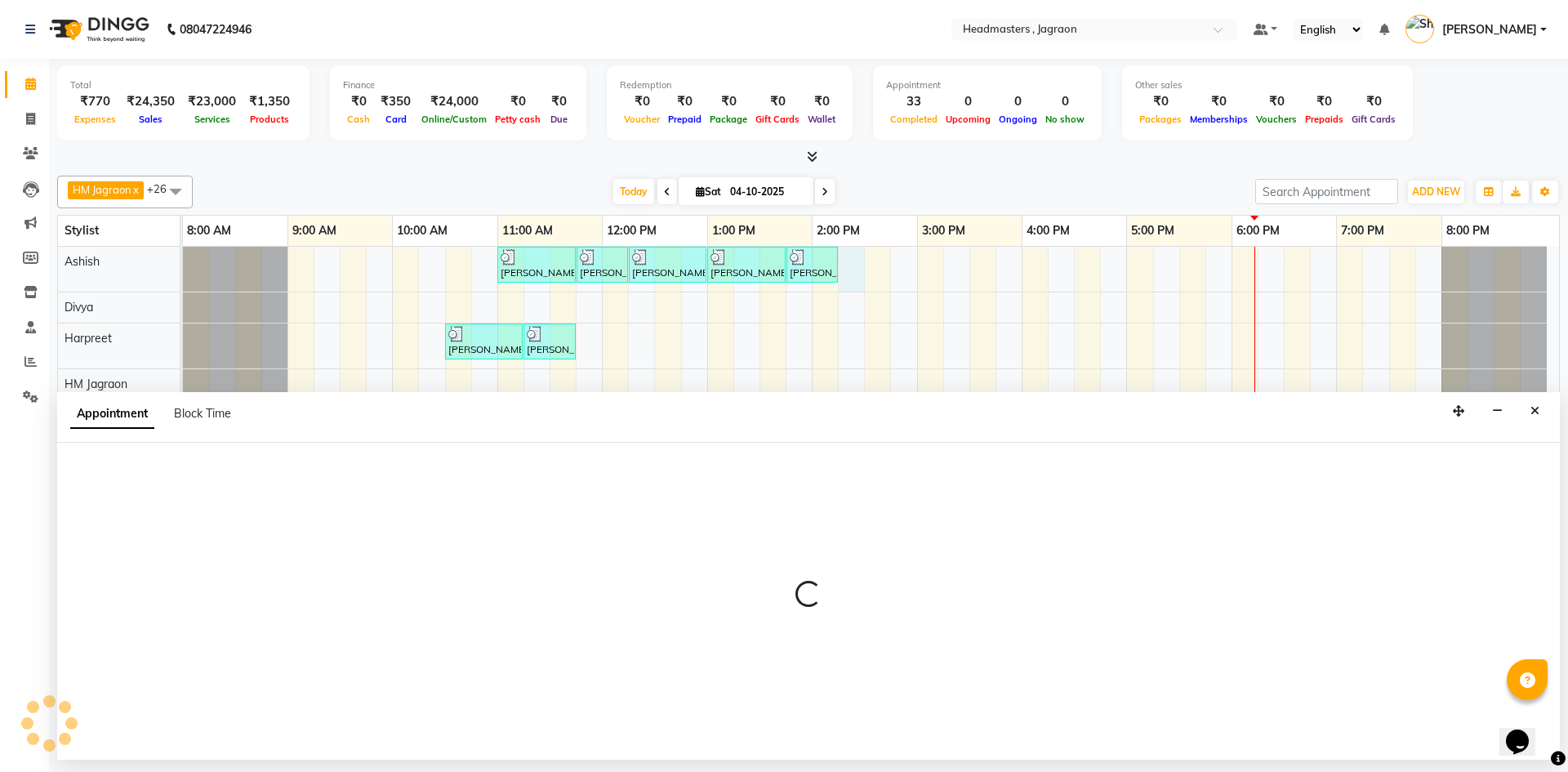
select select "54702"
select select "855"
select select "tentative"
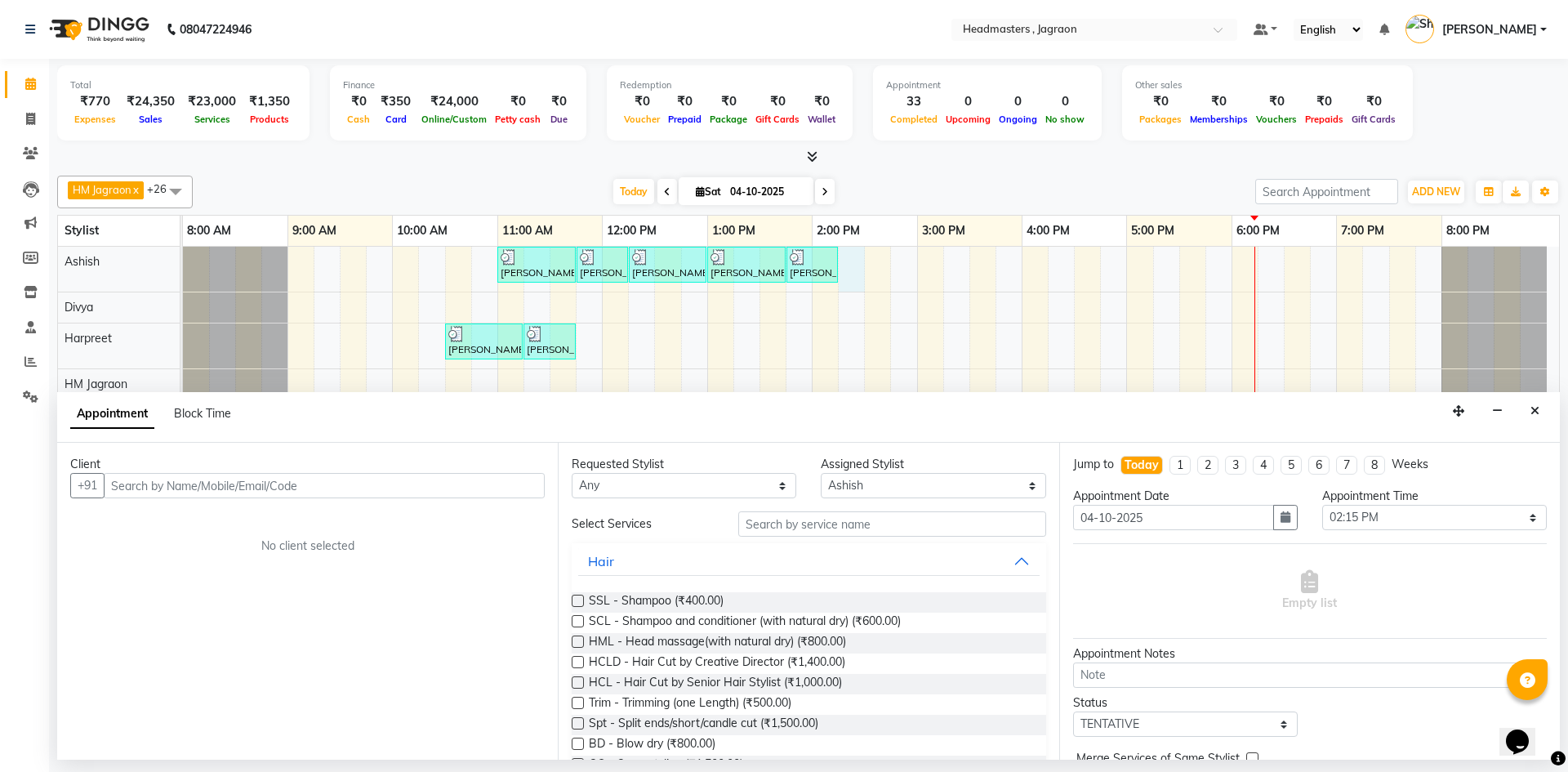
click at [252, 487] on input "text" at bounding box center [324, 485] width 441 height 25
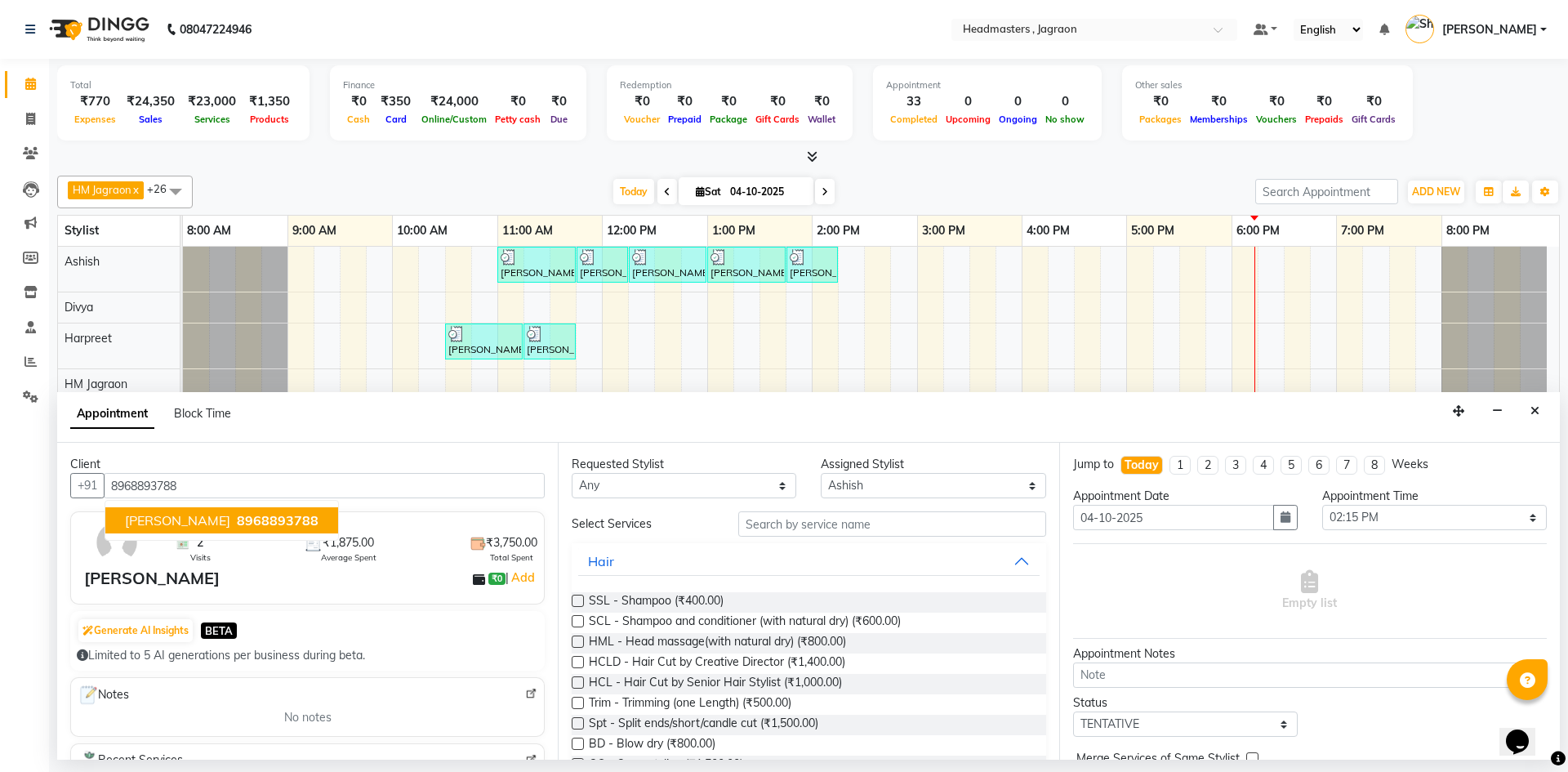
click at [266, 521] on span "8968893788" at bounding box center [278, 520] width 82 height 16
type input "8968893788"
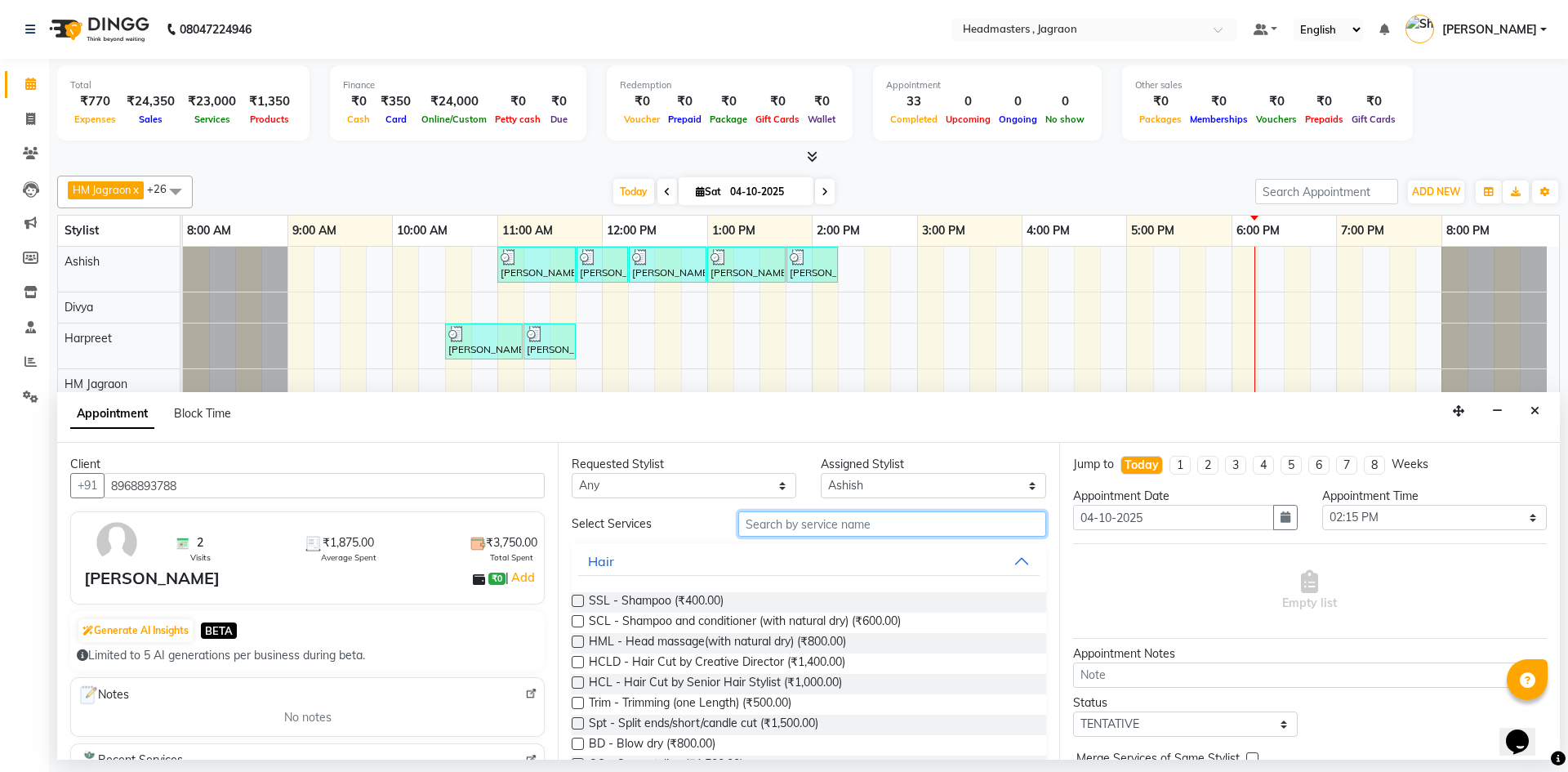
click at [780, 530] on input "text" at bounding box center [892, 524] width 308 height 25
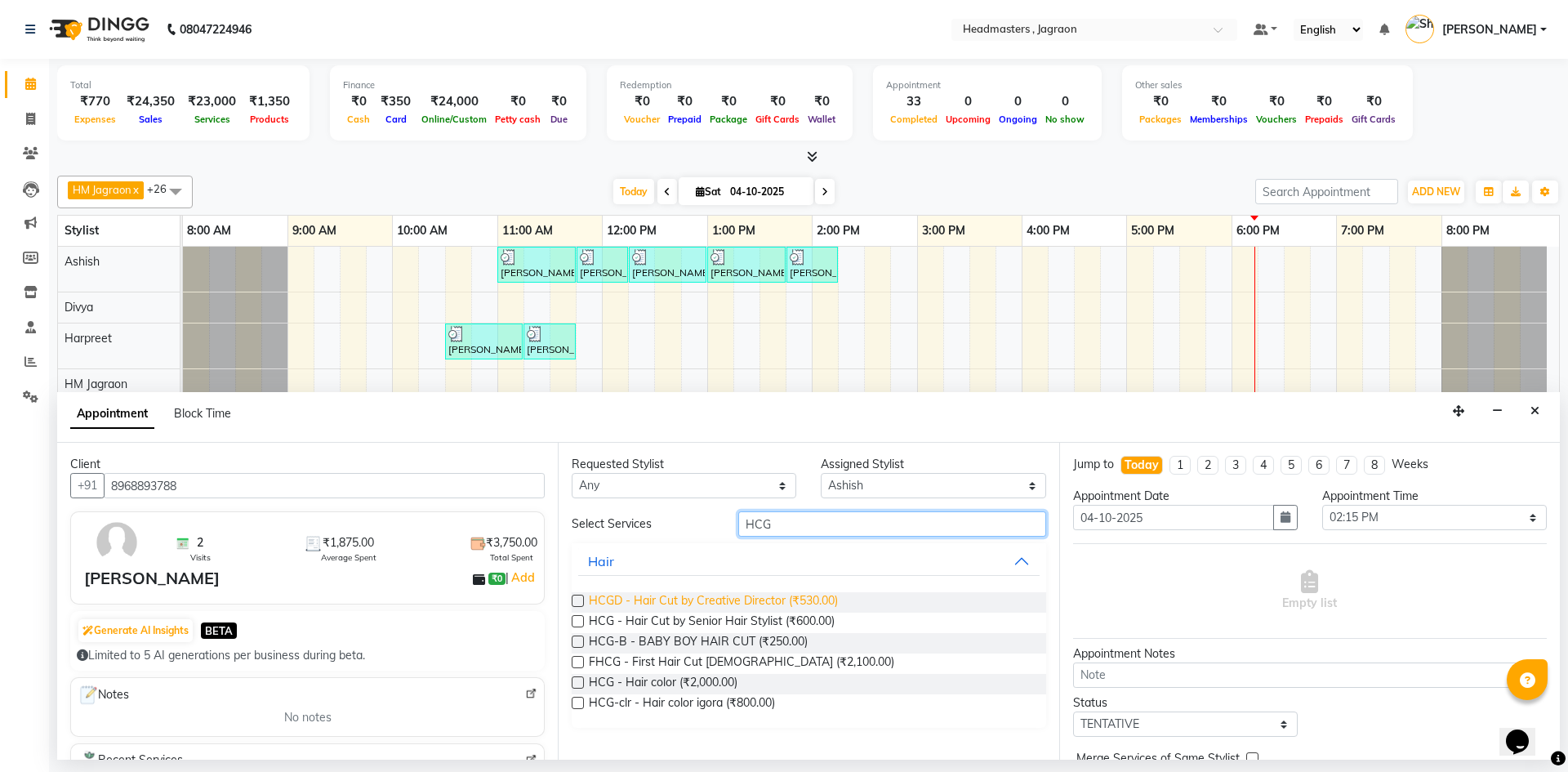
type input "HCG"
click at [761, 601] on span "HCGD - Hair Cut by Creative Director (₹530.00)" at bounding box center [713, 603] width 249 height 20
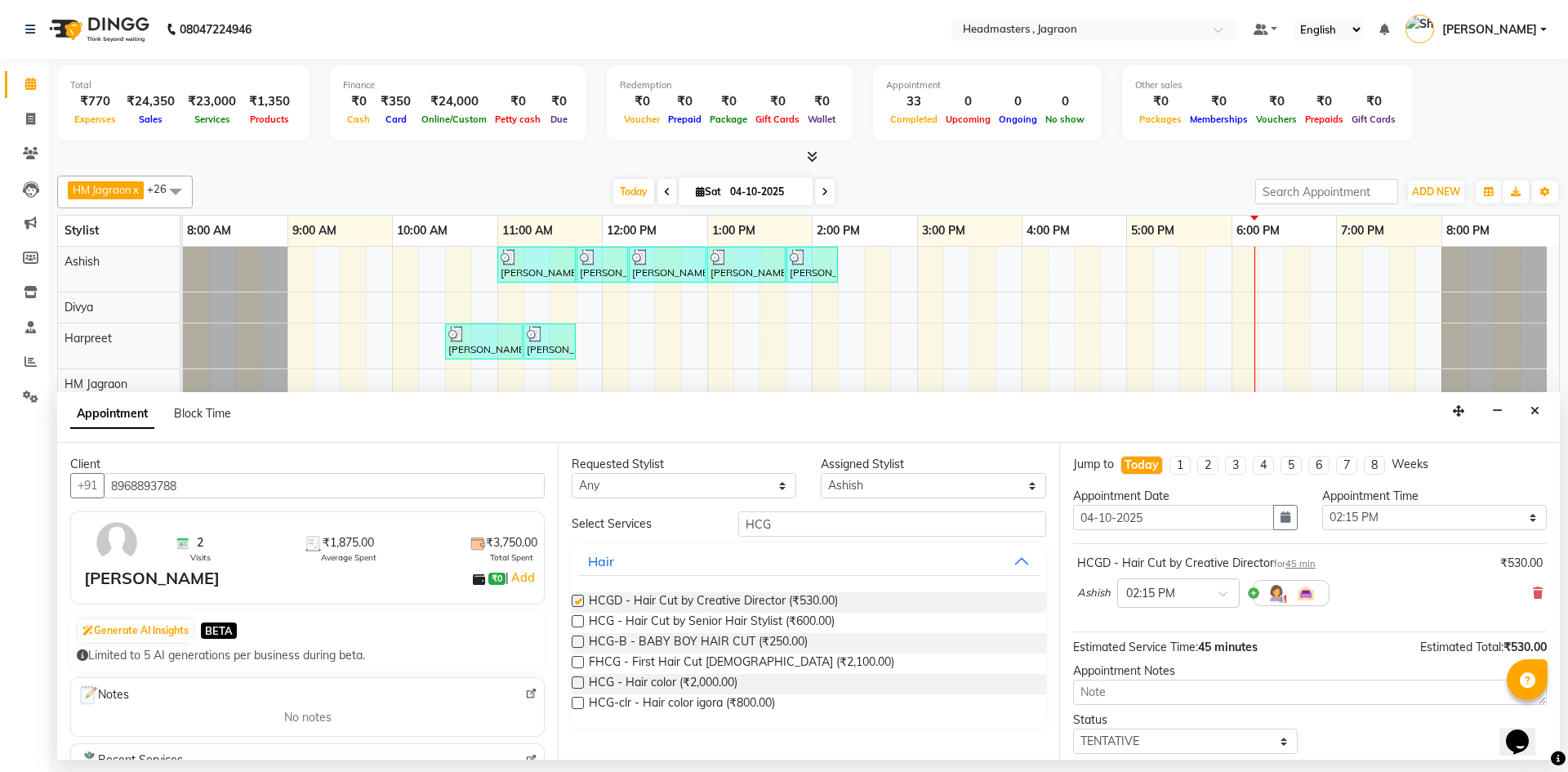
checkbox input "false"
click at [793, 522] on input "HCG" at bounding box center [892, 524] width 308 height 25
type input "H"
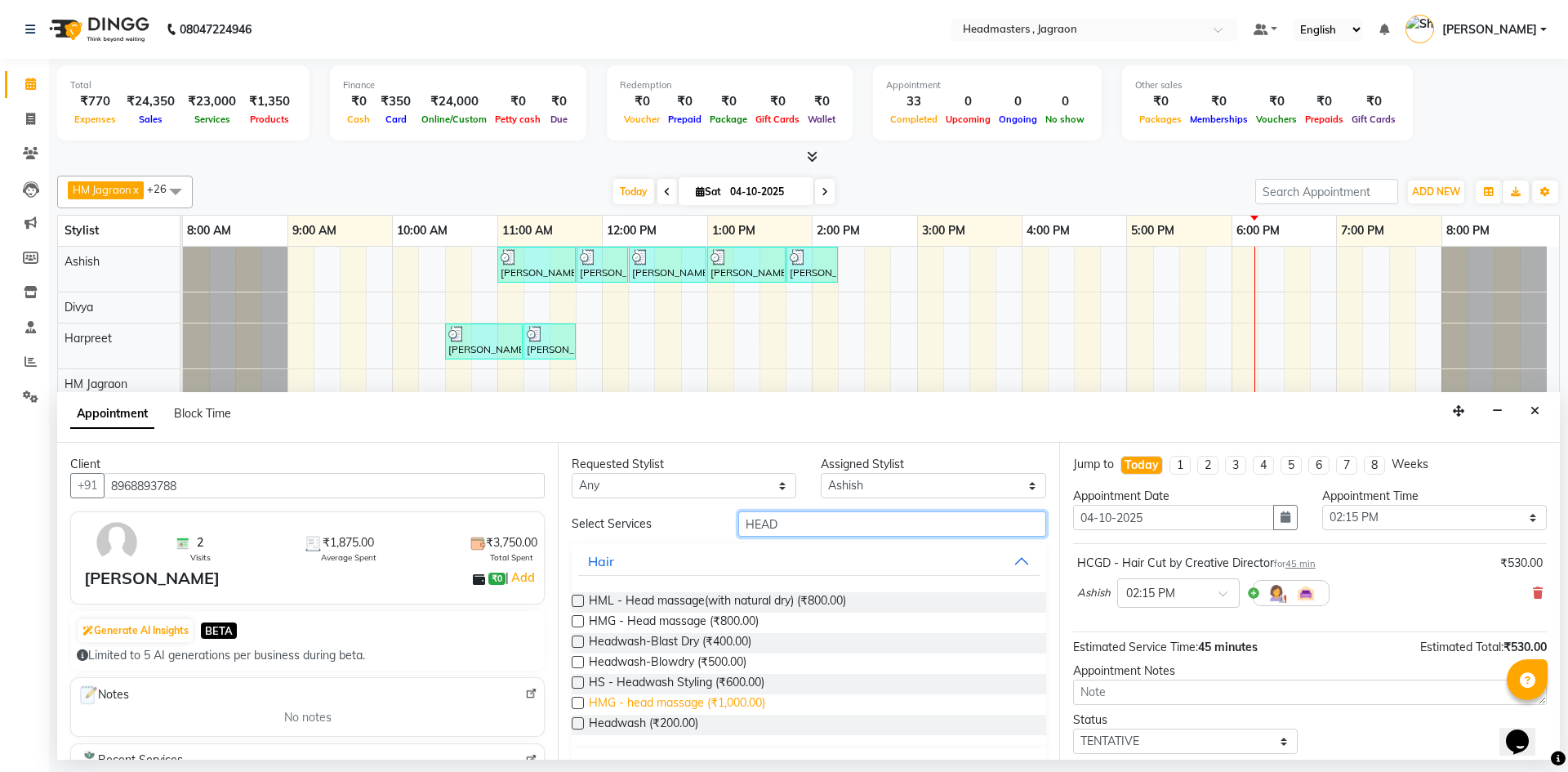
type input "HEAD"
click at [749, 704] on span "HMG - head massage (₹1,000.00)" at bounding box center [677, 705] width 177 height 20
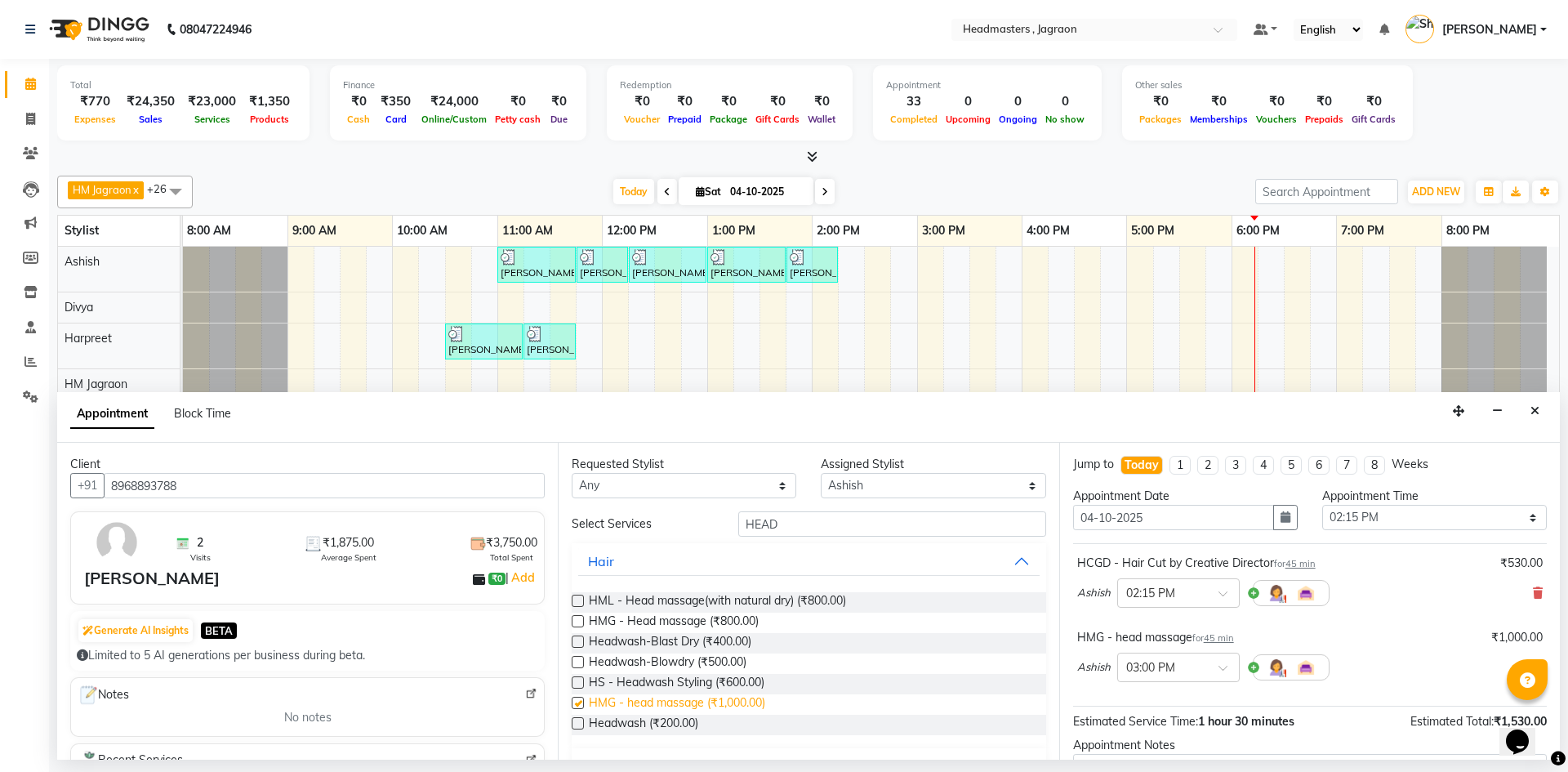
checkbox input "false"
click at [804, 524] on input "HEAD" at bounding box center [892, 524] width 308 height 25
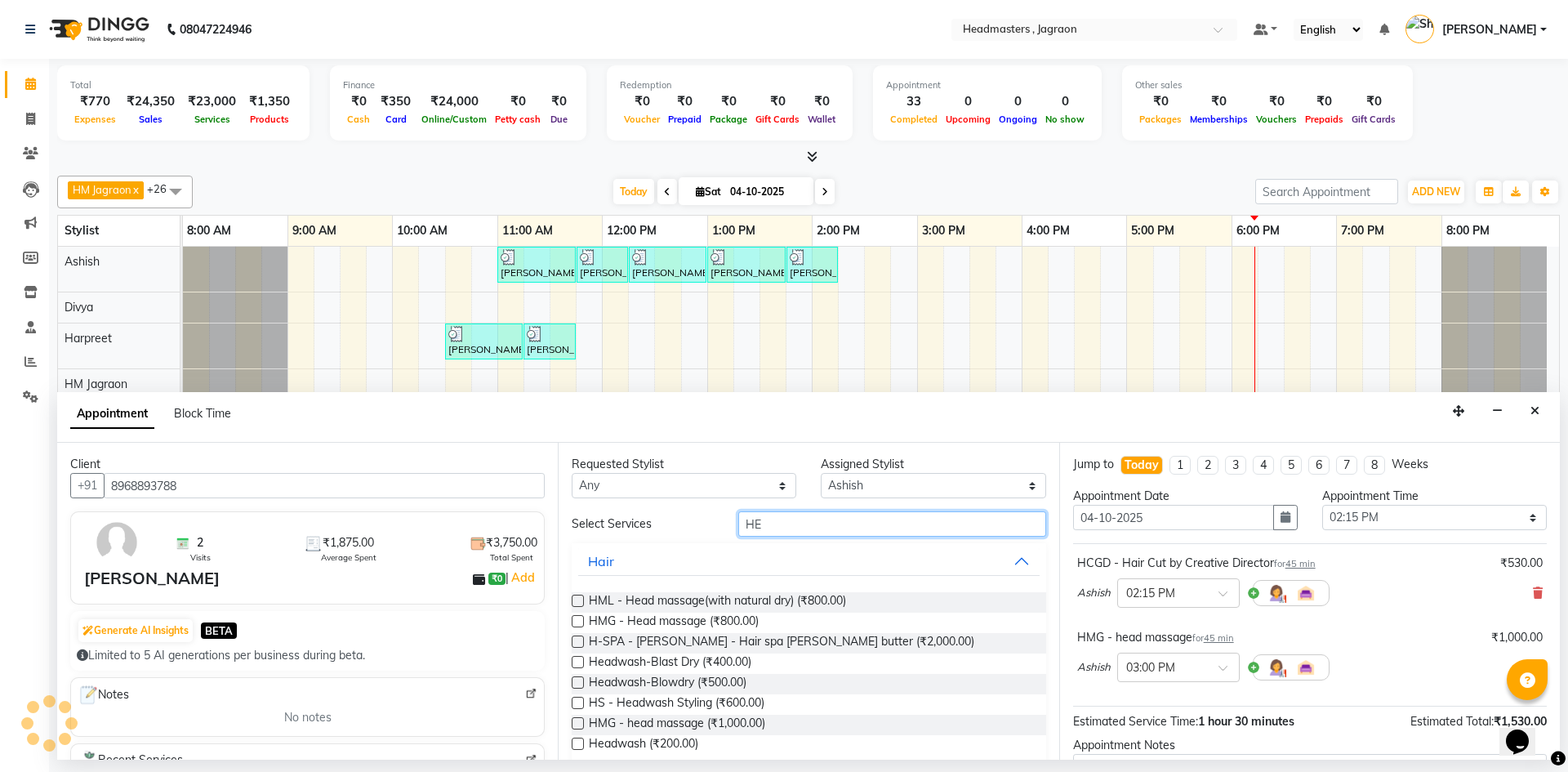
type input "H"
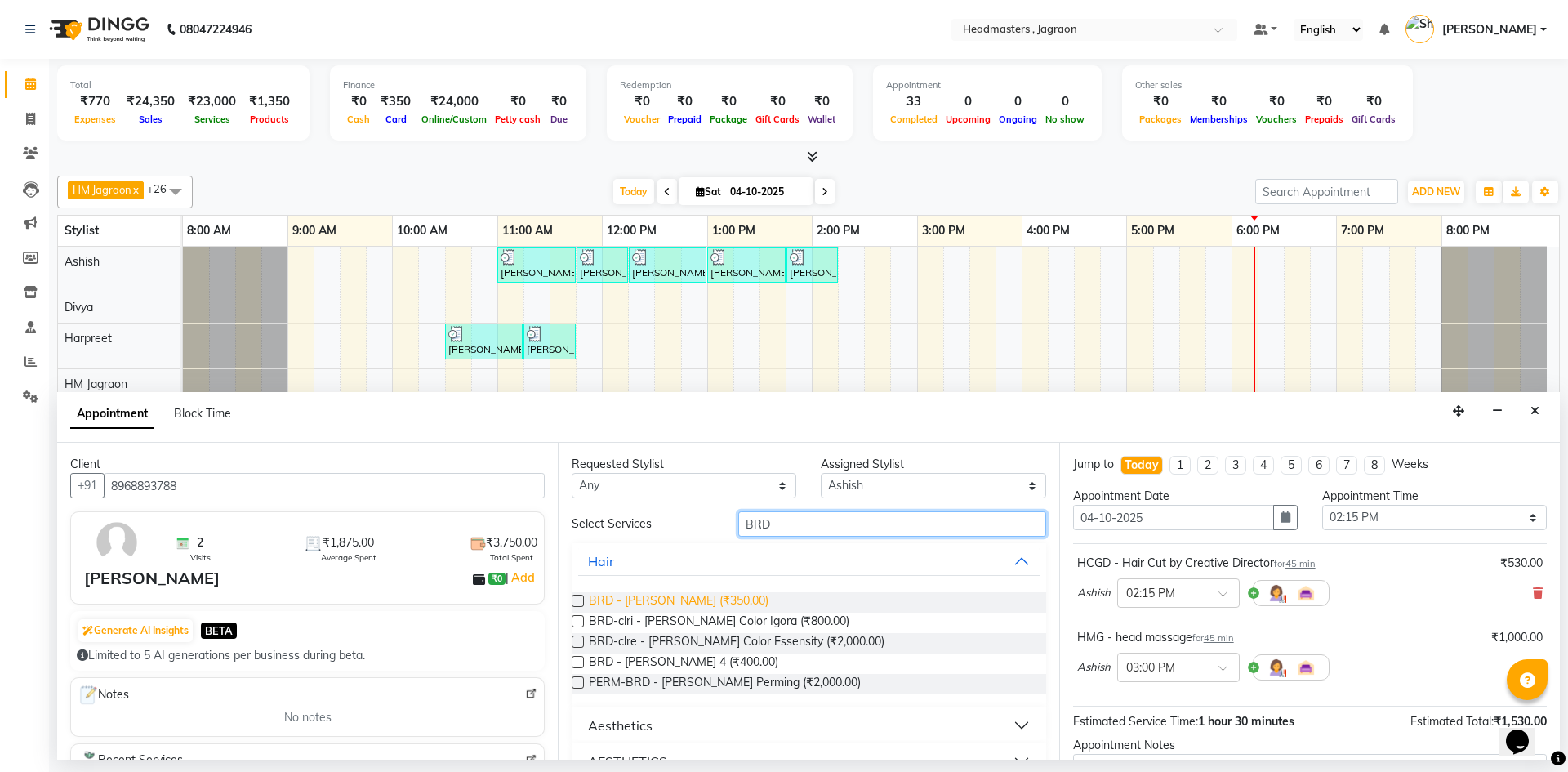
type input "BRD"
click at [686, 603] on span "BRD - [PERSON_NAME] (₹350.00)" at bounding box center [679, 603] width 180 height 20
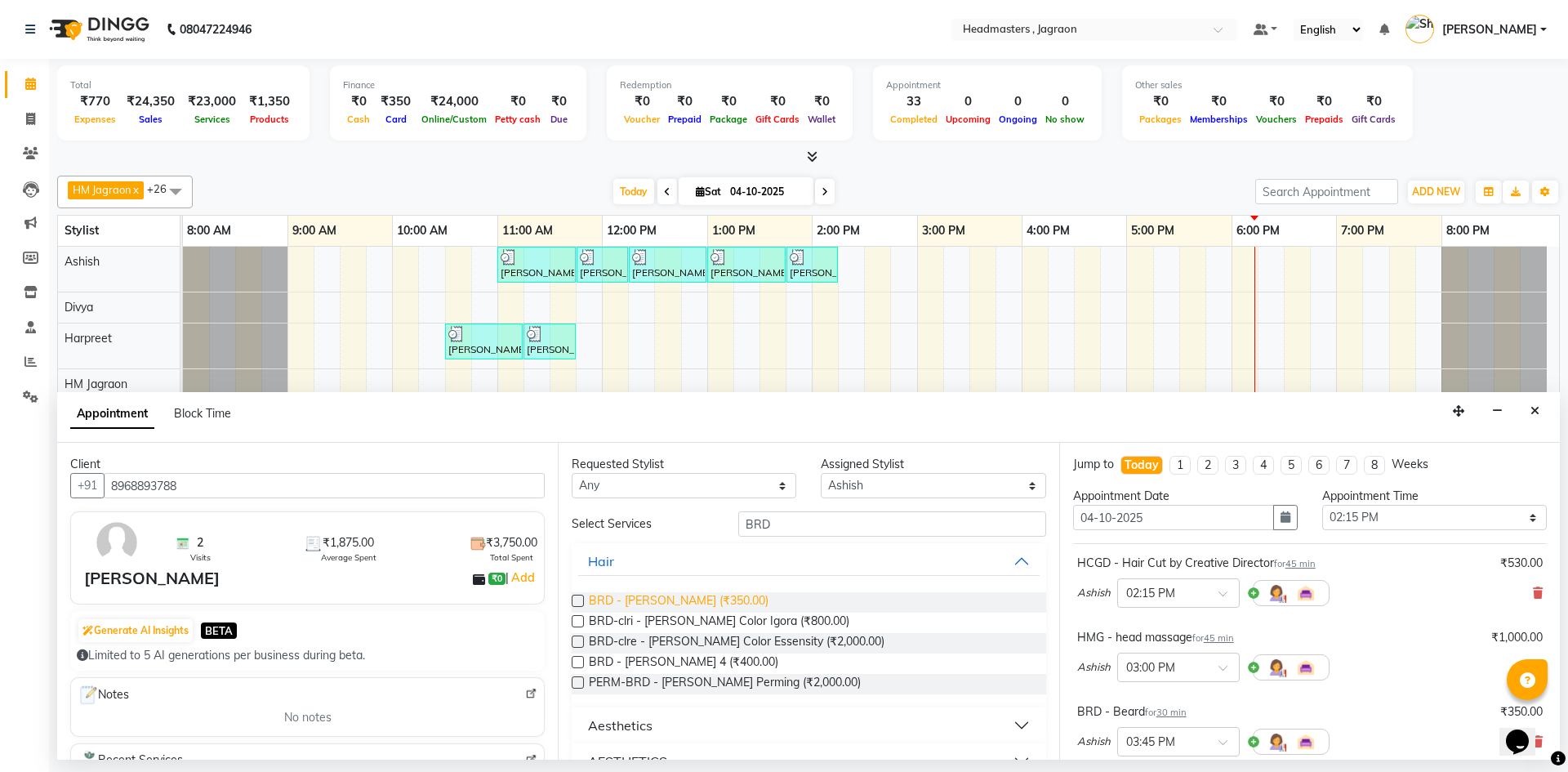
click at [686, 603] on span "BRD - [PERSON_NAME] (₹350.00)" at bounding box center [679, 603] width 180 height 20
checkbox input "false"
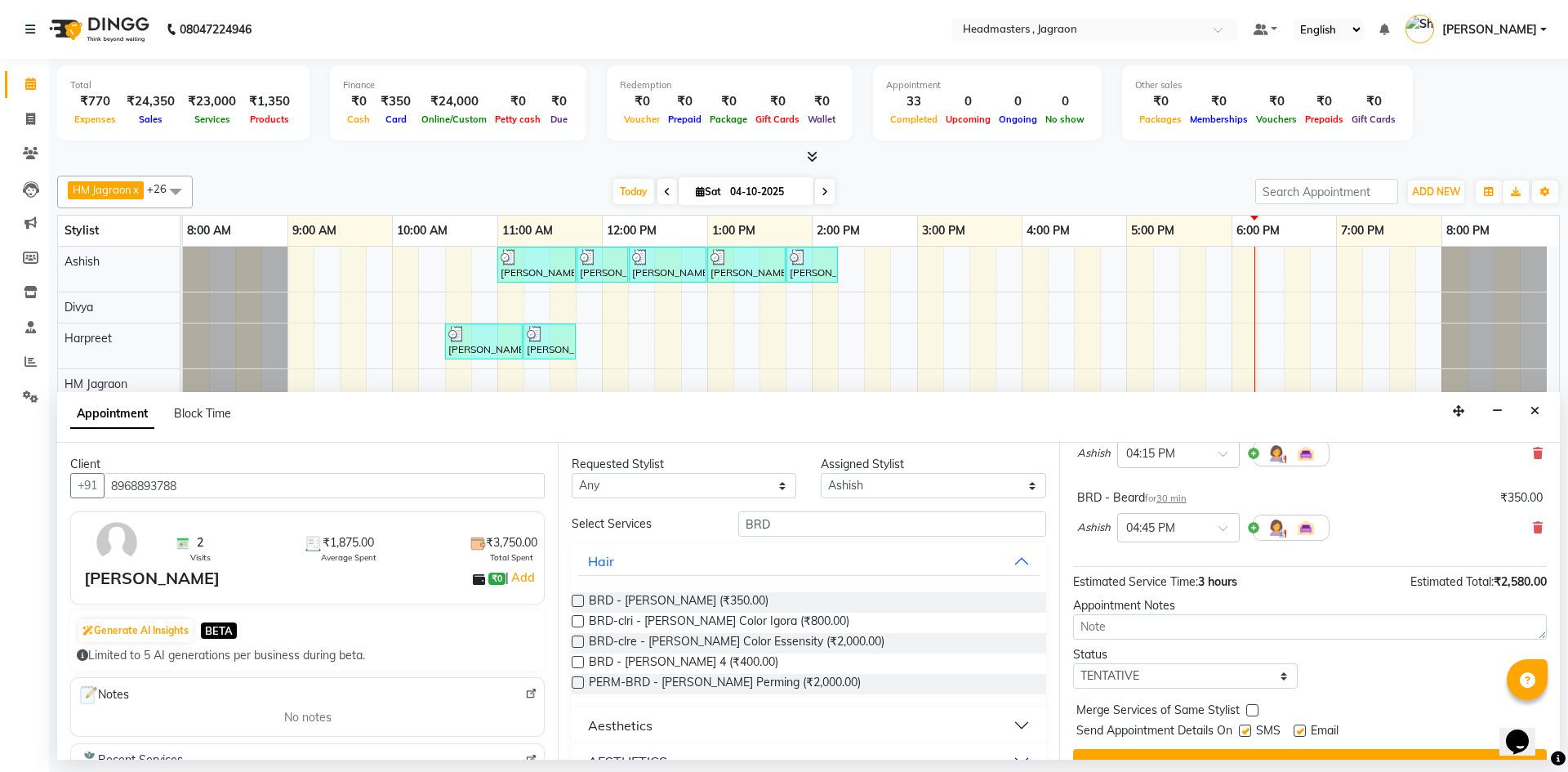
scroll to position [395, 0]
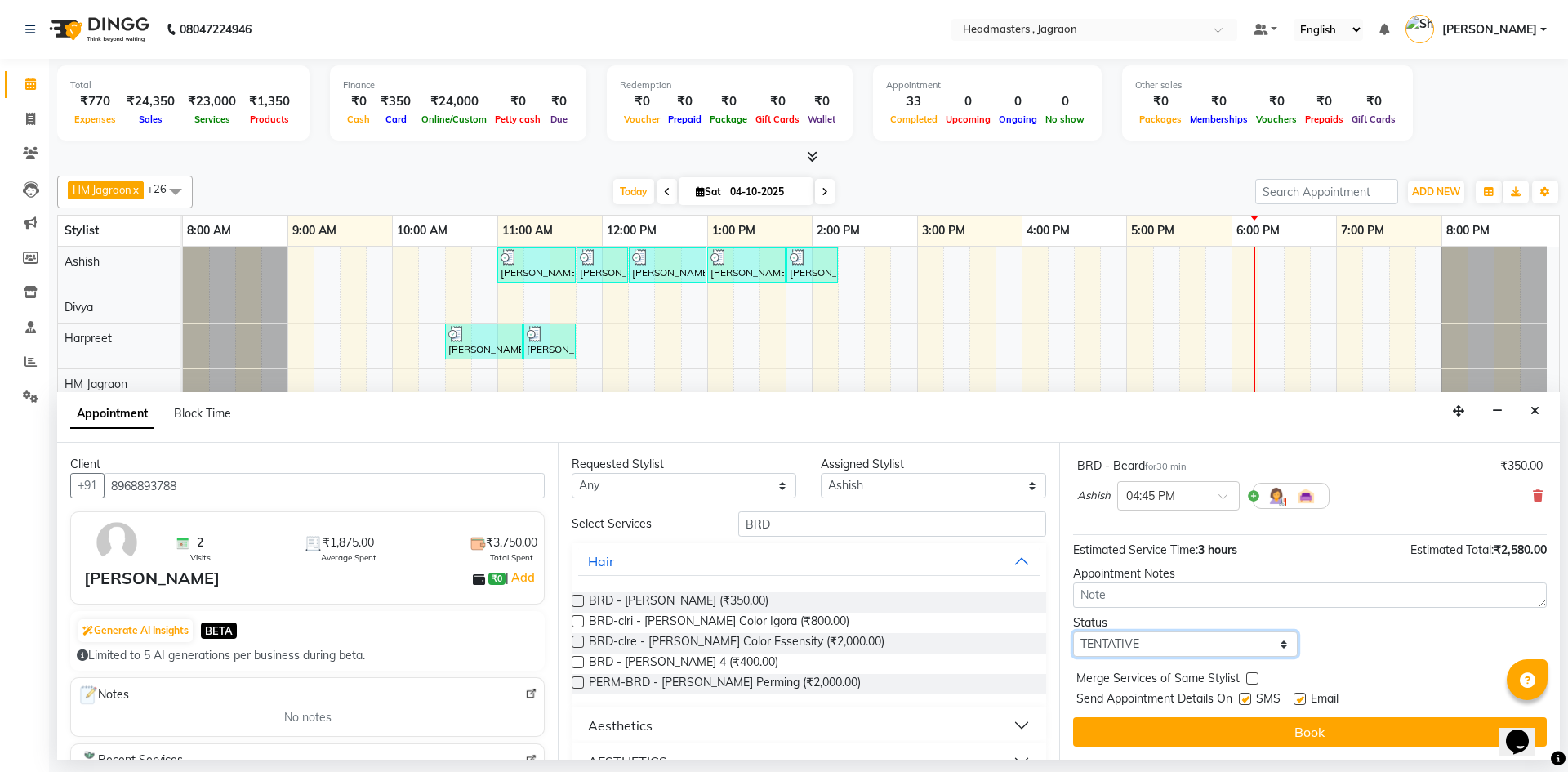
click at [1139, 642] on select "Select TENTATIVE CONFIRM CHECK-IN UPCOMING" at bounding box center [1185, 644] width 225 height 25
select select "confirm booking"
click at [1073, 632] on select "Select TENTATIVE CONFIRM CHECK-IN UPCOMING" at bounding box center [1185, 644] width 225 height 25
click at [1245, 703] on label at bounding box center [1245, 699] width 12 height 12
click at [1245, 703] on input "checkbox" at bounding box center [1244, 700] width 11 height 11
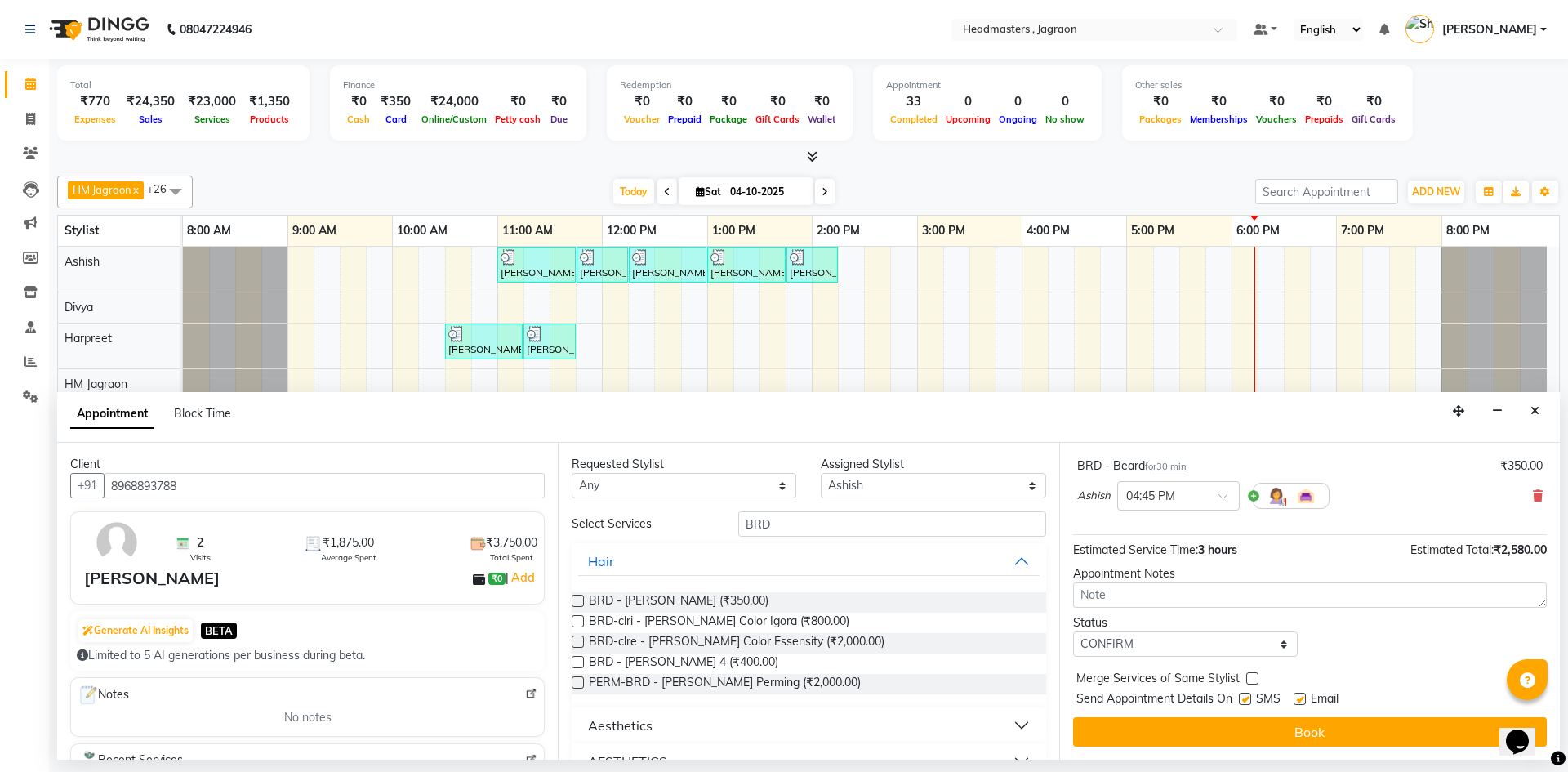
checkbox input "false"
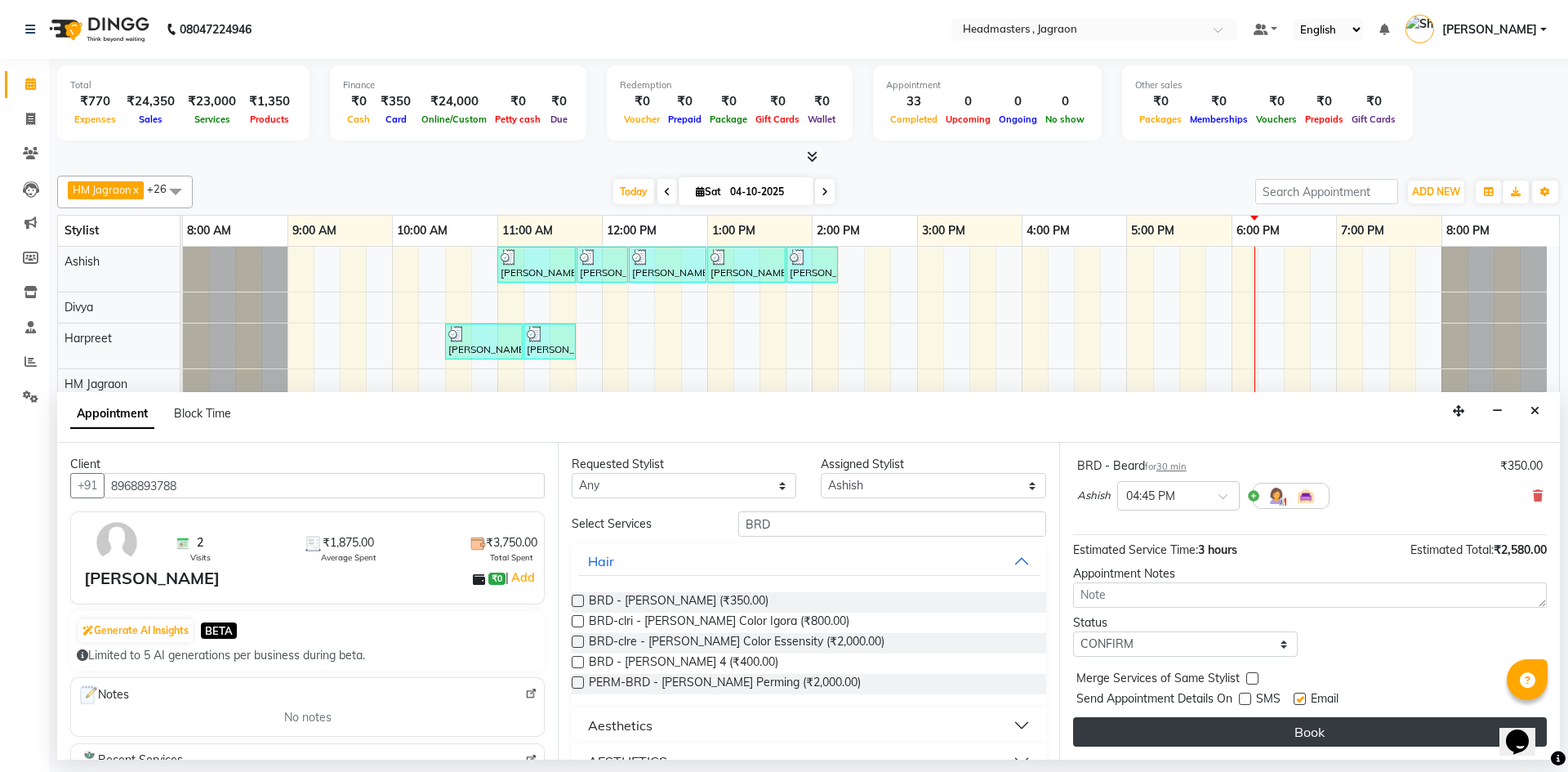
click at [1238, 722] on button "Book" at bounding box center [1310, 732] width 474 height 29
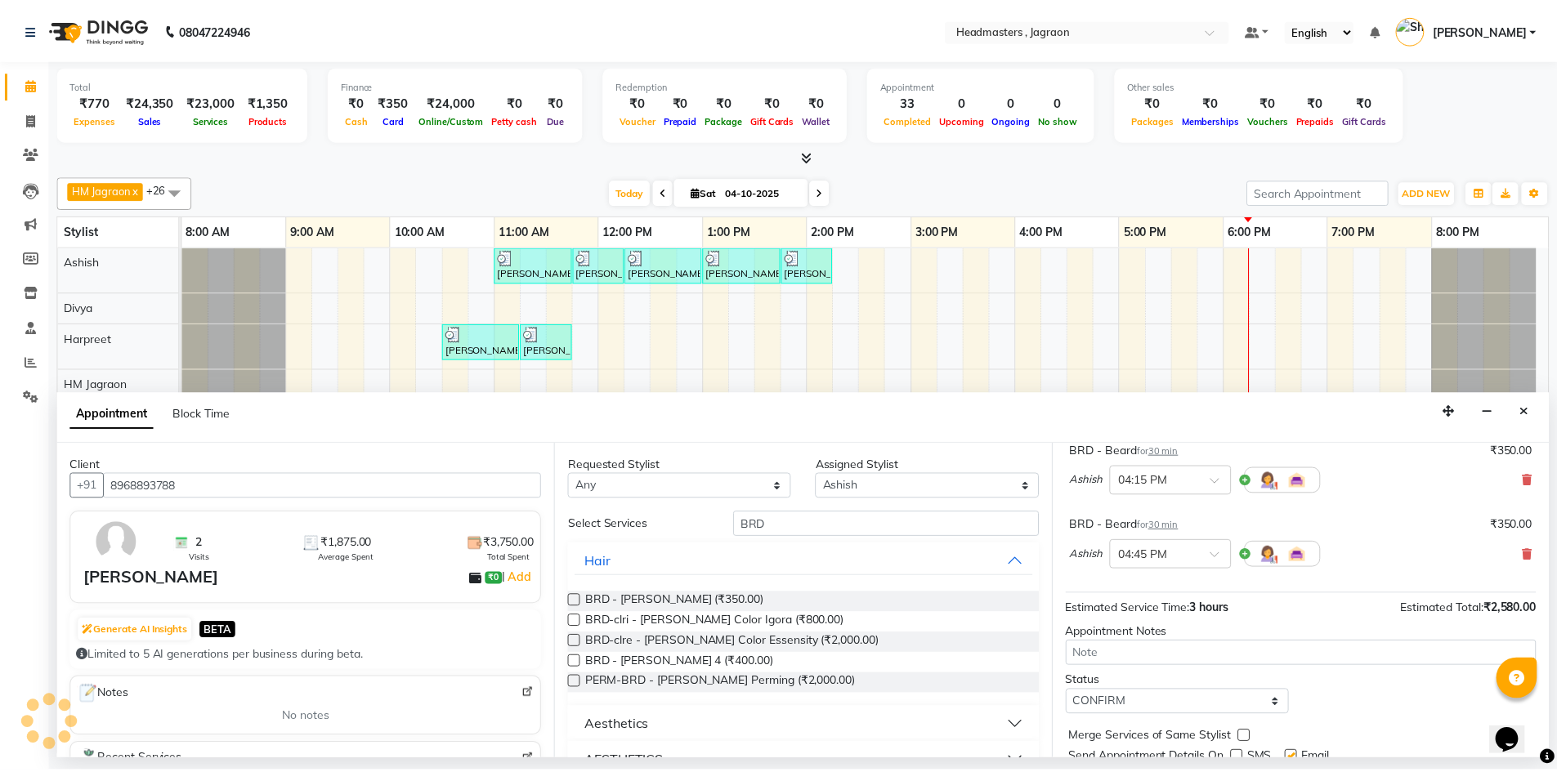
scroll to position [313, 0]
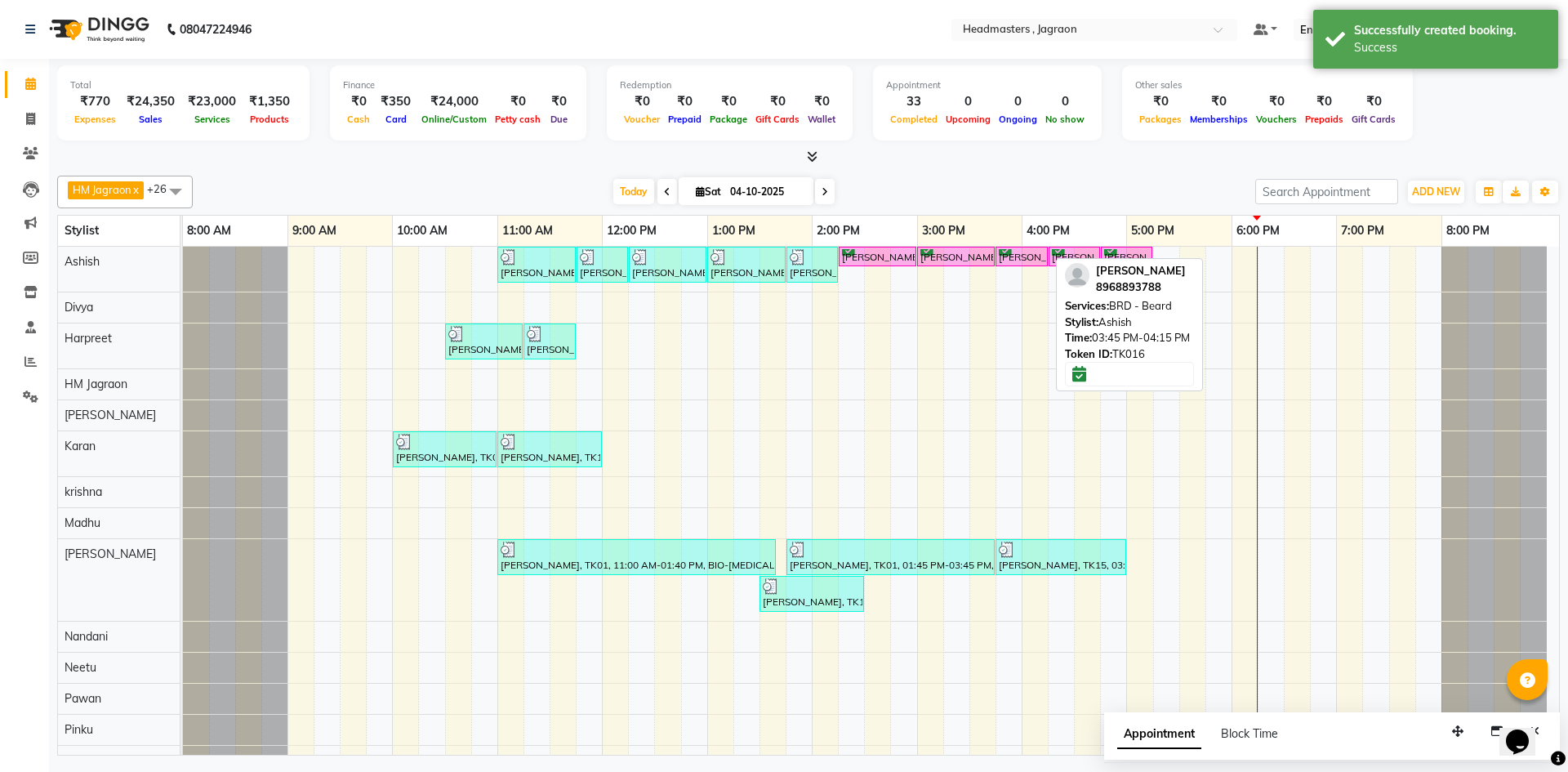
click at [1020, 255] on div "[PERSON_NAME], TK16, 03:45 PM-04:15 PM, BRD - [PERSON_NAME]" at bounding box center [1021, 257] width 49 height 16
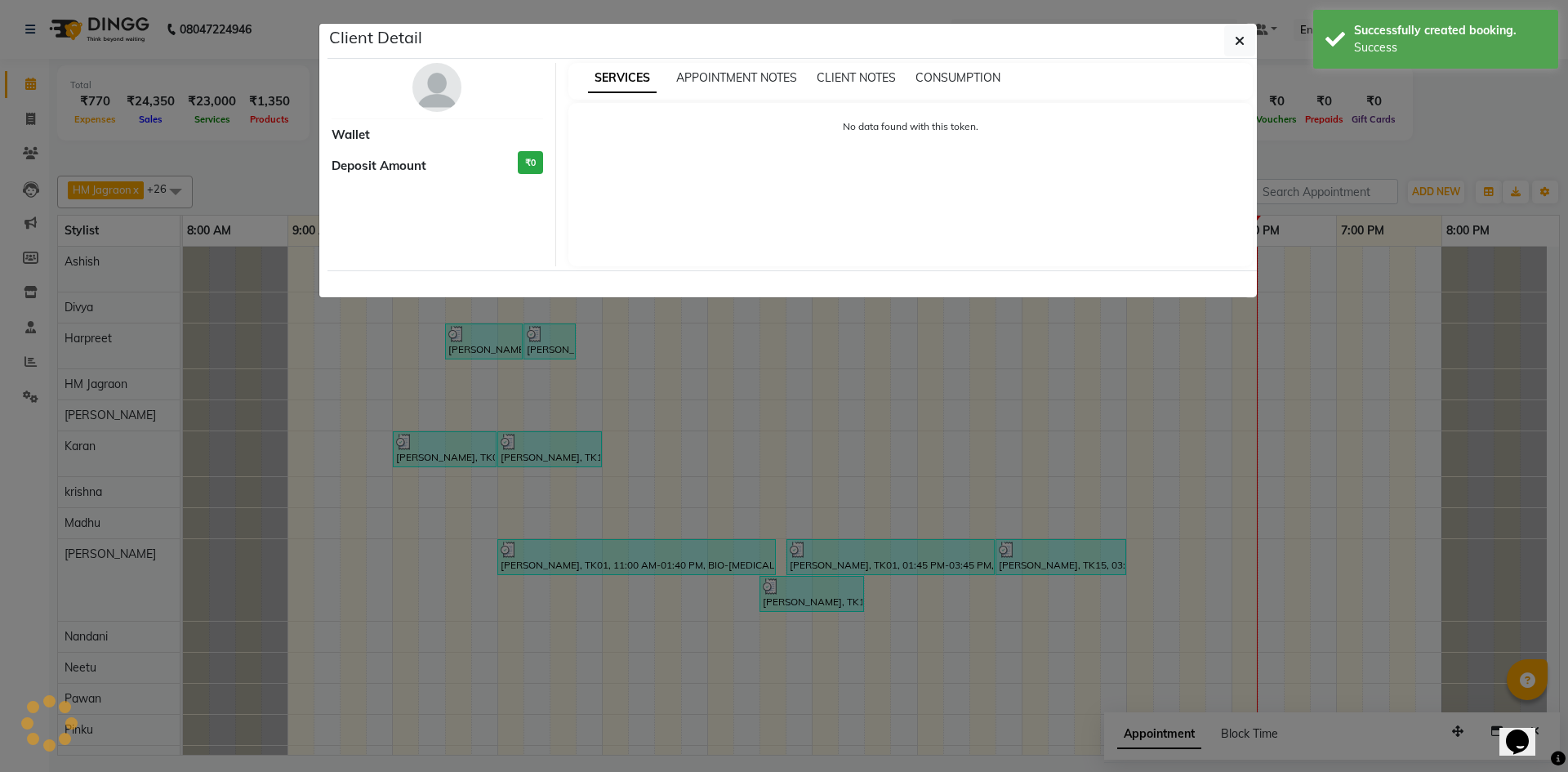
select select "6"
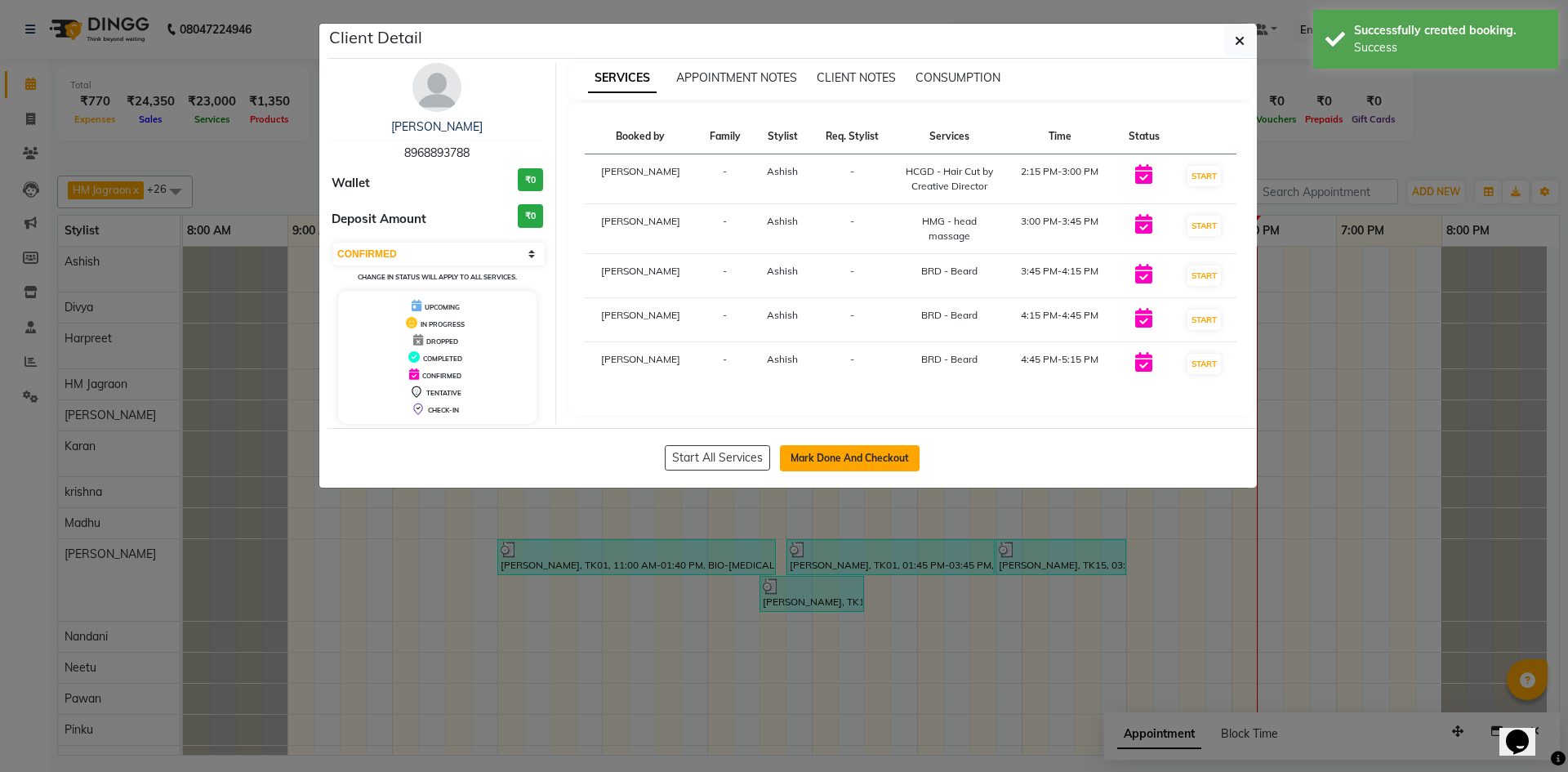
click at [887, 460] on button "Mark Done And Checkout" at bounding box center [849, 458] width 140 height 26
select select "service"
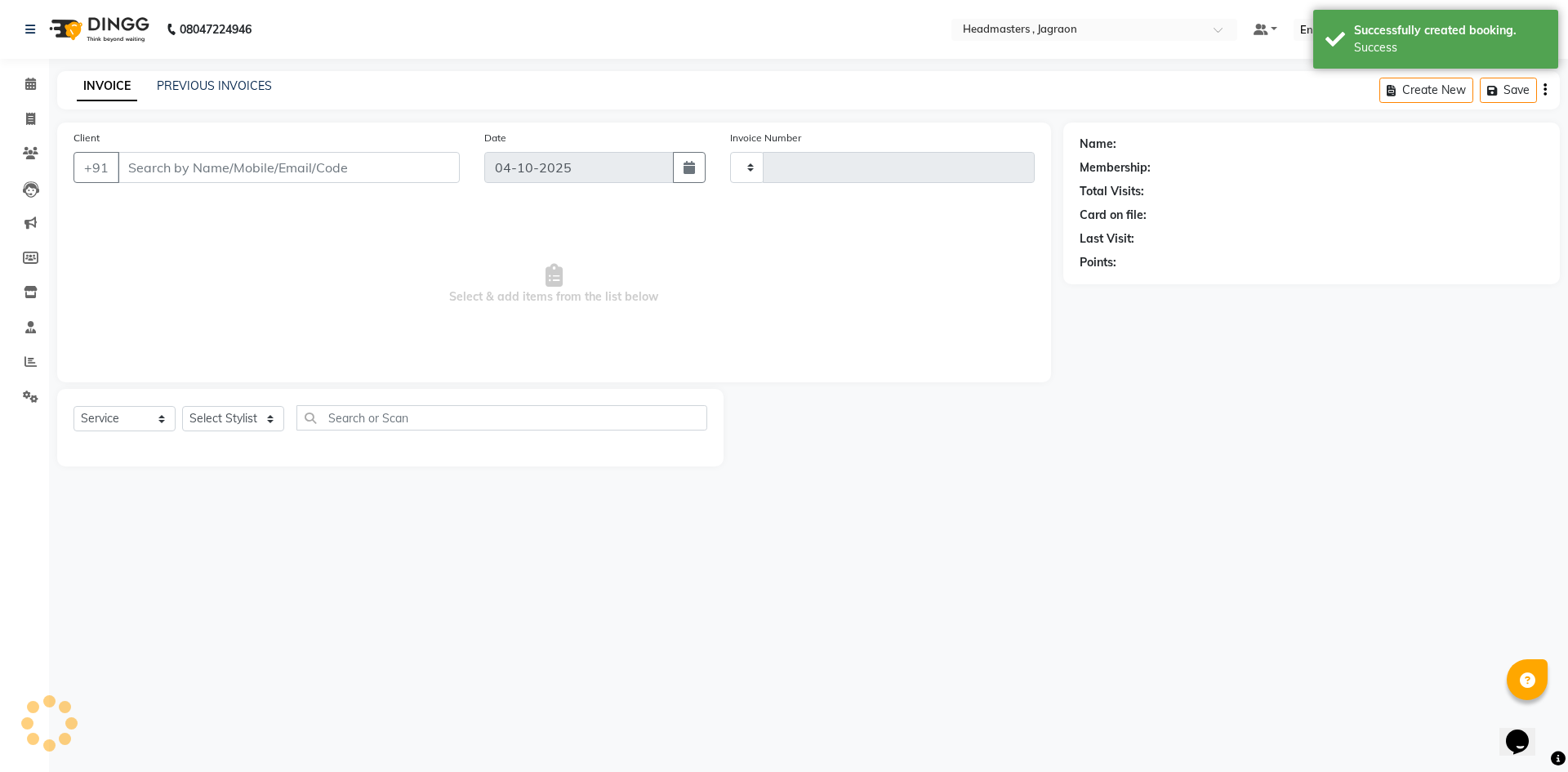
type input "2473"
select select "6935"
type input "8968893788"
select select "54702"
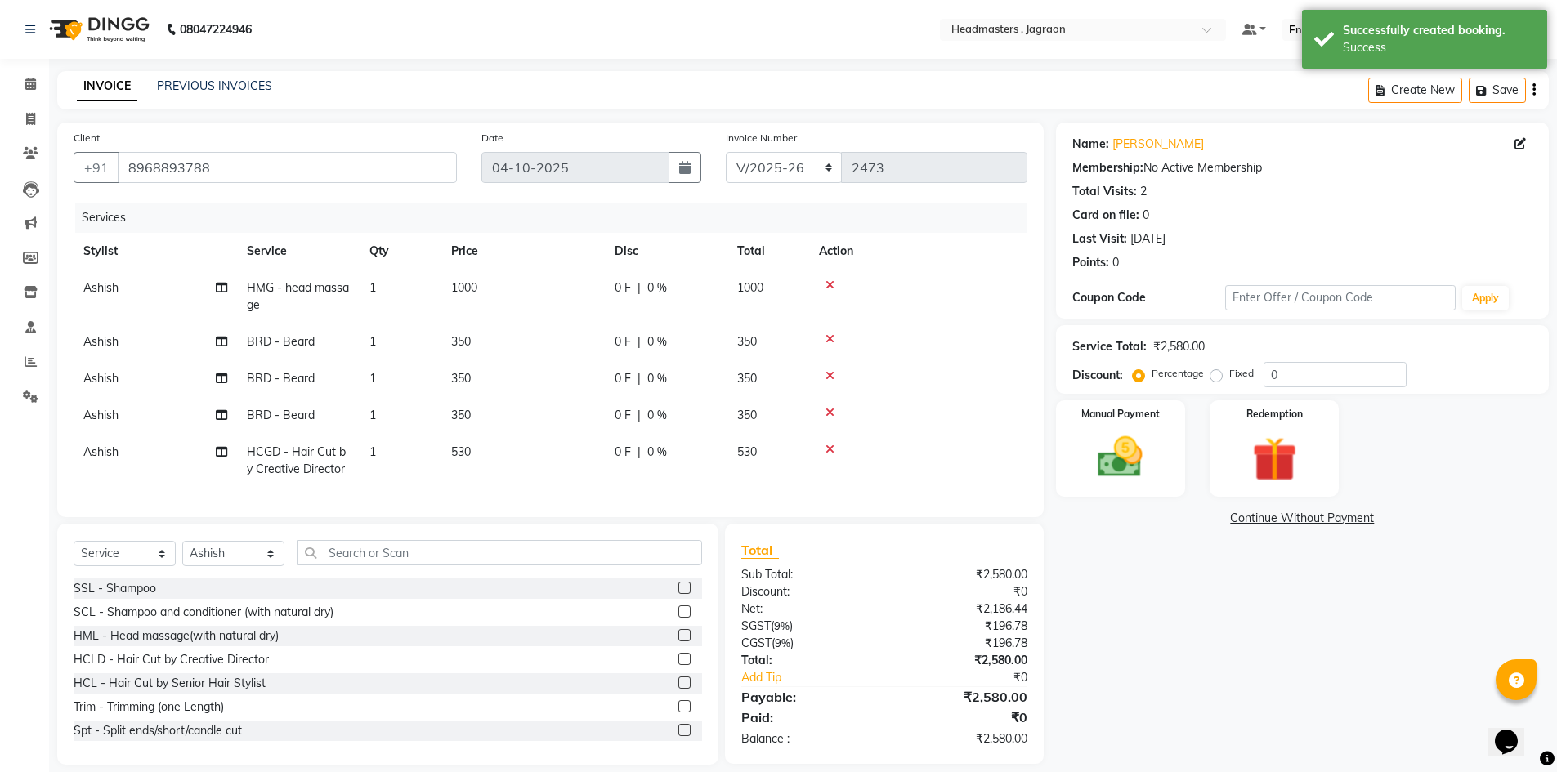
click at [628, 290] on span "0 F" at bounding box center [623, 288] width 16 height 17
select select "54702"
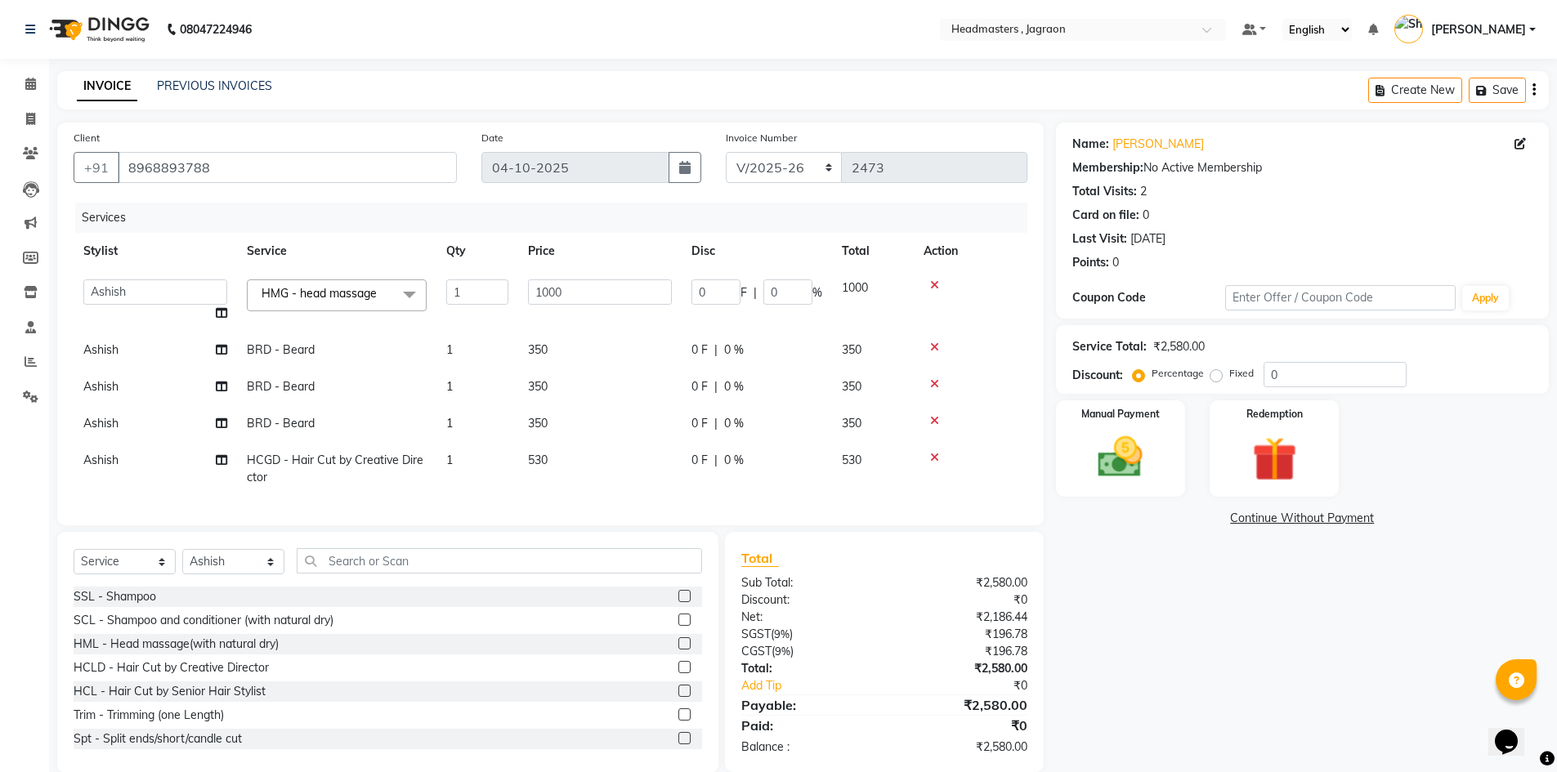
click at [709, 458] on div "0 F | 0 %" at bounding box center [756, 460] width 131 height 17
select select "54702"
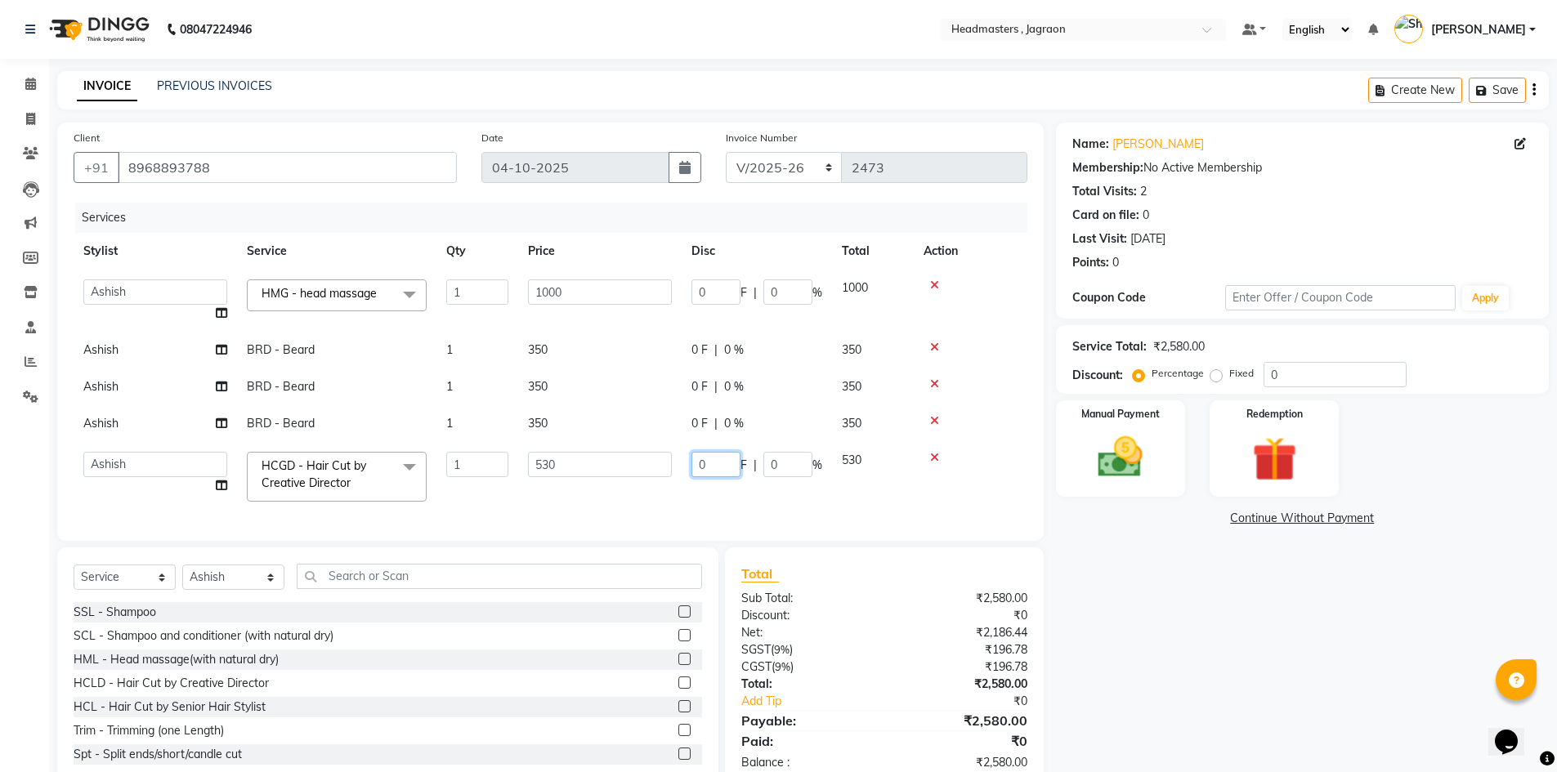
click at [713, 460] on input "0" at bounding box center [715, 464] width 49 height 25
type input "180"
click at [673, 444] on td "530" at bounding box center [599, 476] width 163 height 69
select select "54702"
click at [704, 427] on span "0 F" at bounding box center [699, 423] width 16 height 17
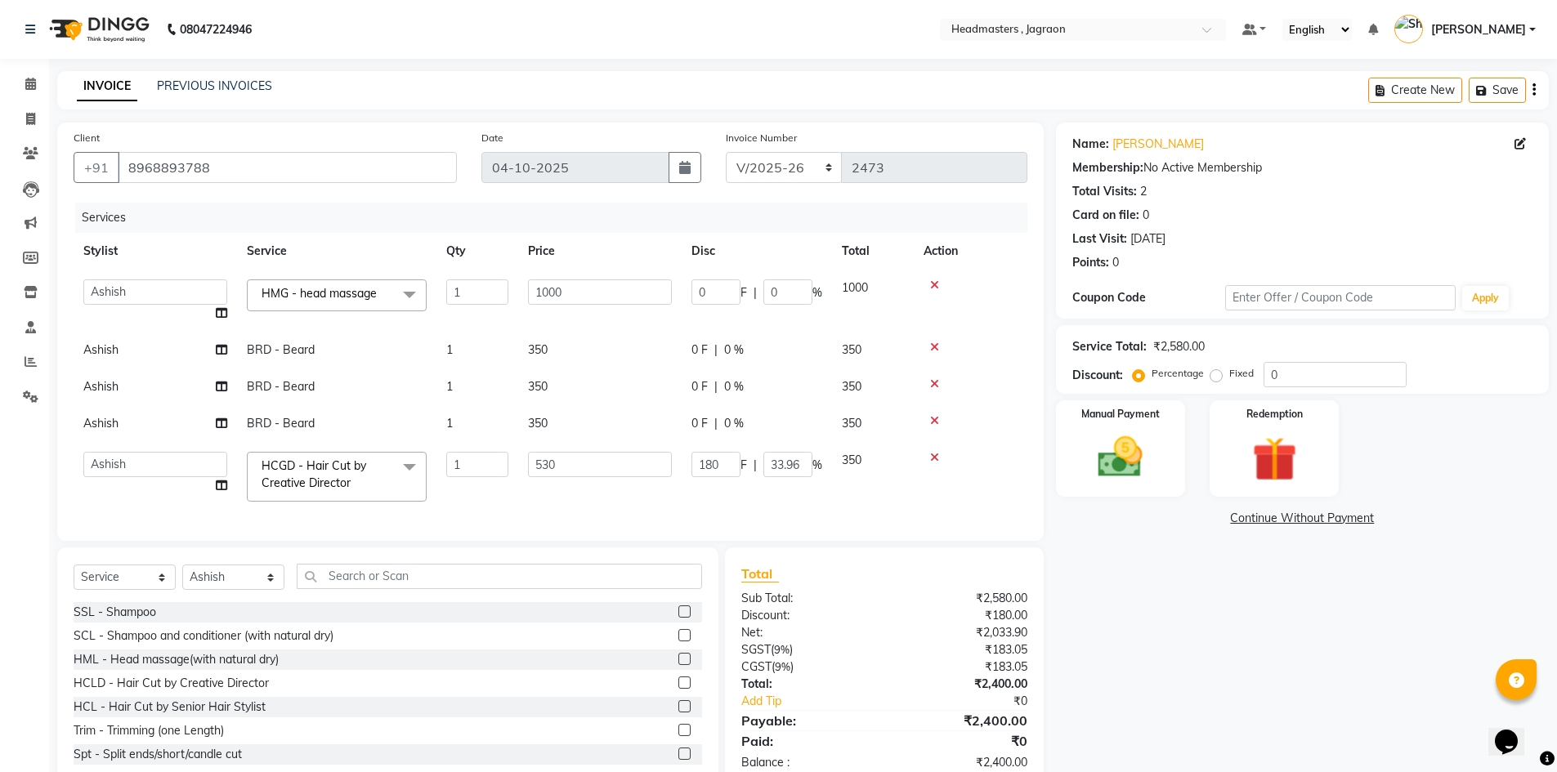
select select "54702"
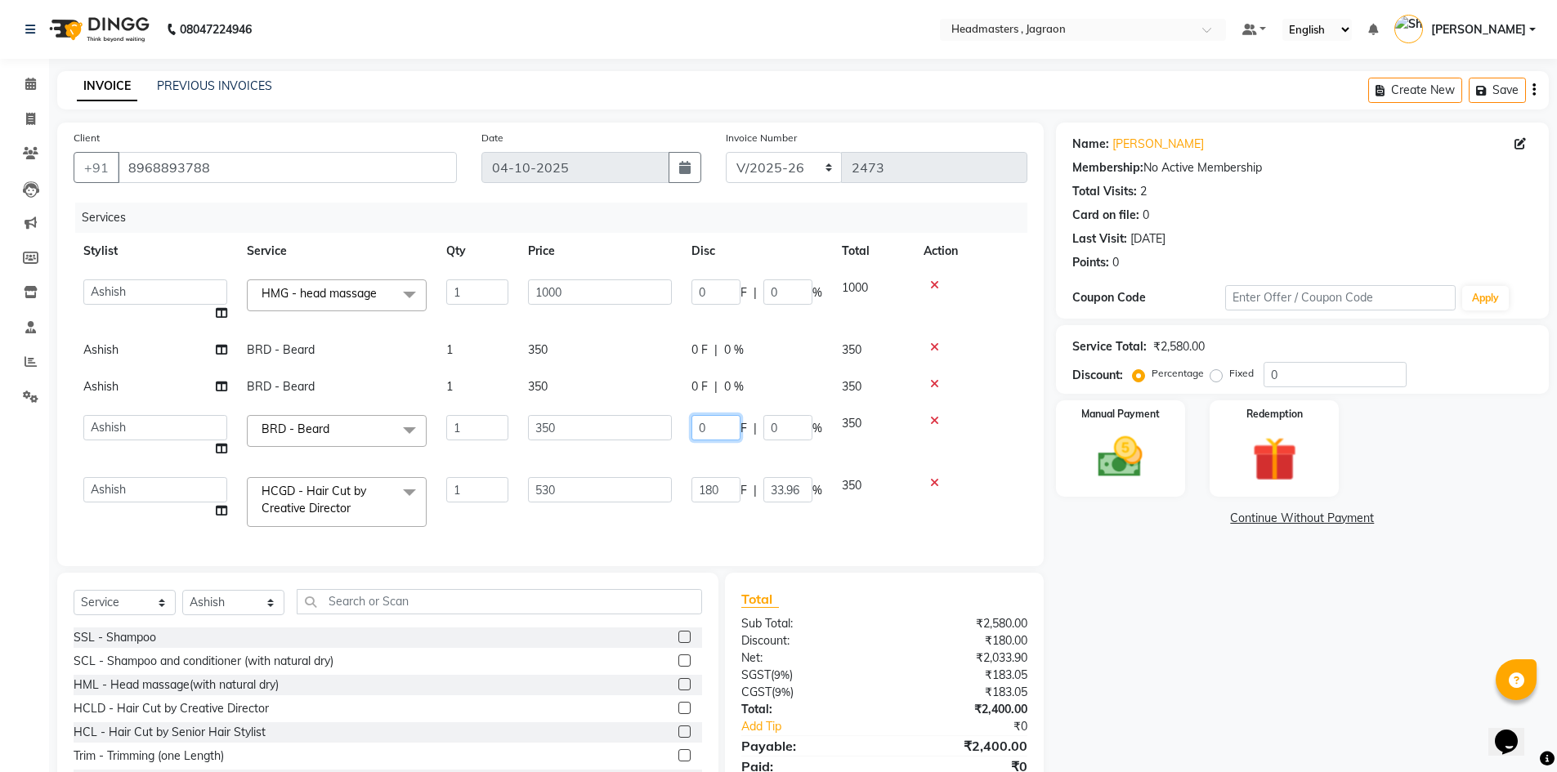
click at [729, 427] on input "0" at bounding box center [715, 427] width 49 height 25
type input "100"
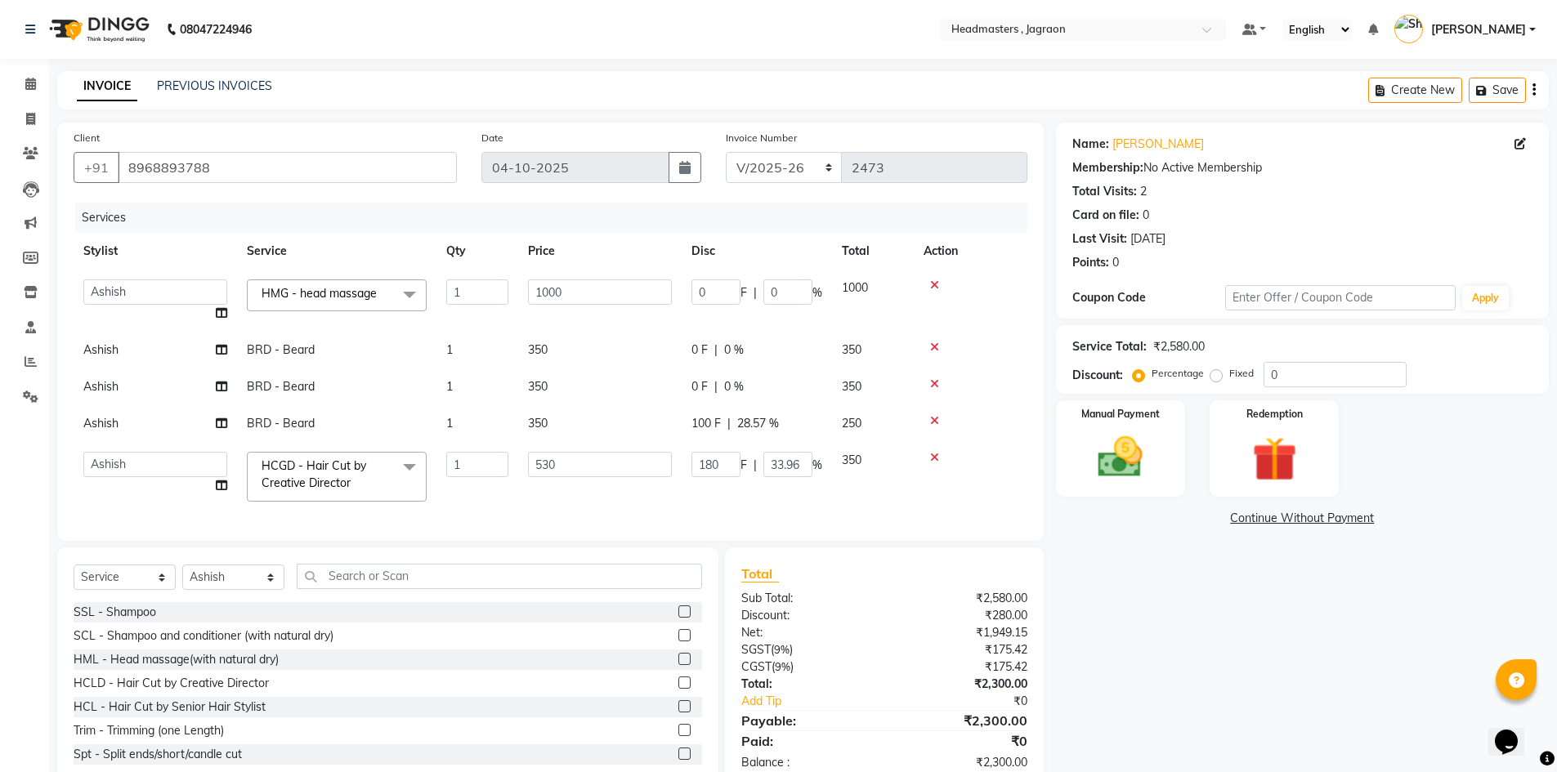
click at [712, 383] on div "0 F | 0 %" at bounding box center [756, 386] width 131 height 17
select select "54702"
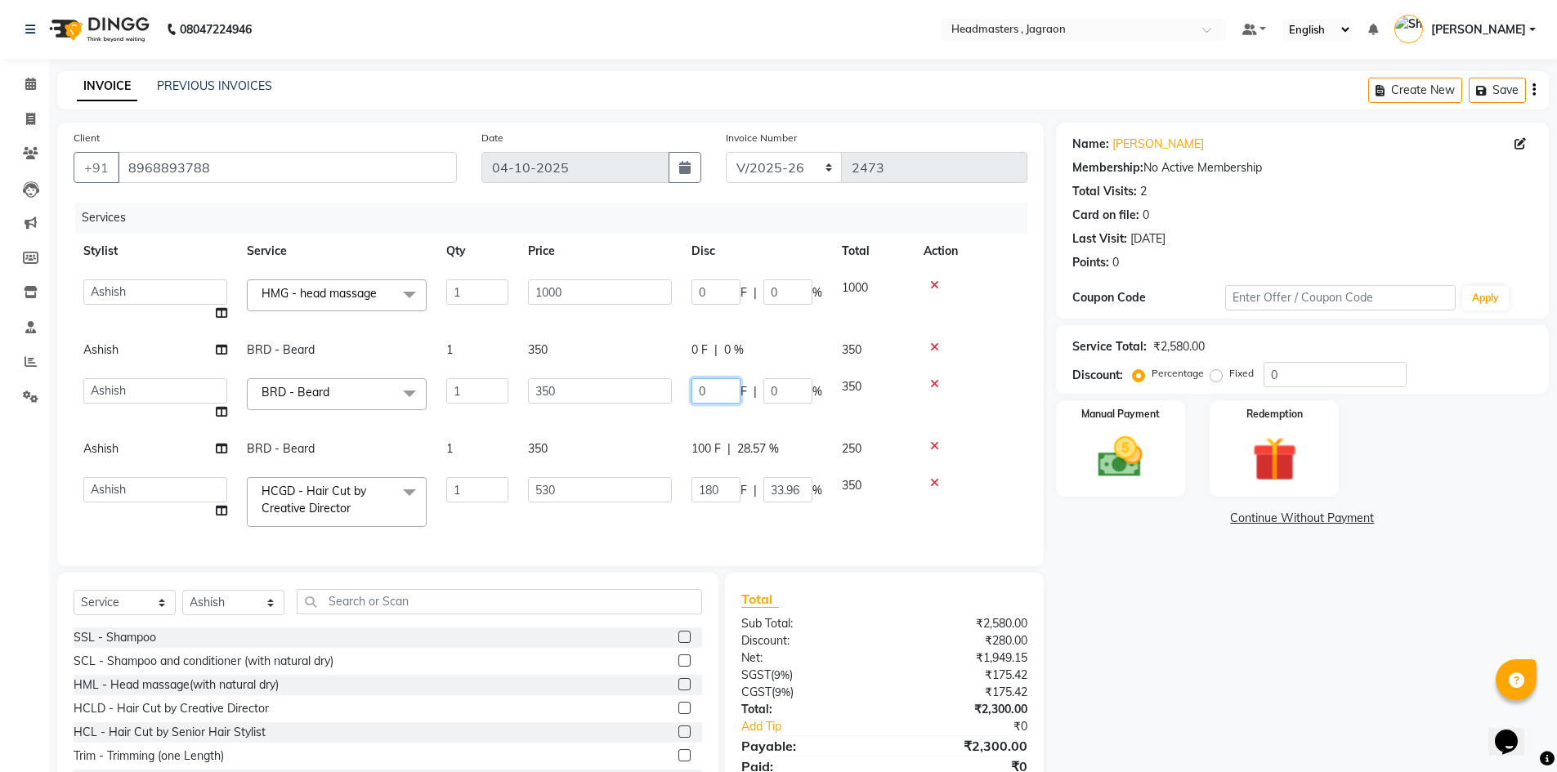
click at [701, 396] on input "0" at bounding box center [715, 390] width 49 height 25
click at [713, 390] on input "0" at bounding box center [715, 390] width 49 height 25
type input "100"
click at [672, 378] on td "350" at bounding box center [599, 400] width 163 height 62
select select "54702"
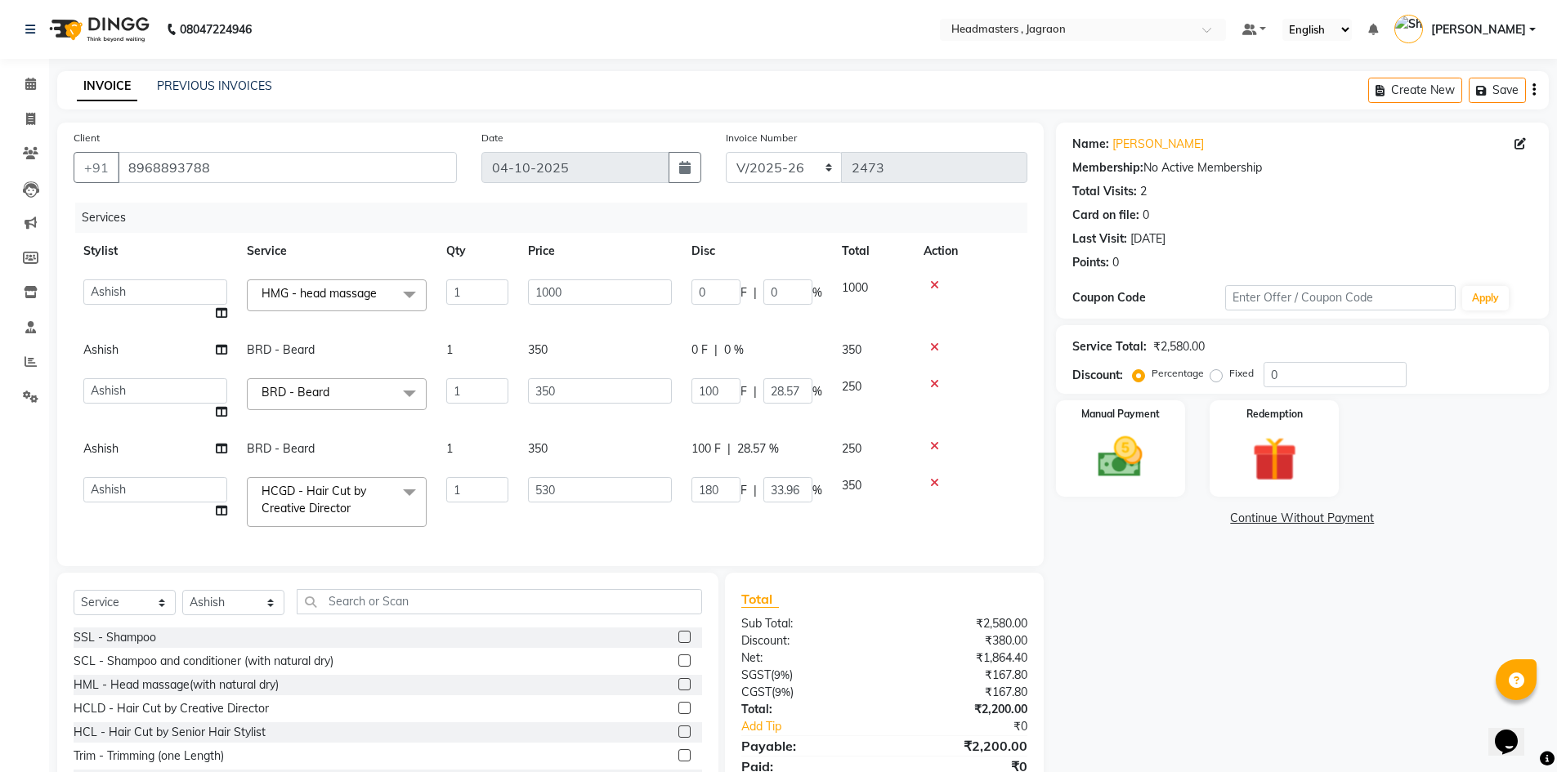
click at [705, 351] on span "0 F" at bounding box center [699, 350] width 16 height 17
select select "54702"
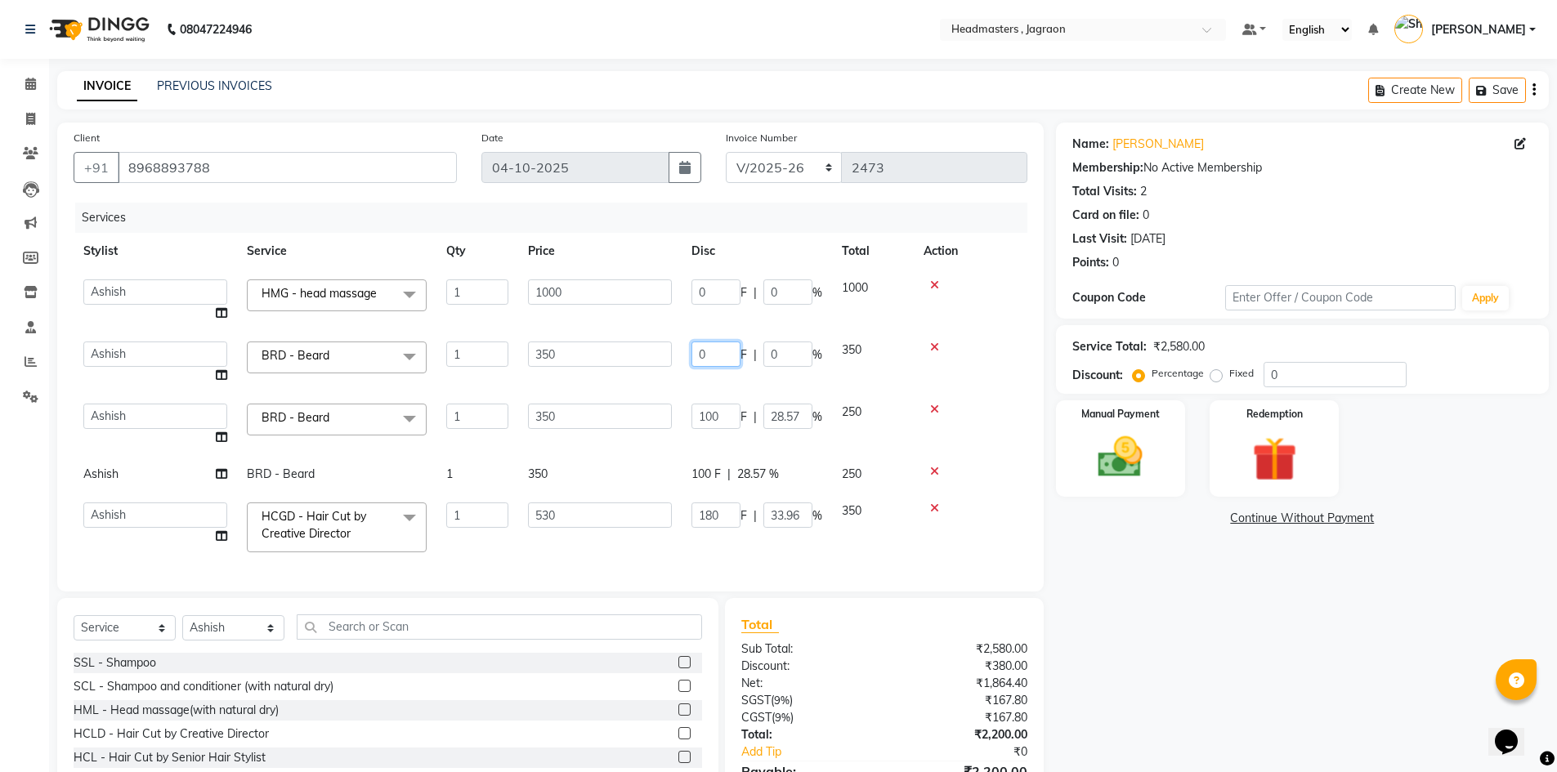
click at [713, 349] on input "0" at bounding box center [715, 354] width 49 height 25
type input "100"
click at [735, 318] on td "0 F | 0 %" at bounding box center [757, 301] width 150 height 62
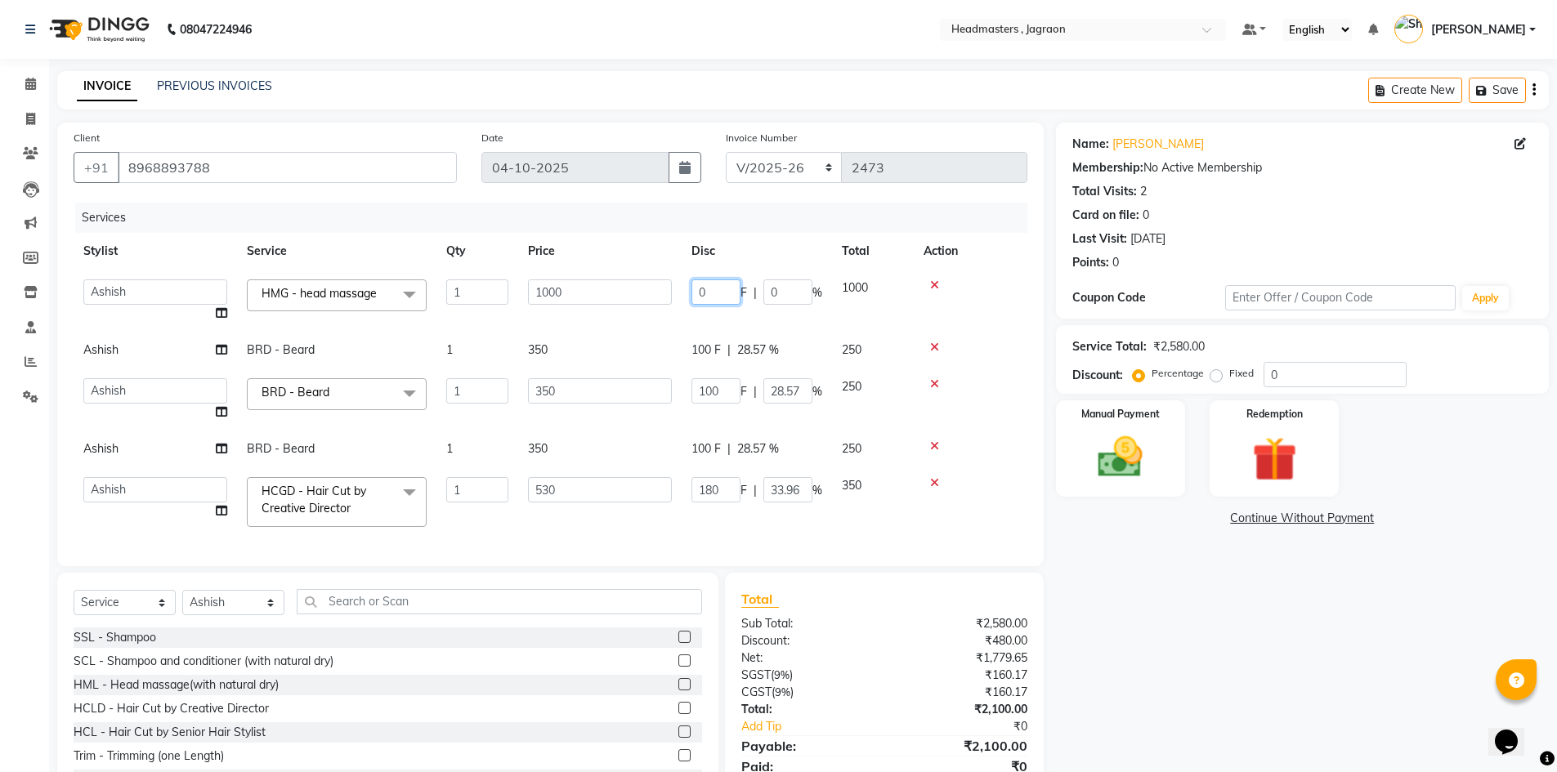
click at [721, 287] on input "0" at bounding box center [715, 292] width 49 height 25
type input "200"
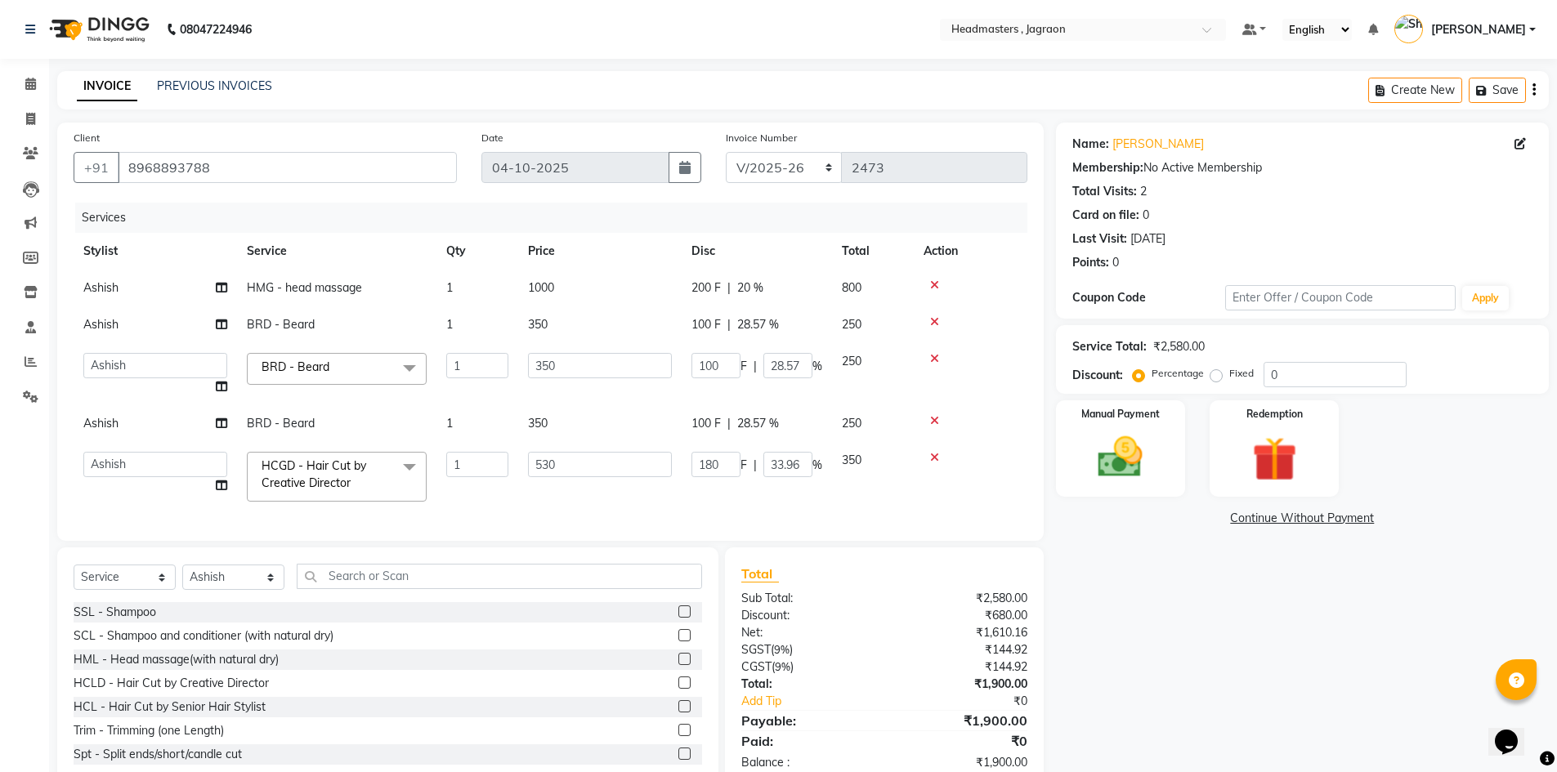
click at [700, 347] on tbody "Ashish HMG - head massage 1 1000 200 F | 20 % 800 Ashish BRD - [PERSON_NAME] 1 …" at bounding box center [551, 391] width 954 height 242
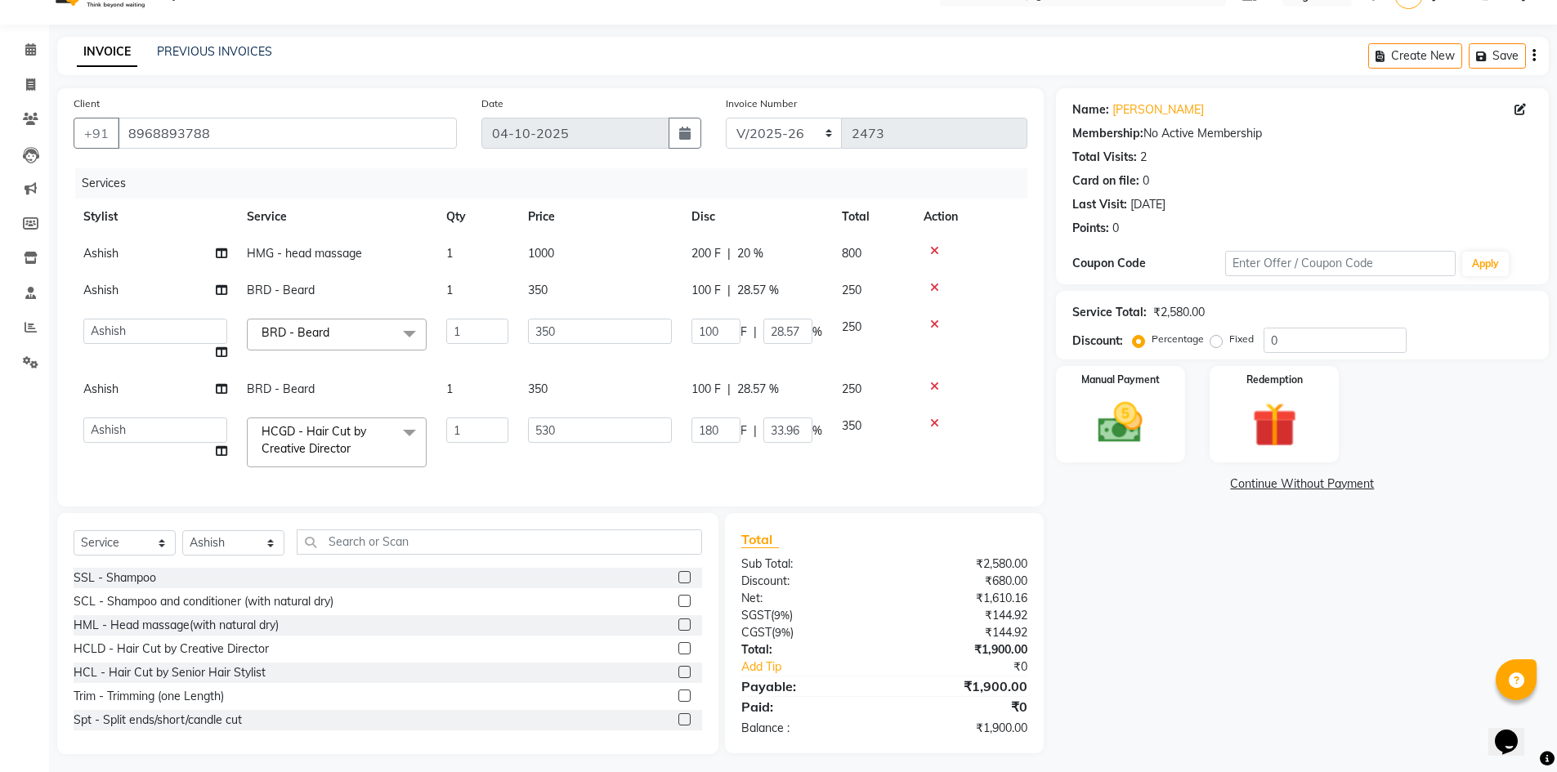
scroll to position [53, 0]
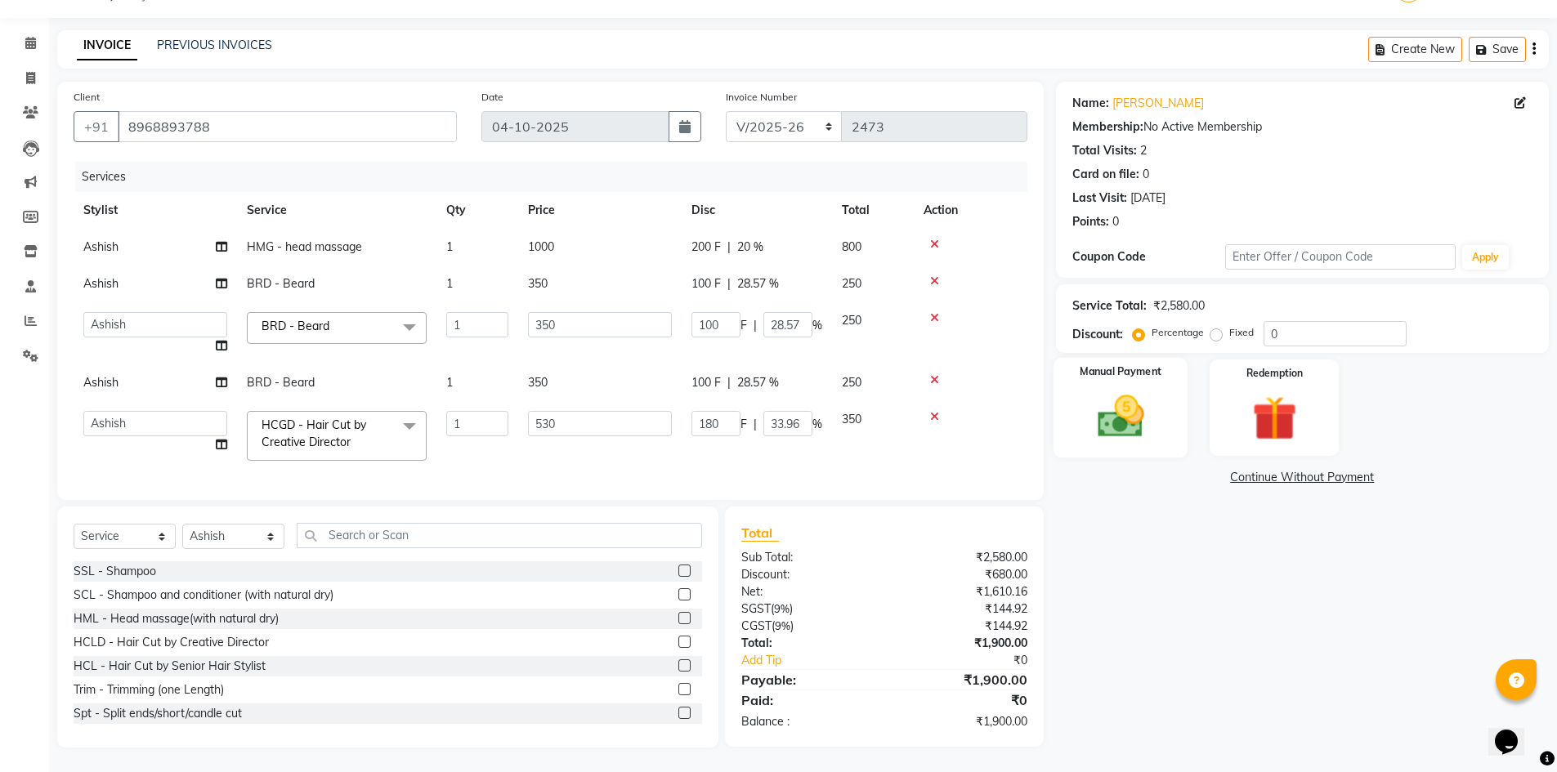
click at [1116, 414] on img at bounding box center [1120, 416] width 75 height 53
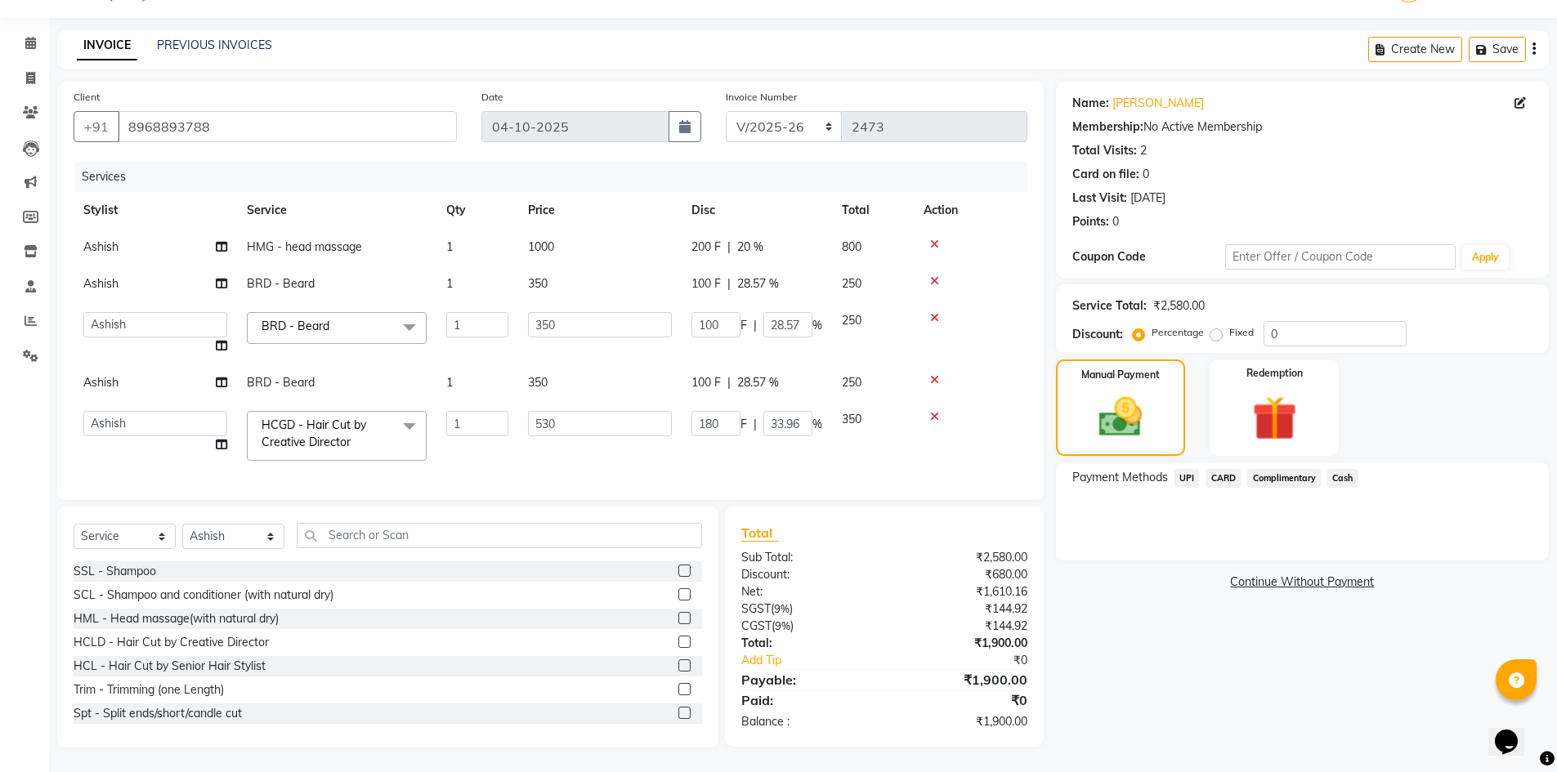
click at [1345, 469] on span "Cash" at bounding box center [1342, 478] width 31 height 19
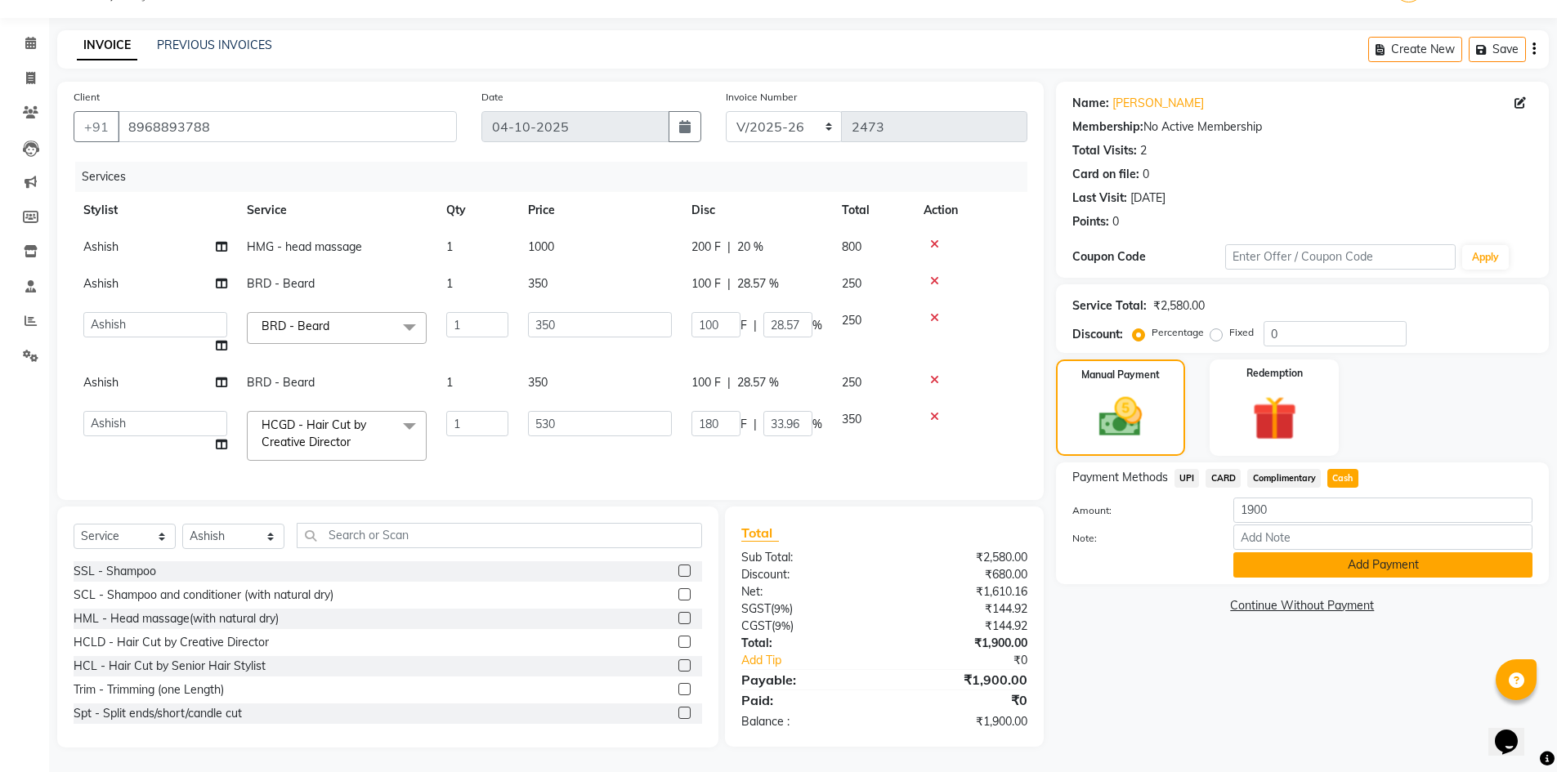
click at [1362, 555] on button "Add Payment" at bounding box center [1382, 564] width 299 height 25
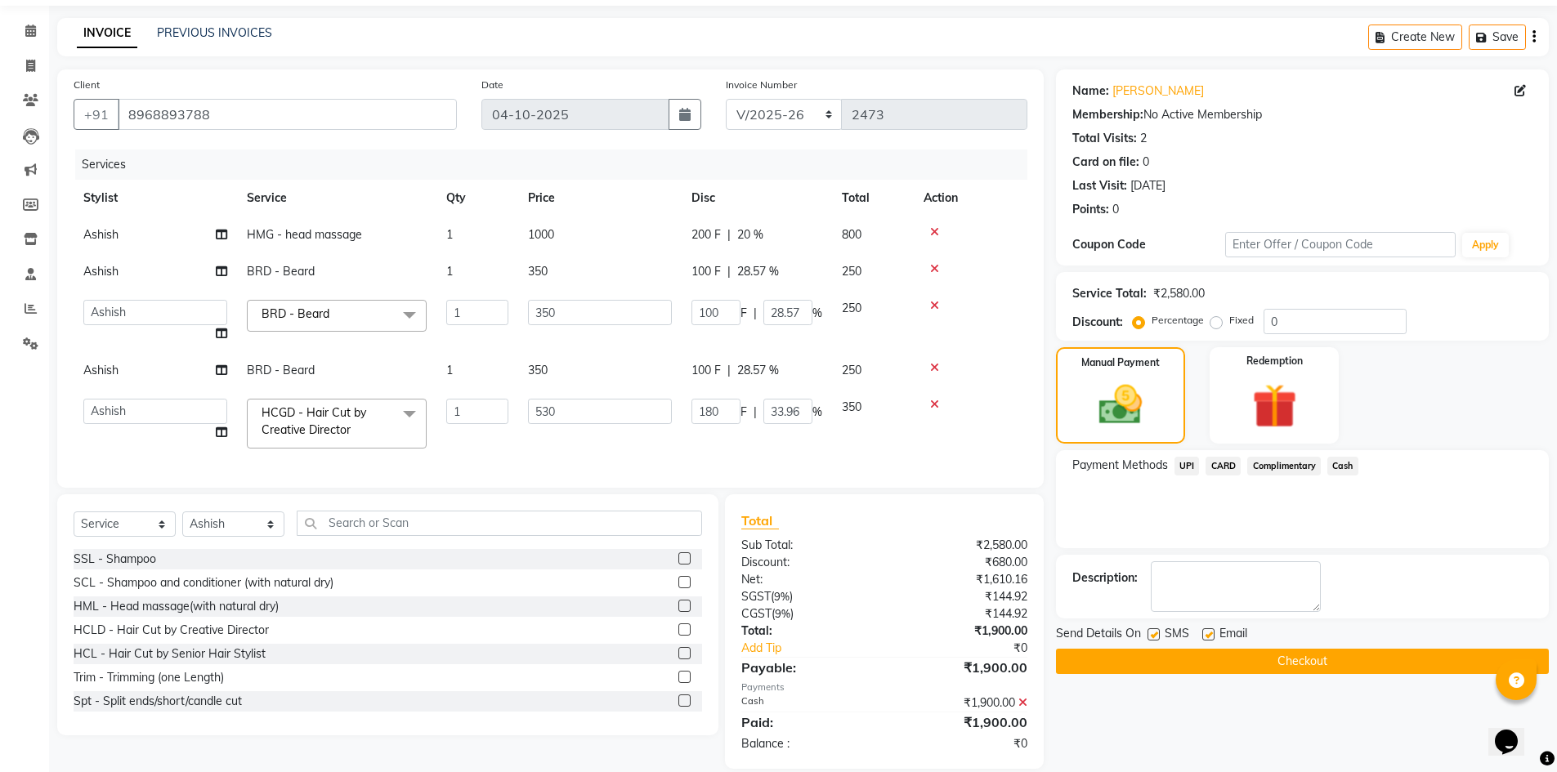
drag, startPoint x: 1344, startPoint y: 655, endPoint x: 1243, endPoint y: 616, distance: 108.7
click at [1341, 656] on button "Checkout" at bounding box center [1302, 661] width 493 height 25
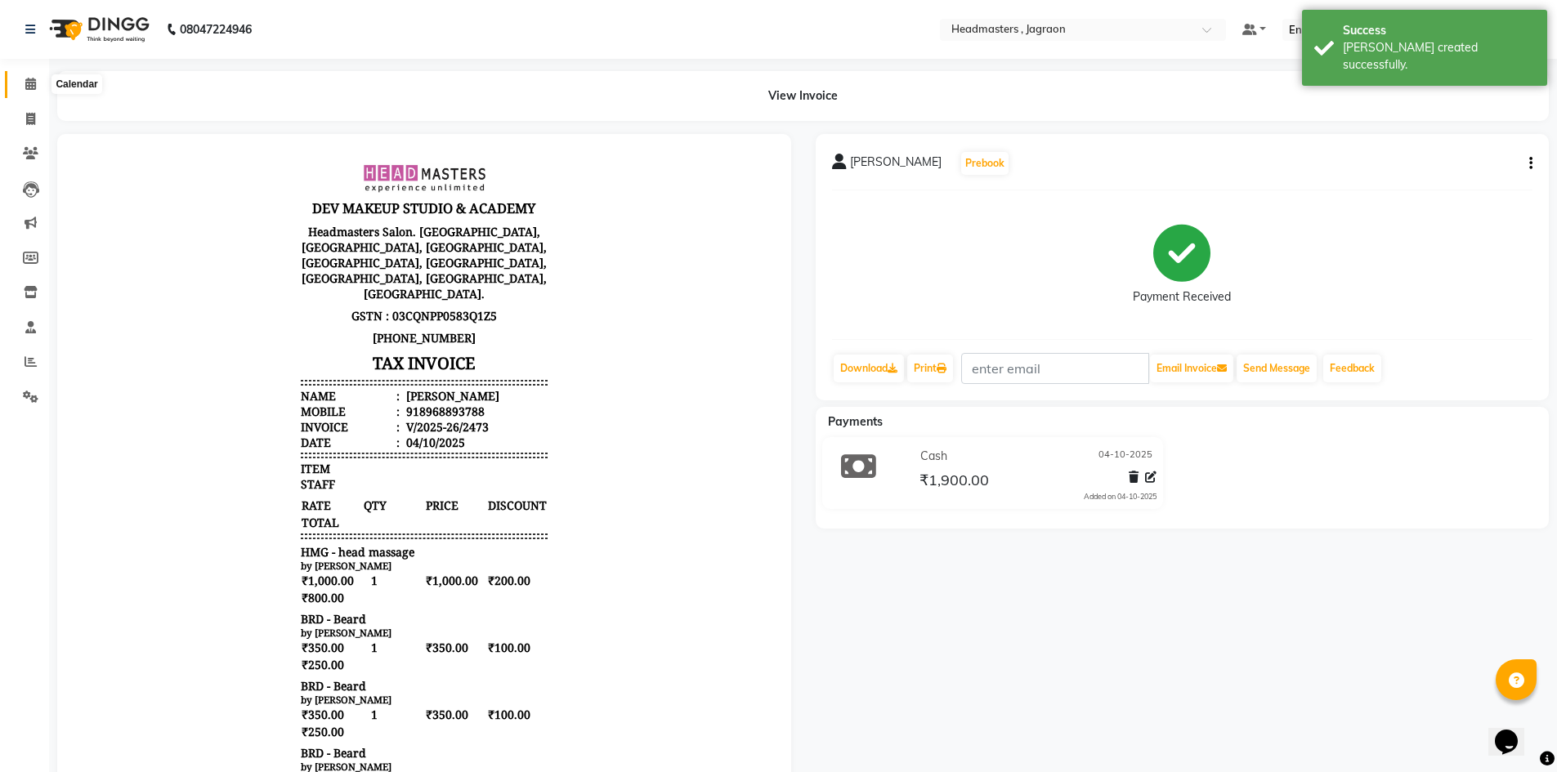
drag, startPoint x: 24, startPoint y: 83, endPoint x: 45, endPoint y: 97, distance: 25.4
click at [24, 84] on span at bounding box center [30, 84] width 29 height 19
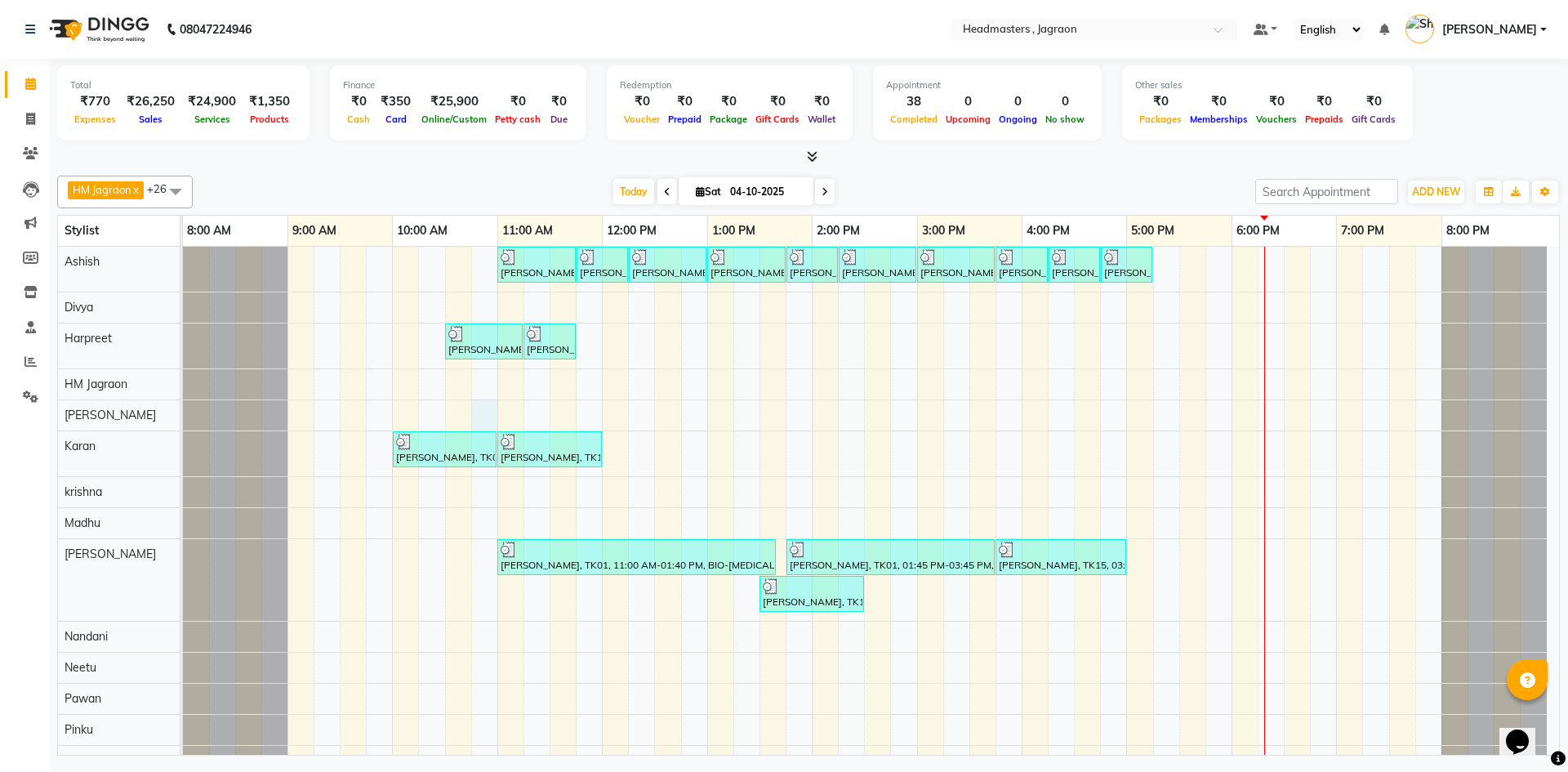
click at [481, 414] on div "[PERSON_NAME], TK06, 11:00 AM-11:45 AM, HCGD - Hair Cut by Creative Director [P…" at bounding box center [870, 730] width 1376 height 967
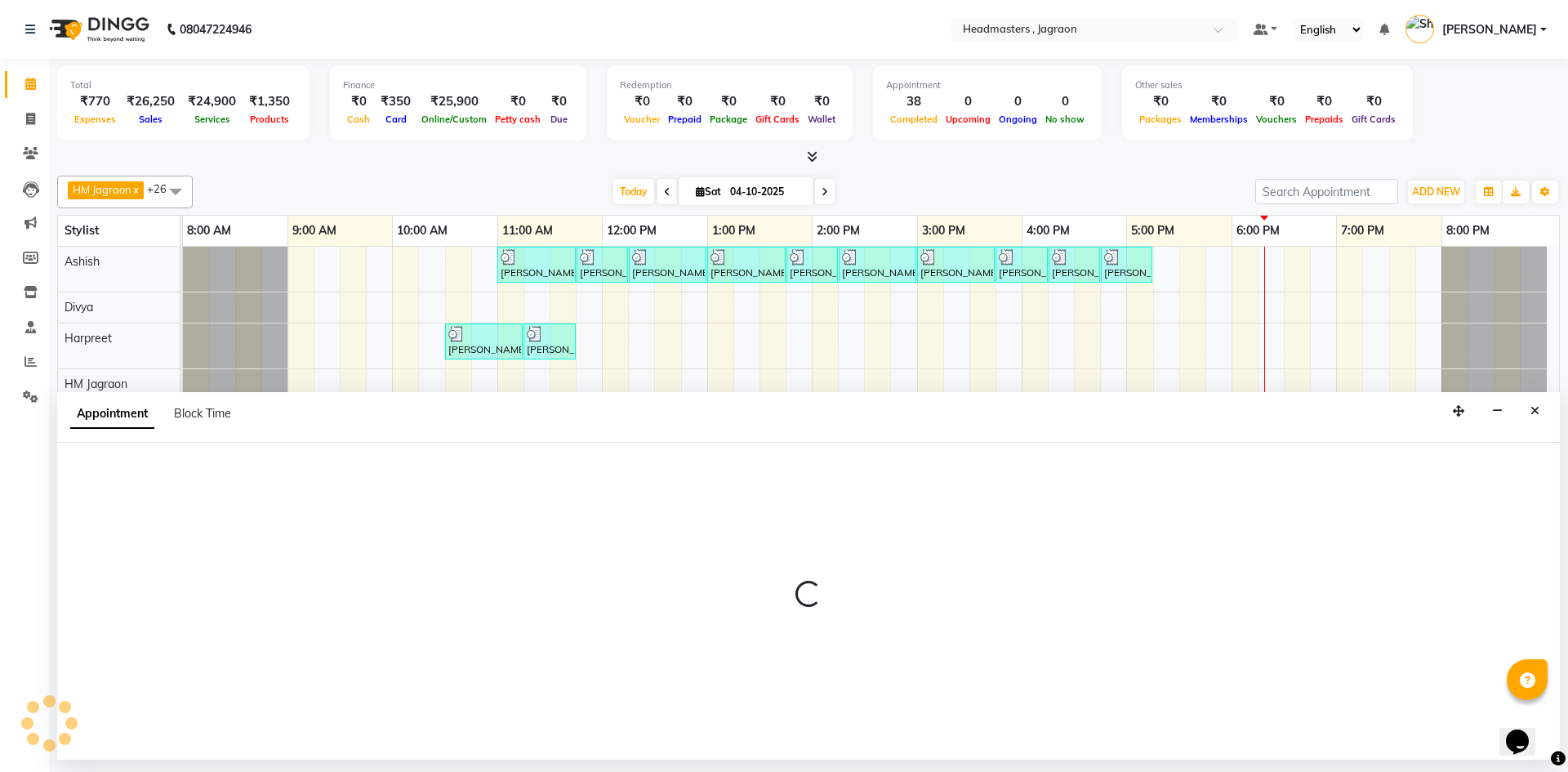
select select "81214"
select select "645"
select select "tentative"
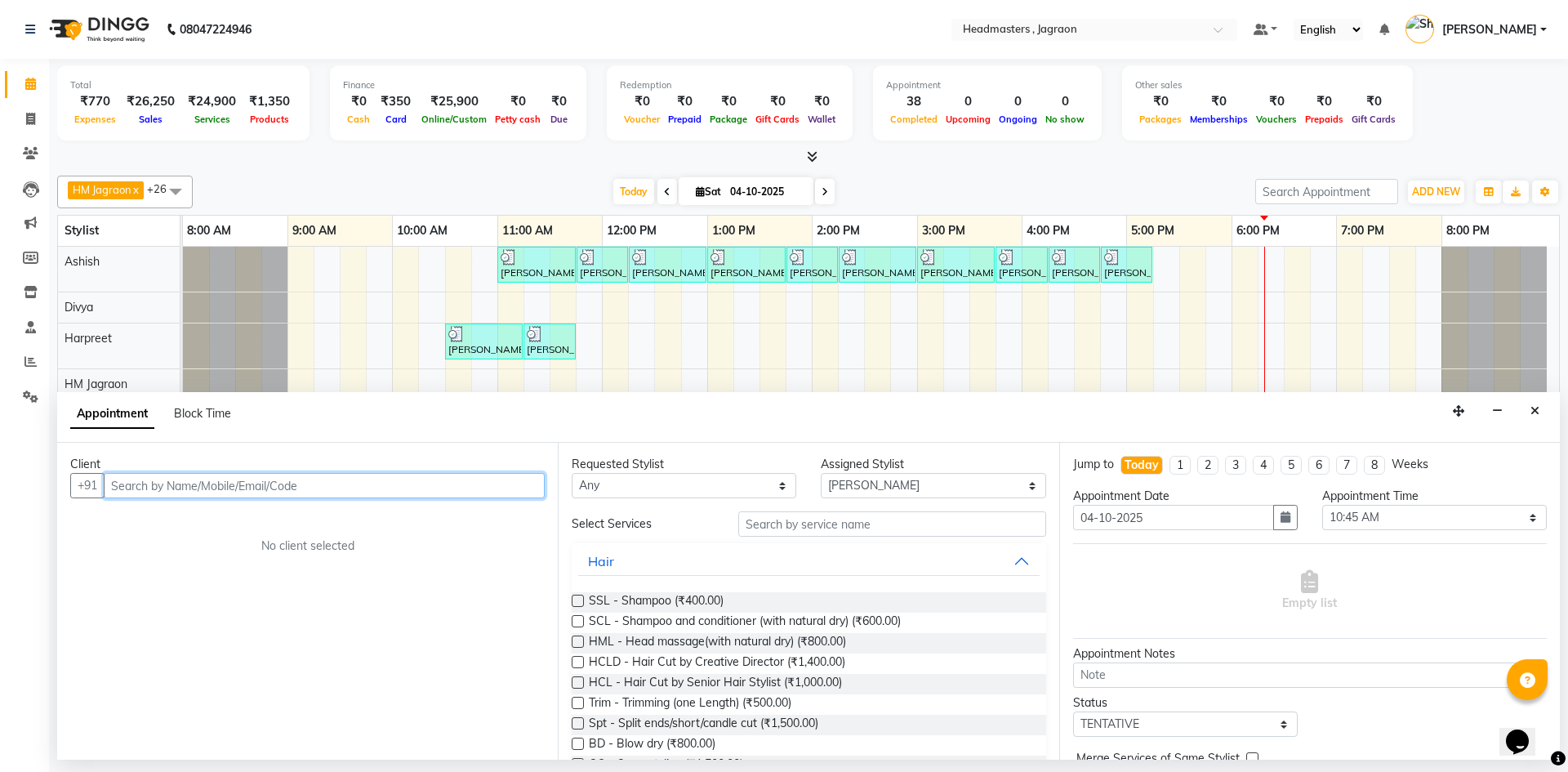
click at [209, 496] on input "text" at bounding box center [324, 485] width 441 height 25
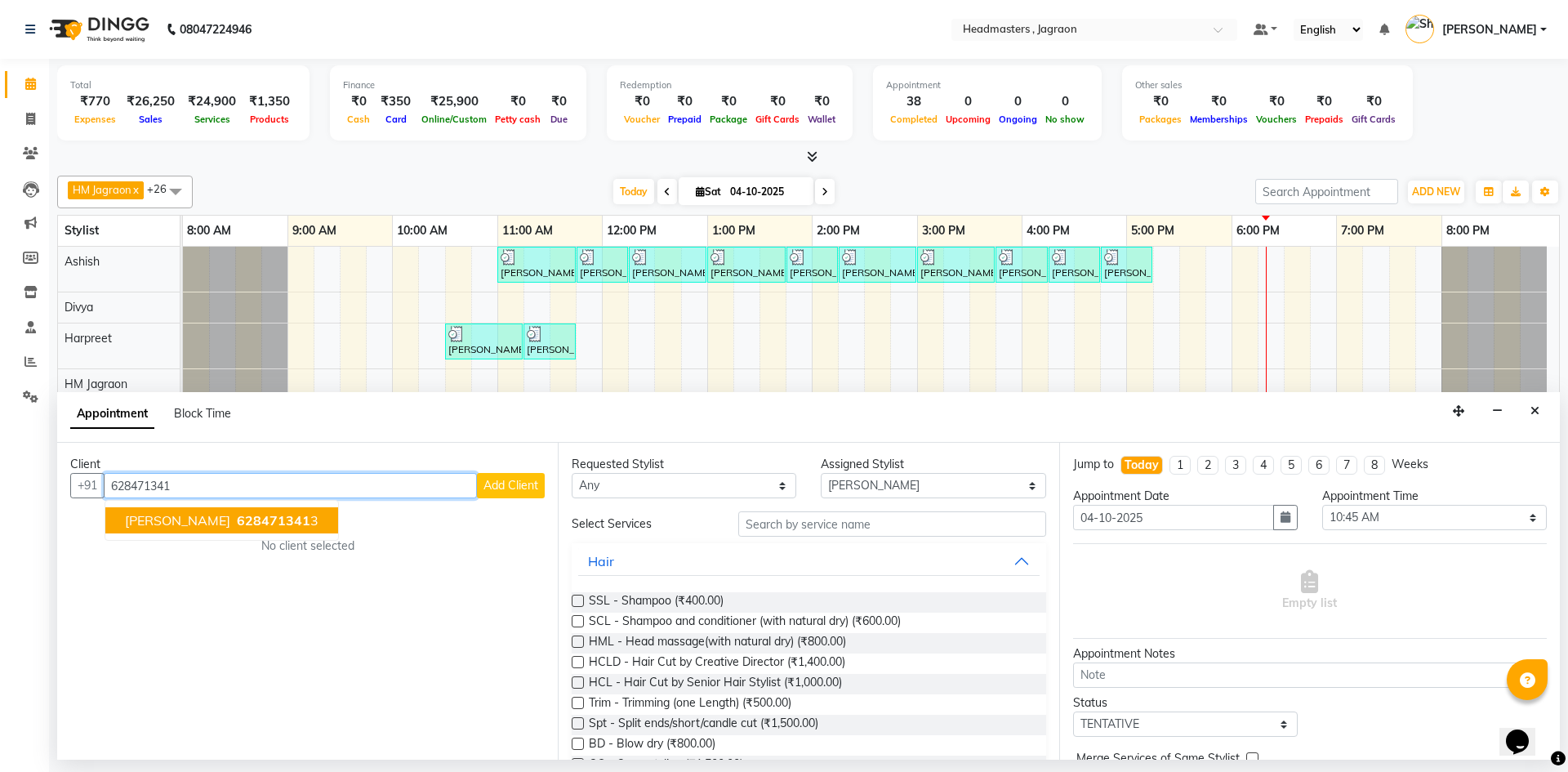
drag, startPoint x: 235, startPoint y: 518, endPoint x: 249, endPoint y: 524, distance: 15.2
click at [238, 519] on span "628471341" at bounding box center [274, 520] width 74 height 16
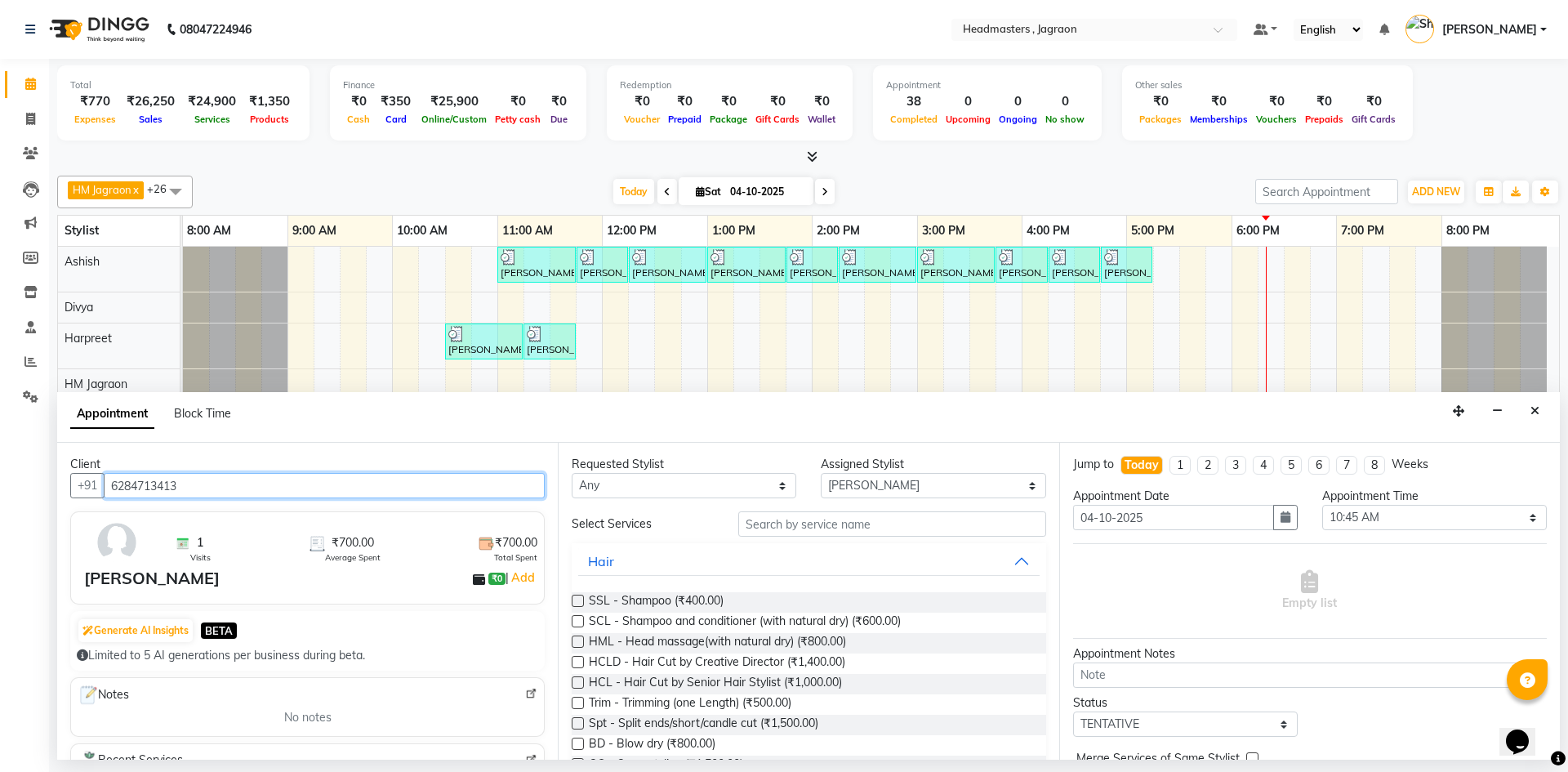
type input "6284713413"
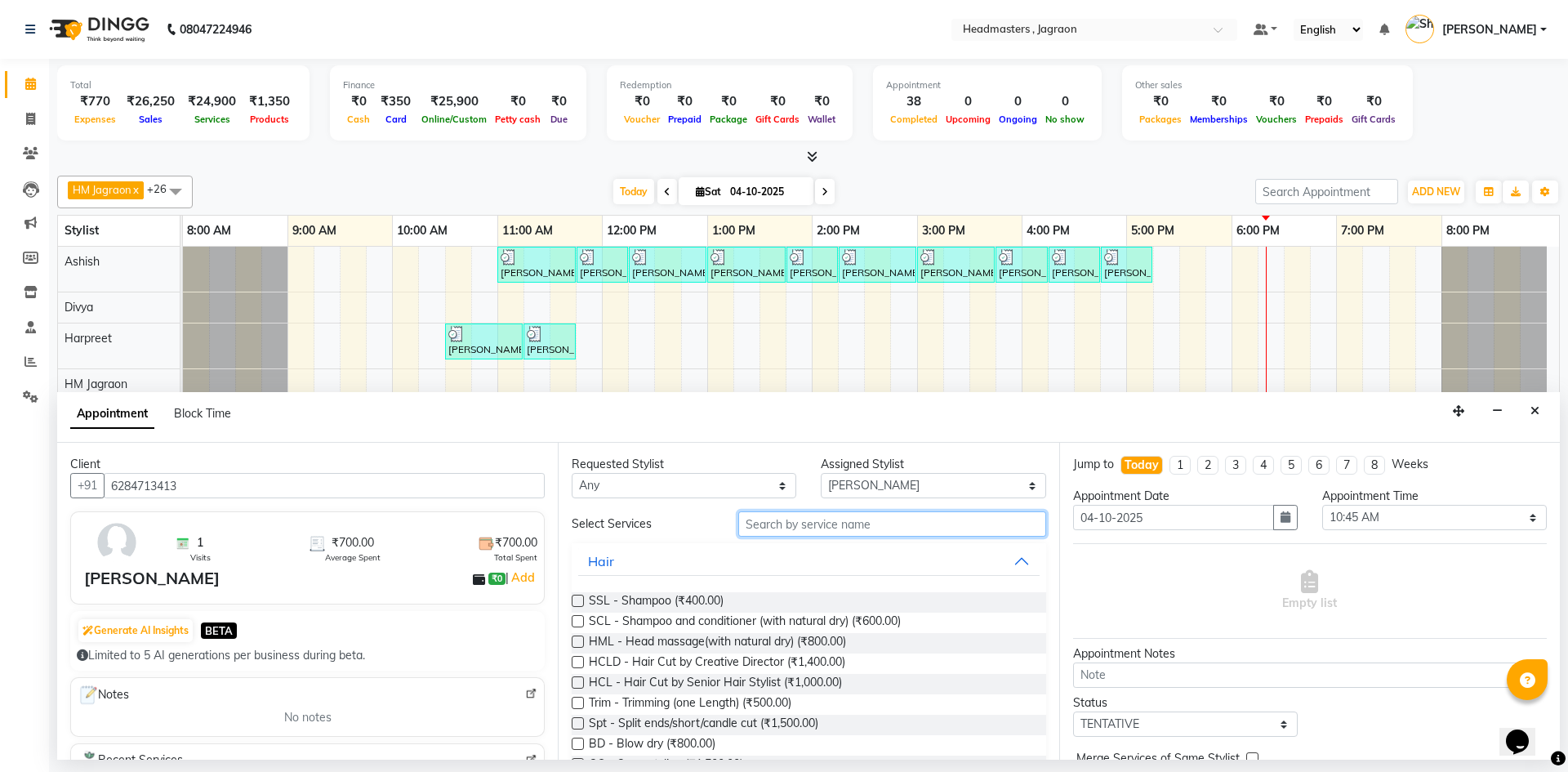
click at [777, 527] on input "text" at bounding box center [892, 524] width 308 height 25
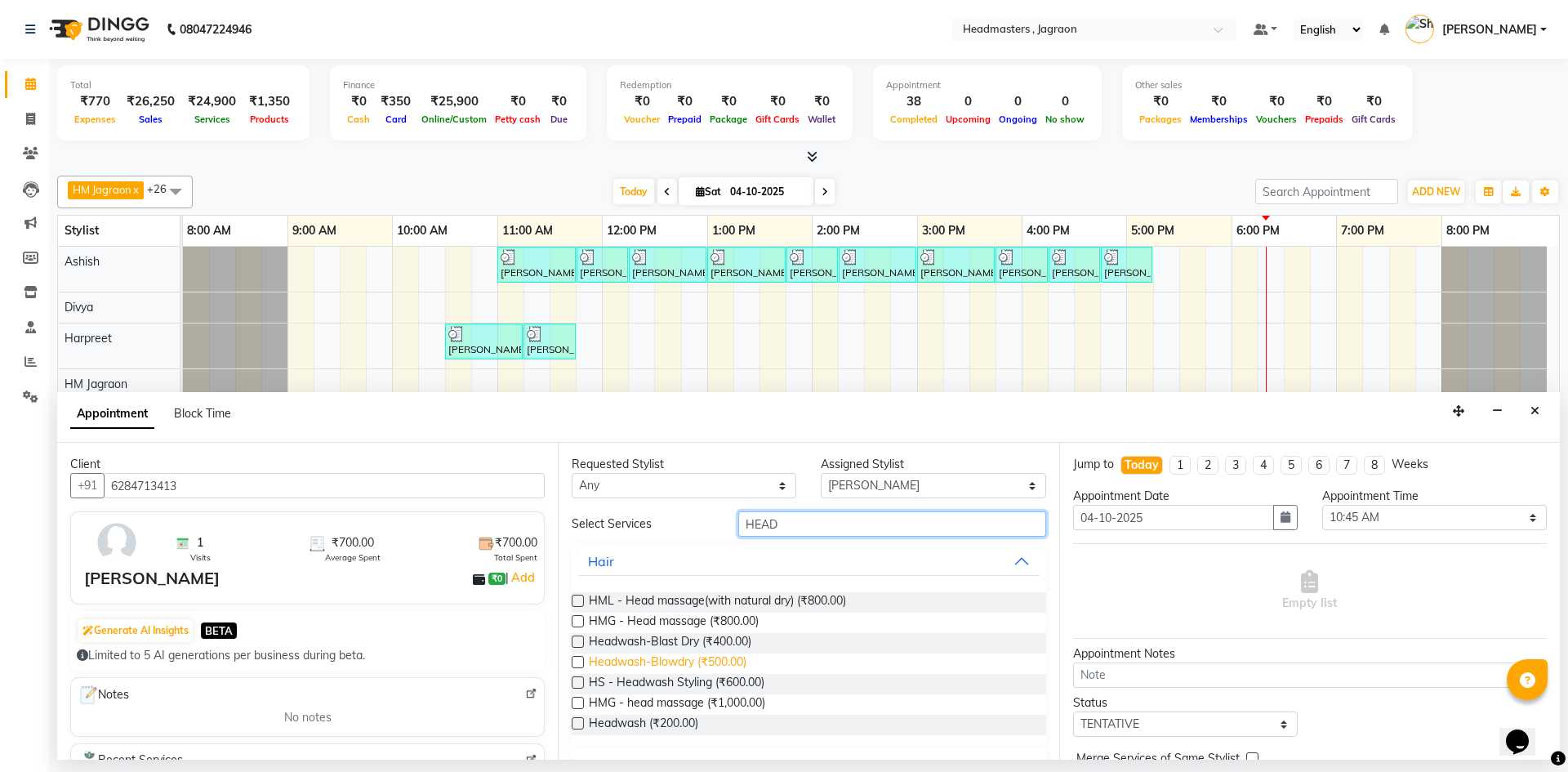
type input "HEAD"
click at [731, 661] on span "Headwash-Blowdry (₹500.00)" at bounding box center [668, 664] width 158 height 20
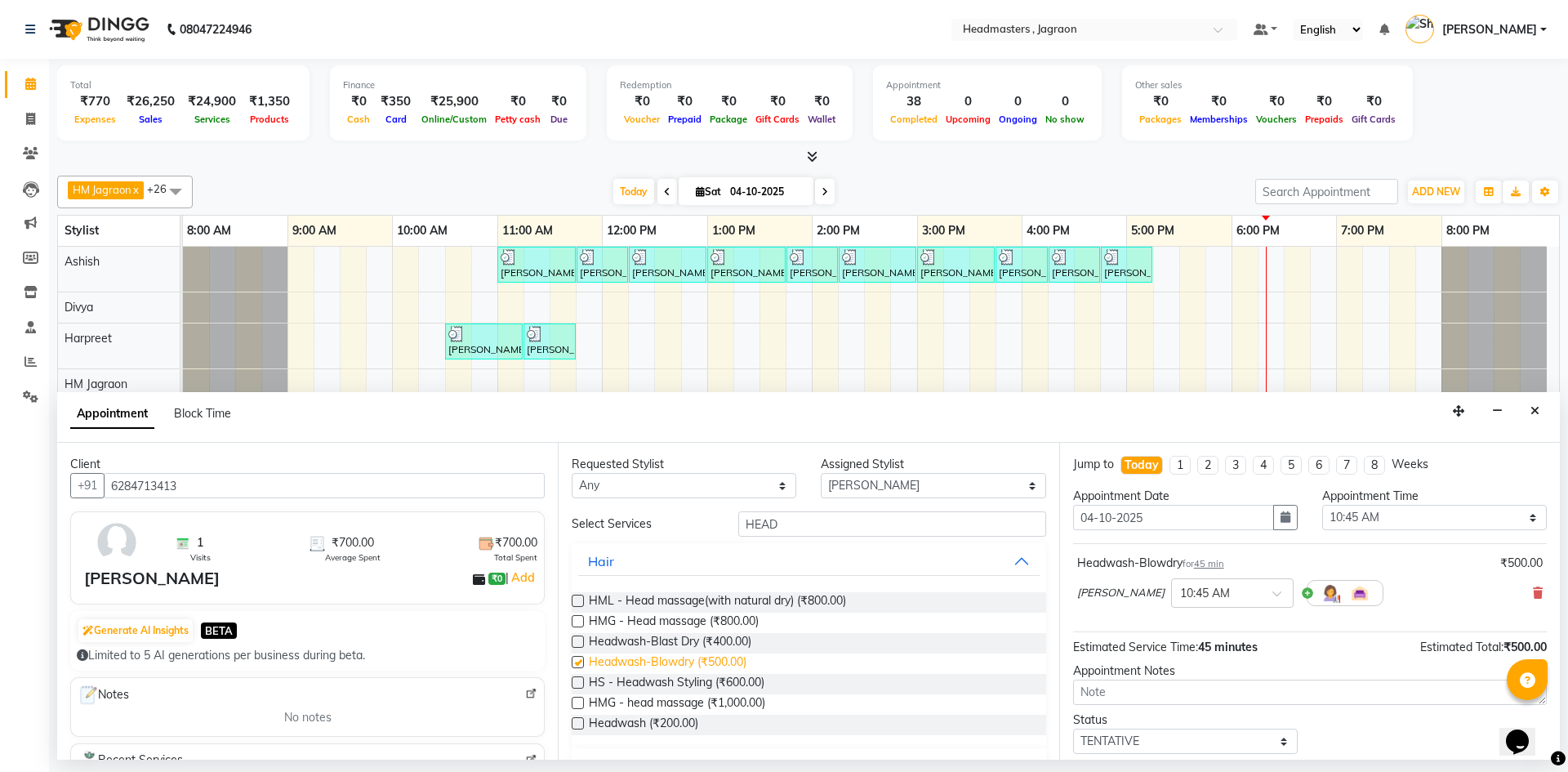
checkbox input "false"
click at [828, 552] on button "Hair" at bounding box center [808, 561] width 461 height 29
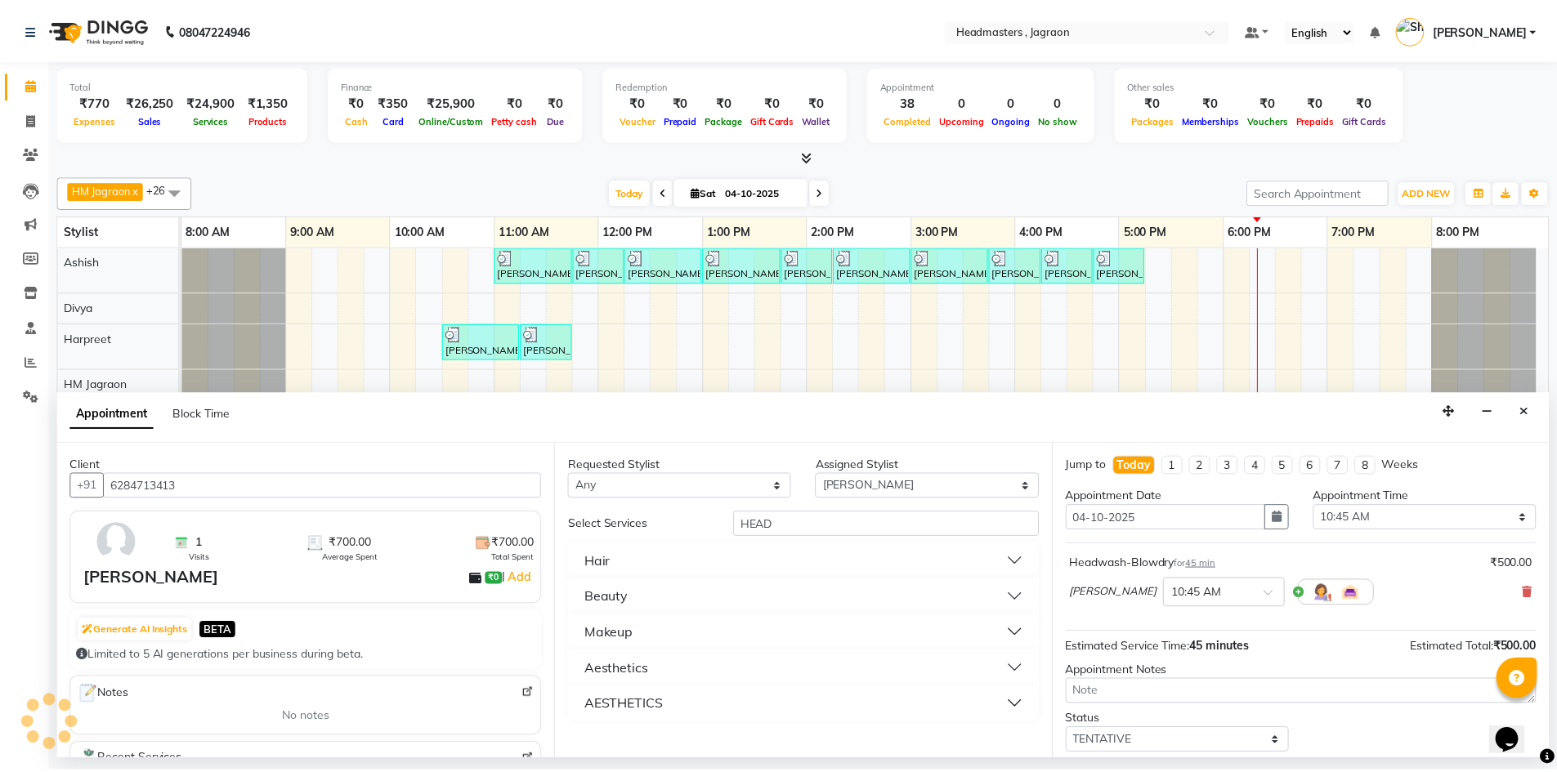
scroll to position [97, 0]
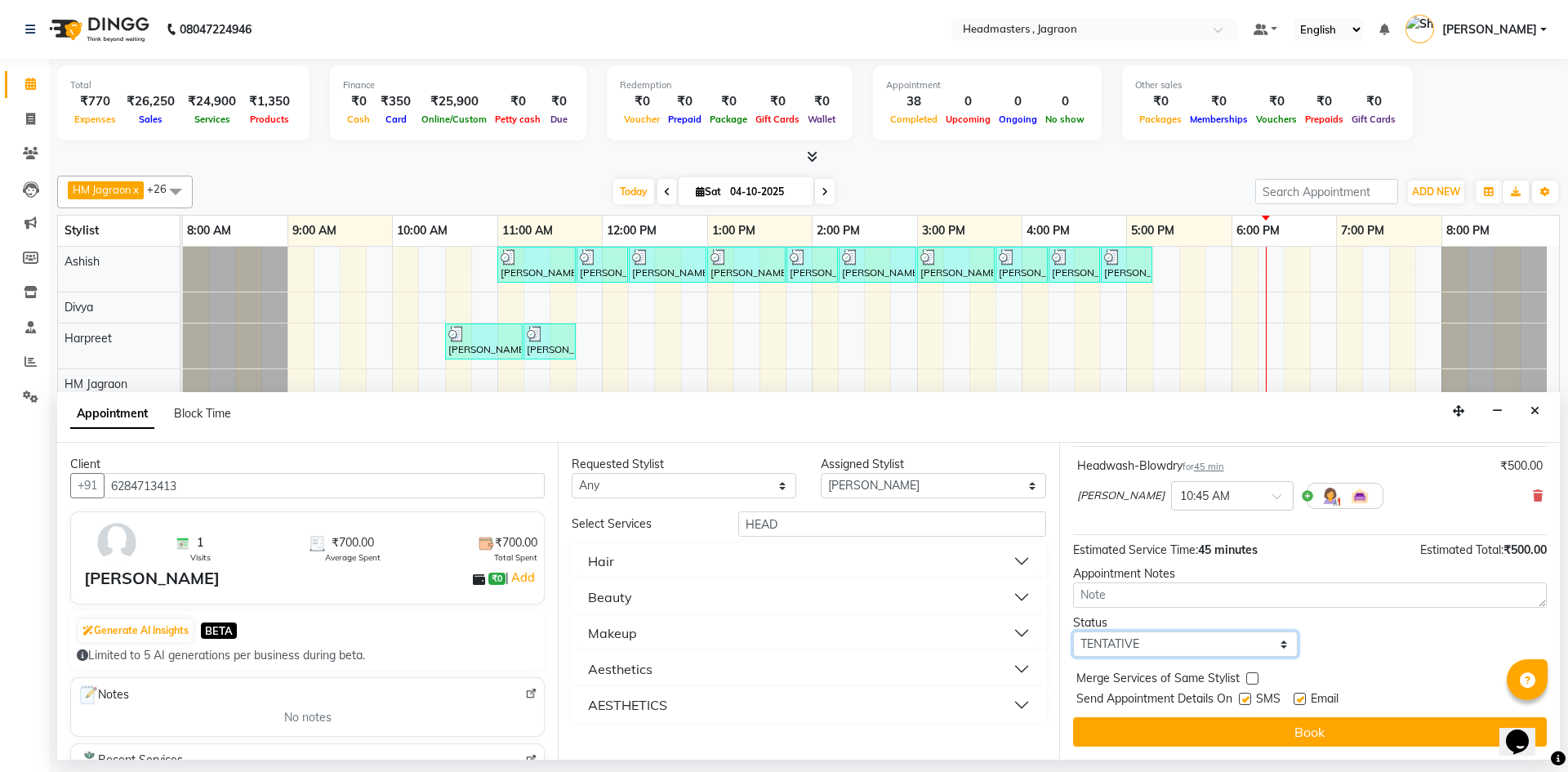
click at [1122, 649] on select "Select TENTATIVE CONFIRM CHECK-IN UPCOMING" at bounding box center [1185, 644] width 225 height 25
select select "confirm booking"
click at [1073, 632] on select "Select TENTATIVE CONFIRM CHECK-IN UPCOMING" at bounding box center [1185, 644] width 225 height 25
click at [1246, 695] on label at bounding box center [1245, 699] width 12 height 12
click at [1246, 695] on input "checkbox" at bounding box center [1244, 700] width 11 height 11
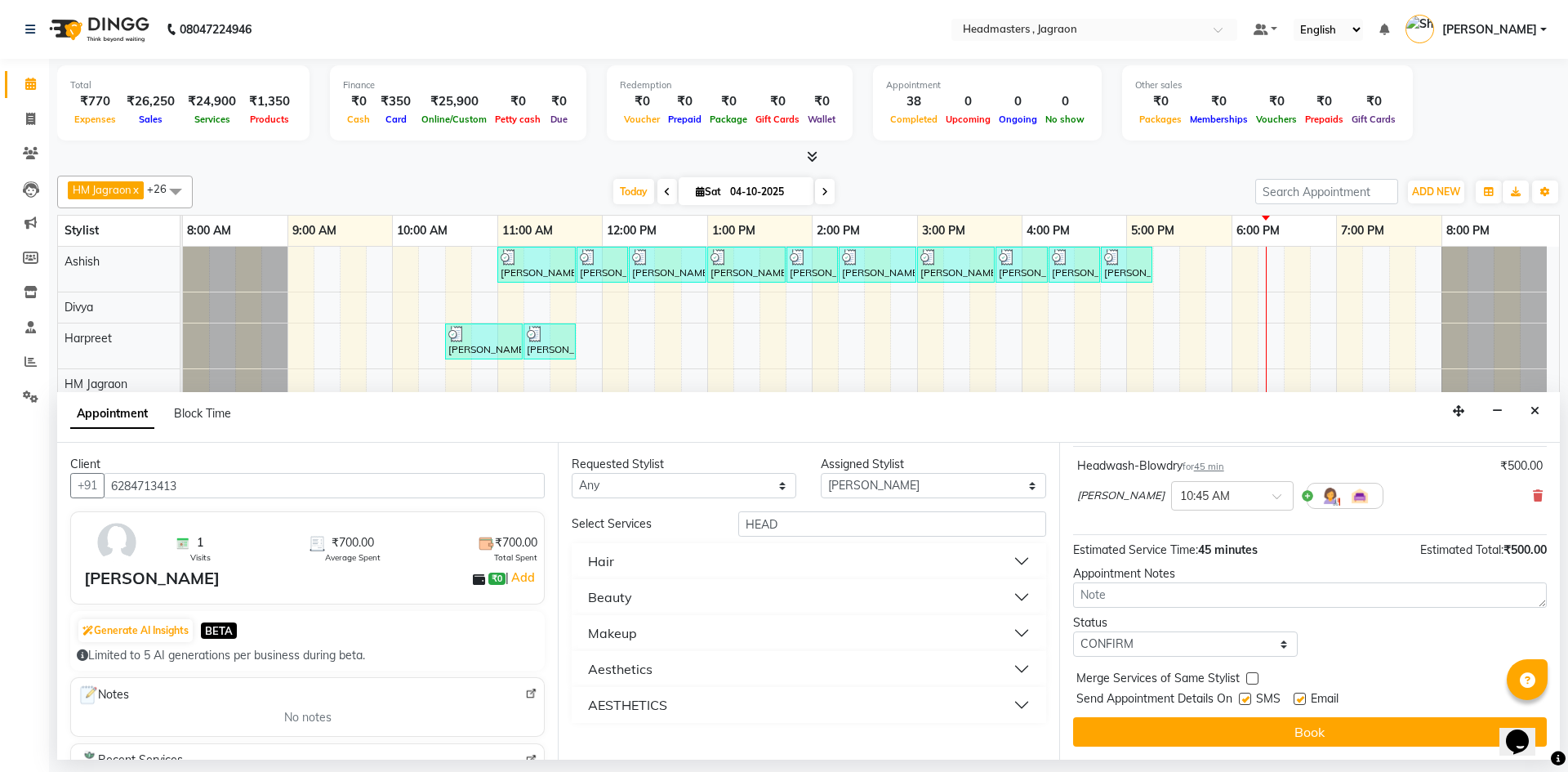
checkbox input "false"
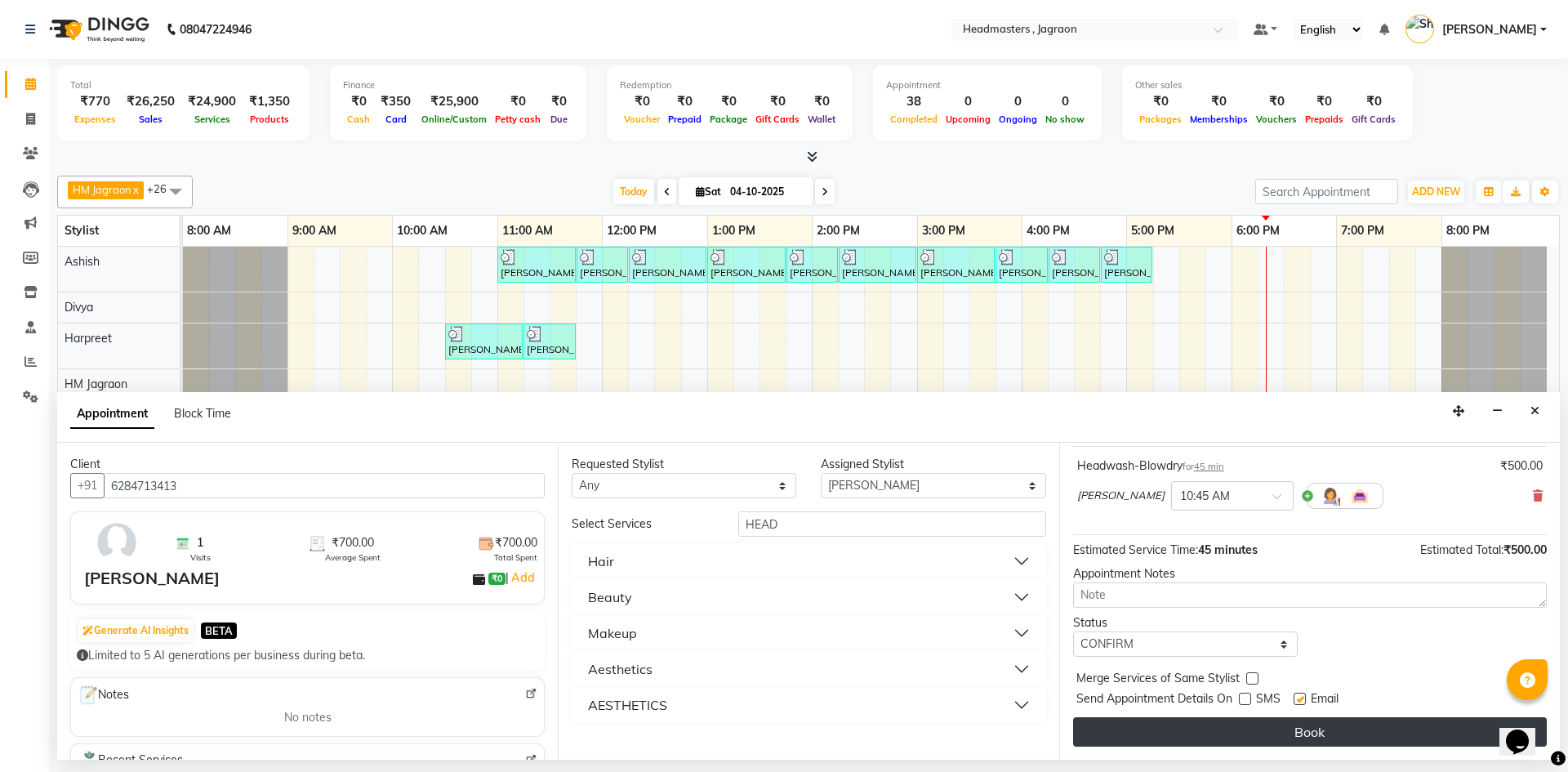
click at [1242, 726] on button "Book" at bounding box center [1310, 732] width 474 height 29
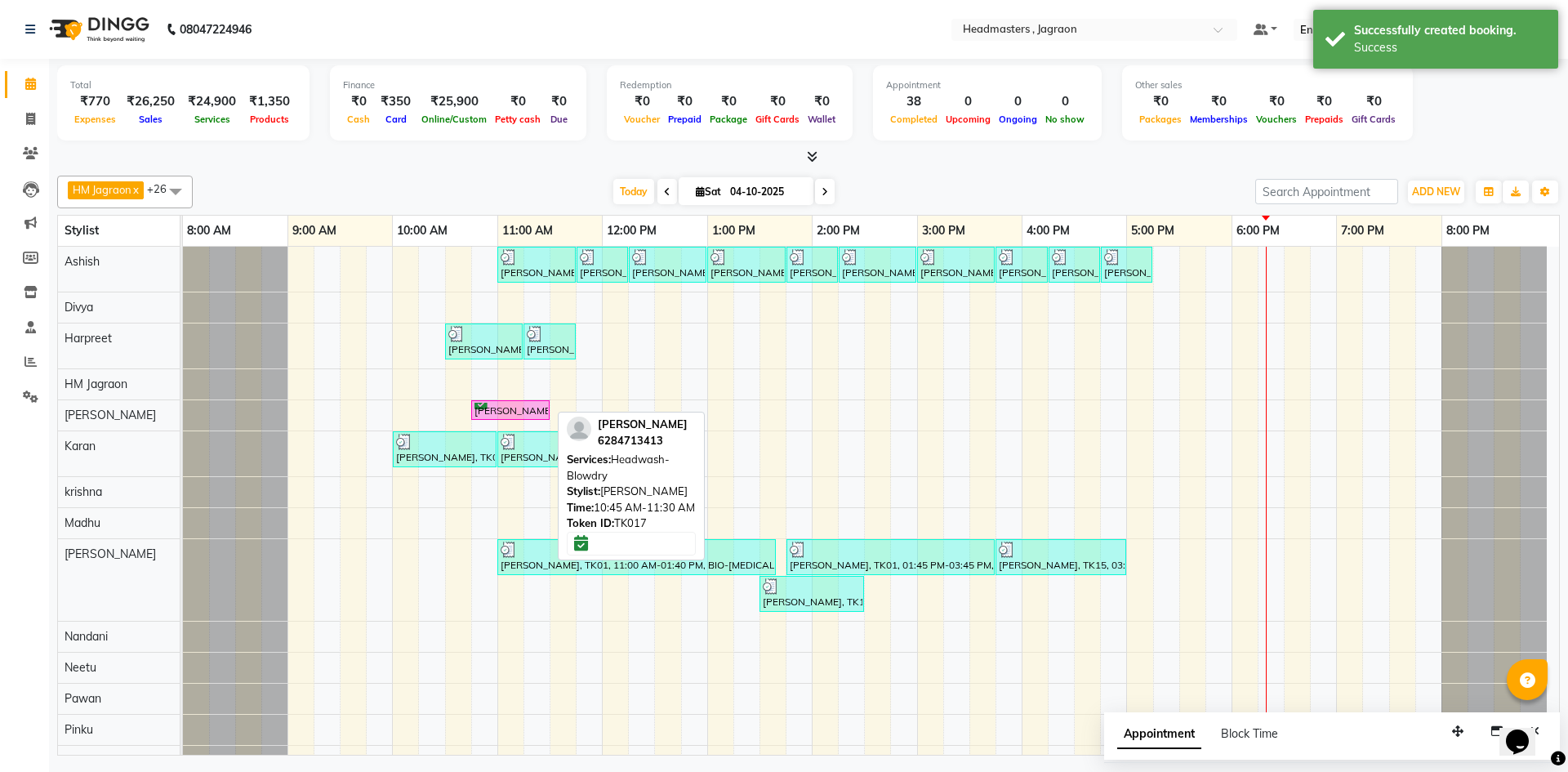
click at [515, 412] on div "[PERSON_NAME], TK17, 10:45 AM-11:30 AM, Headwash-Blowdry" at bounding box center [510, 411] width 75 height 16
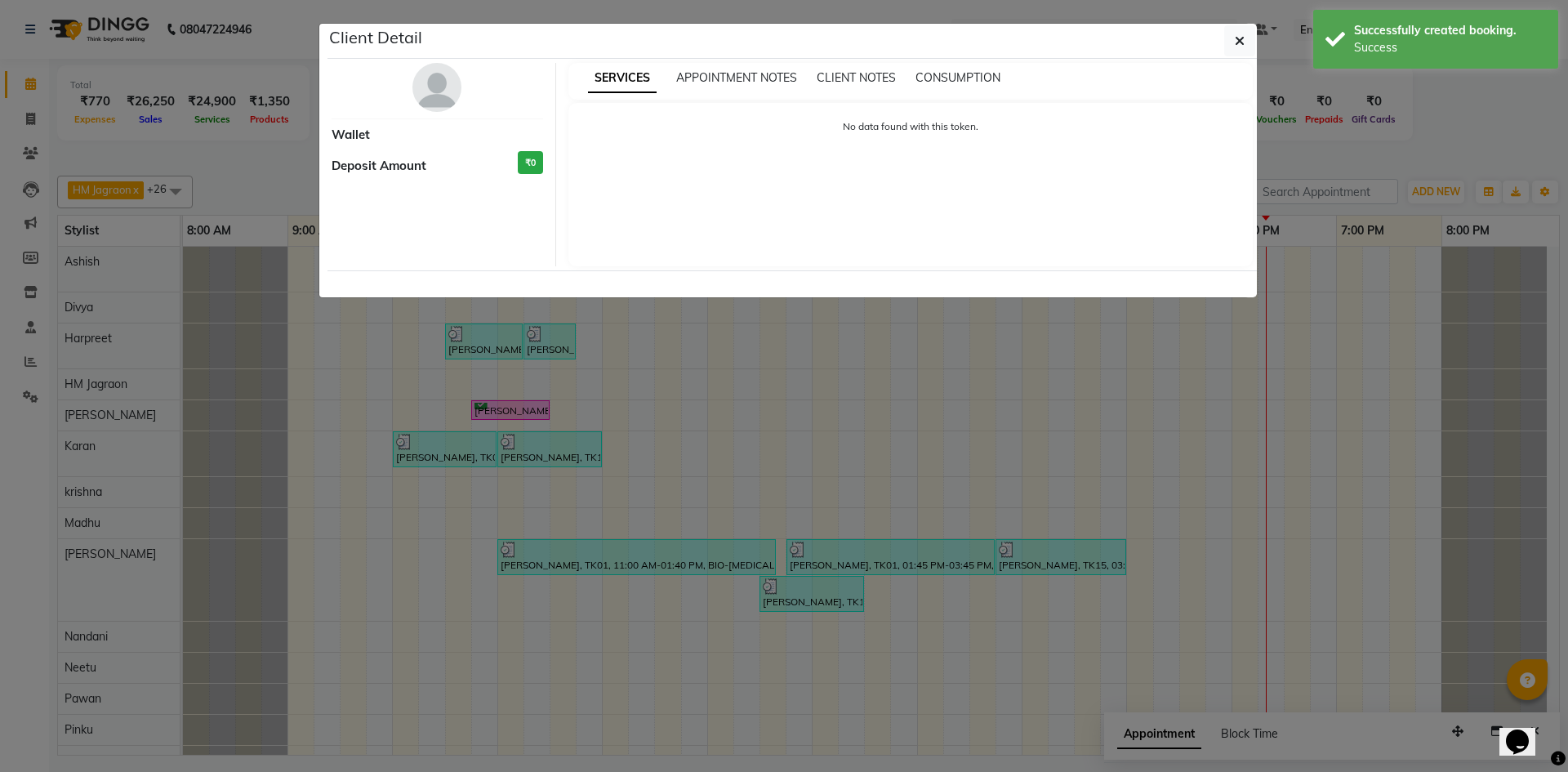
select select "6"
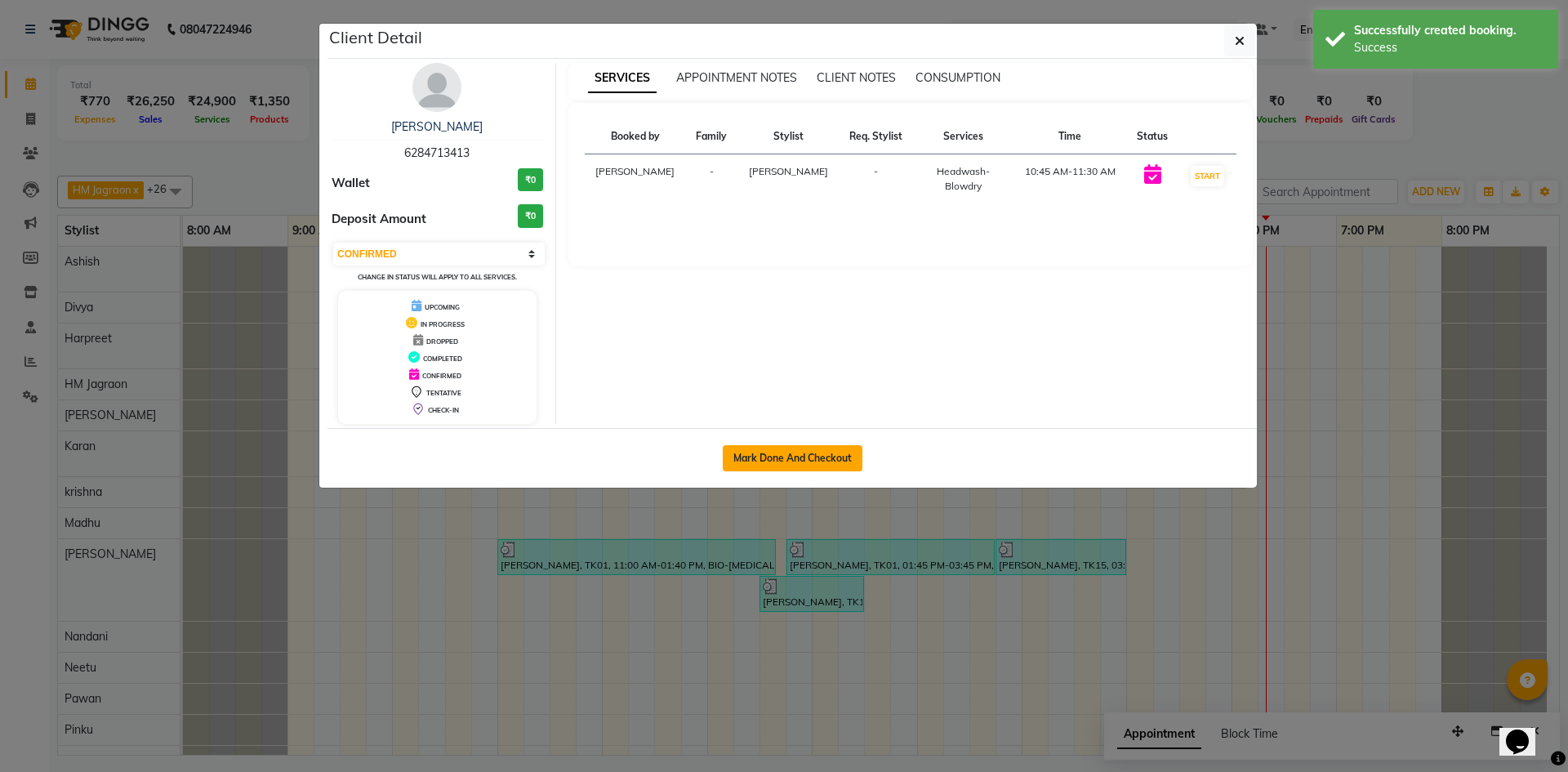
click at [794, 464] on button "Mark Done And Checkout" at bounding box center [792, 458] width 140 height 26
select select "6935"
select select "service"
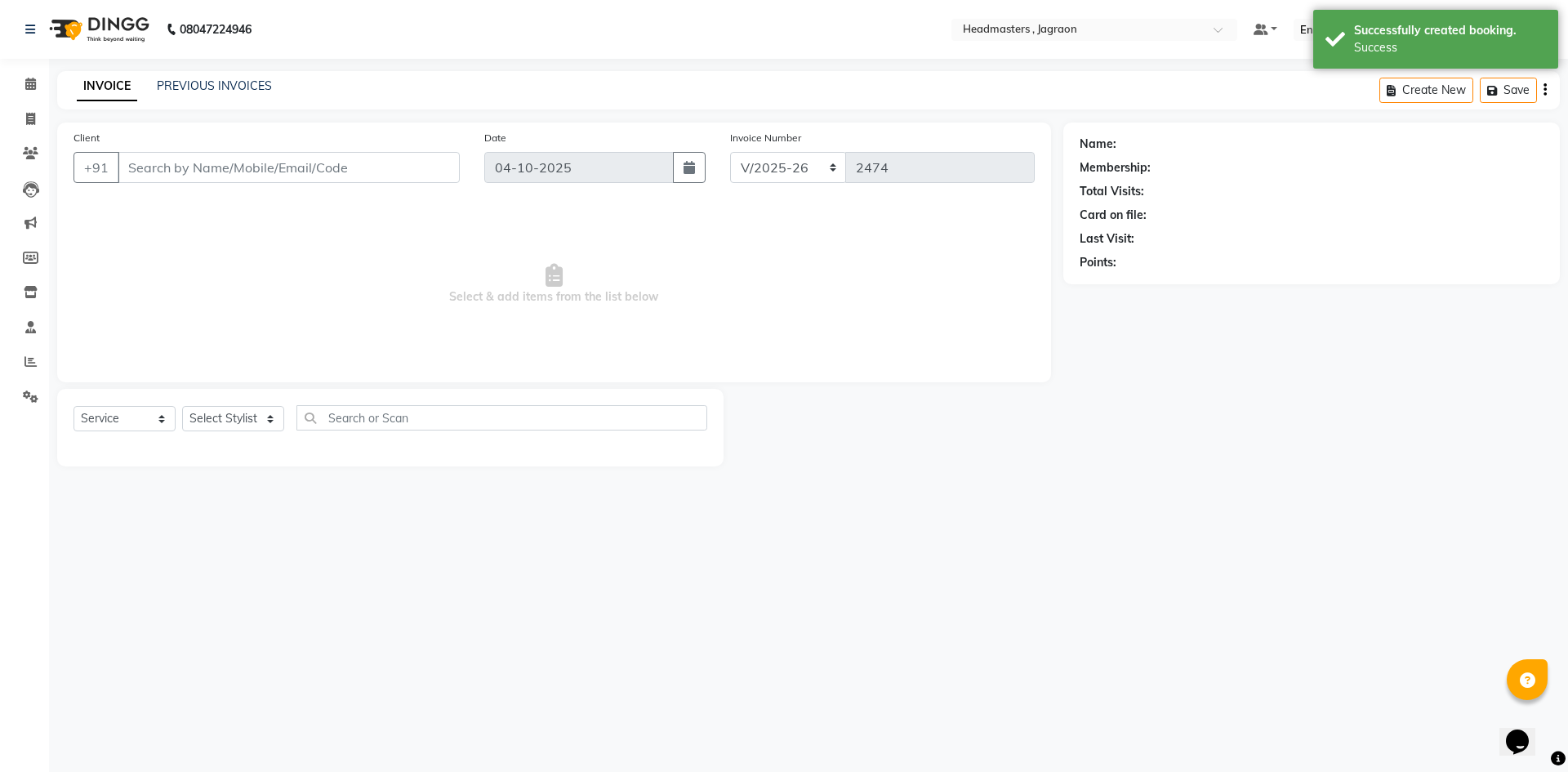
select select "3"
type input "6284713413"
select select "81214"
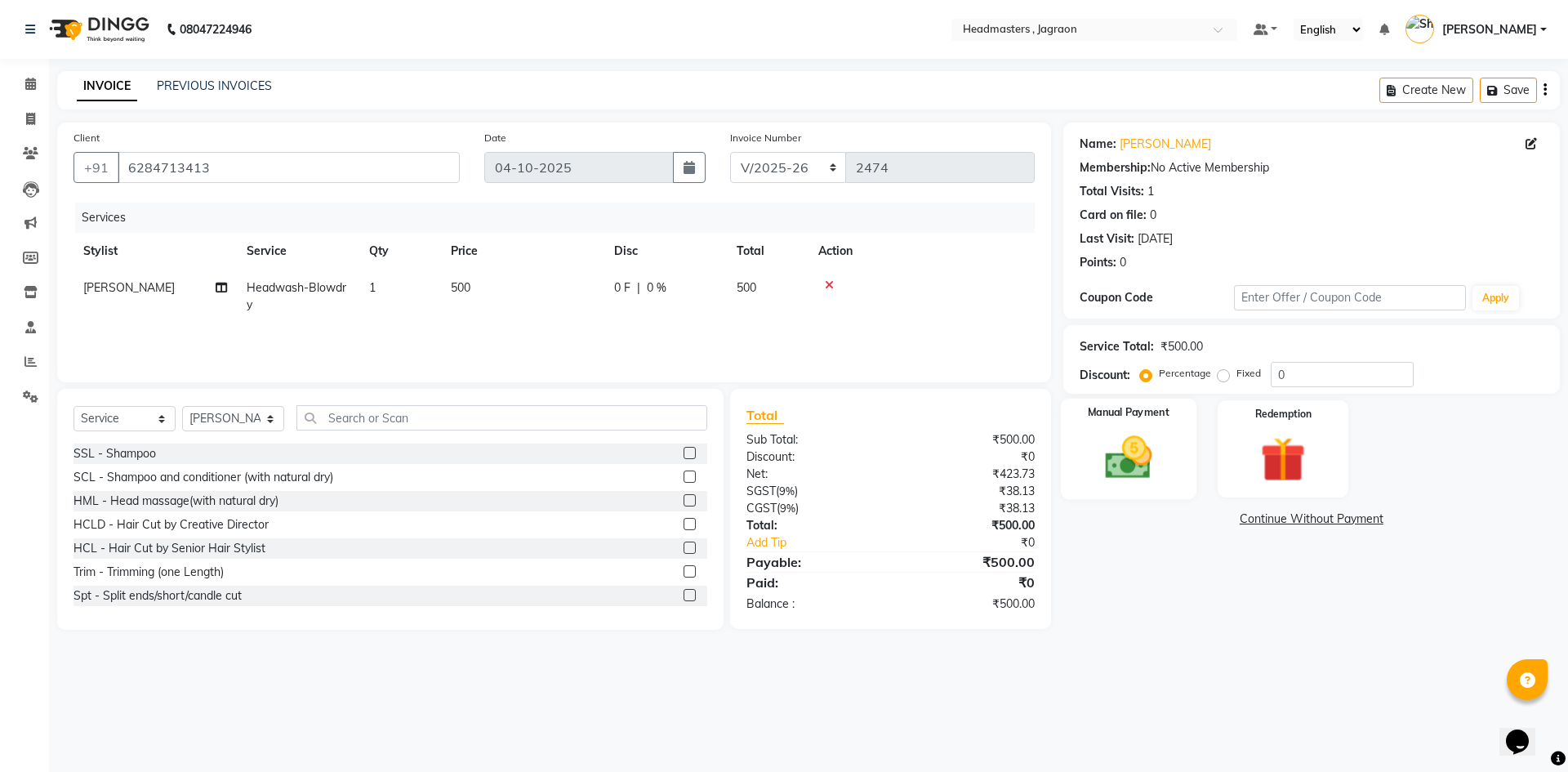
click at [1155, 463] on img at bounding box center [1128, 458] width 76 height 54
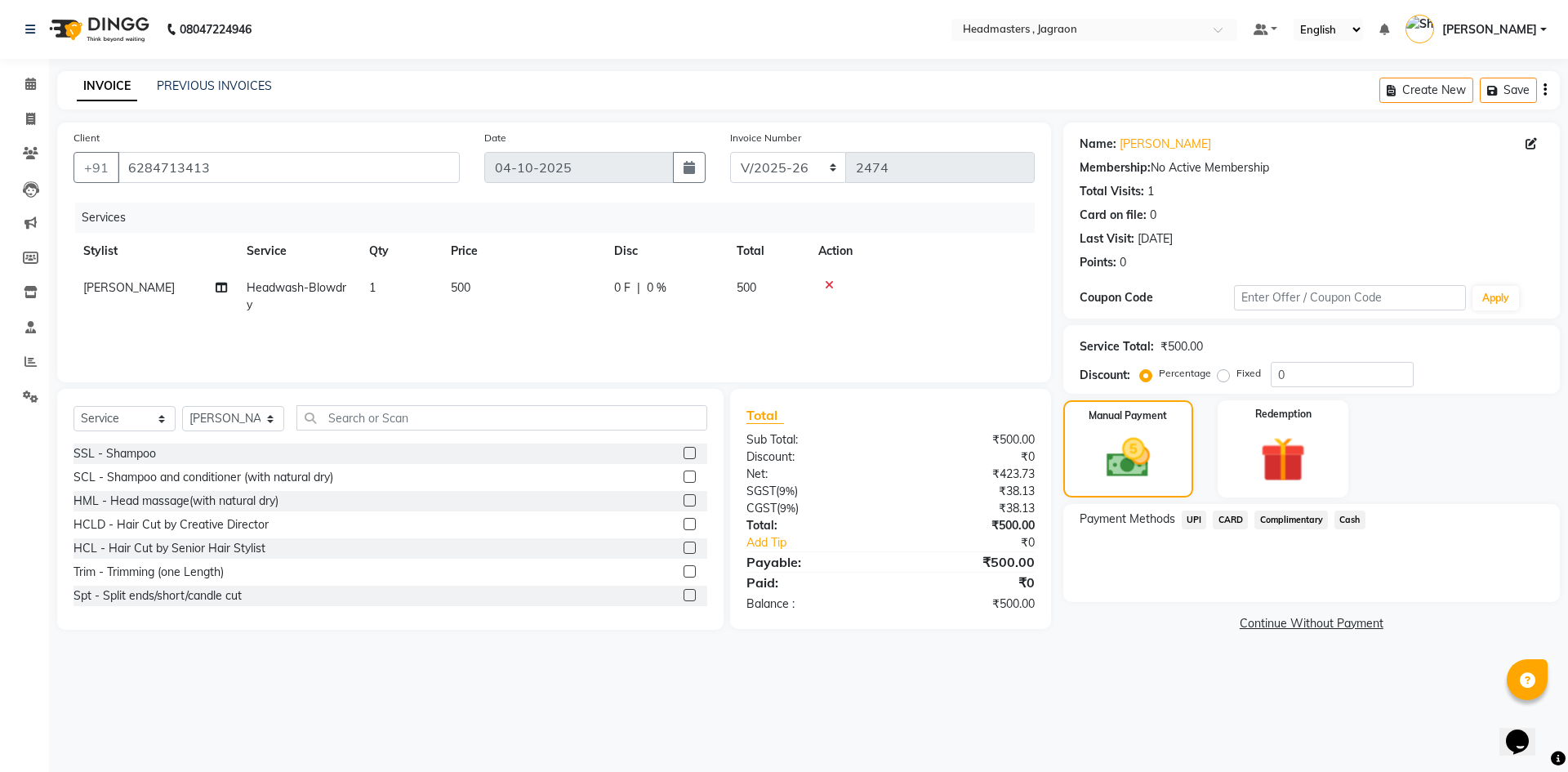
click at [1354, 518] on span "Cash" at bounding box center [1349, 520] width 31 height 19
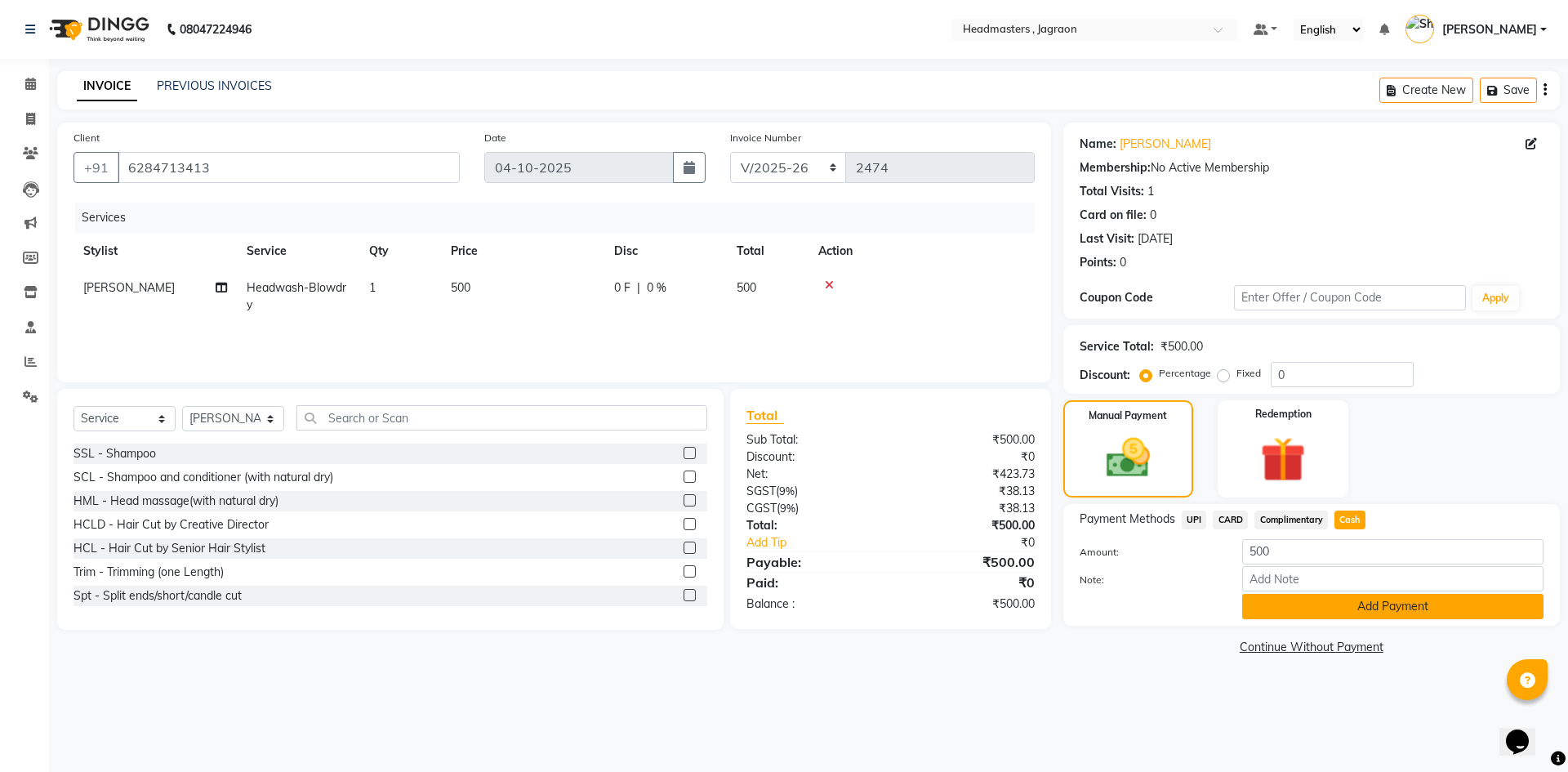
click at [1382, 616] on button "Add Payment" at bounding box center [1393, 606] width 302 height 25
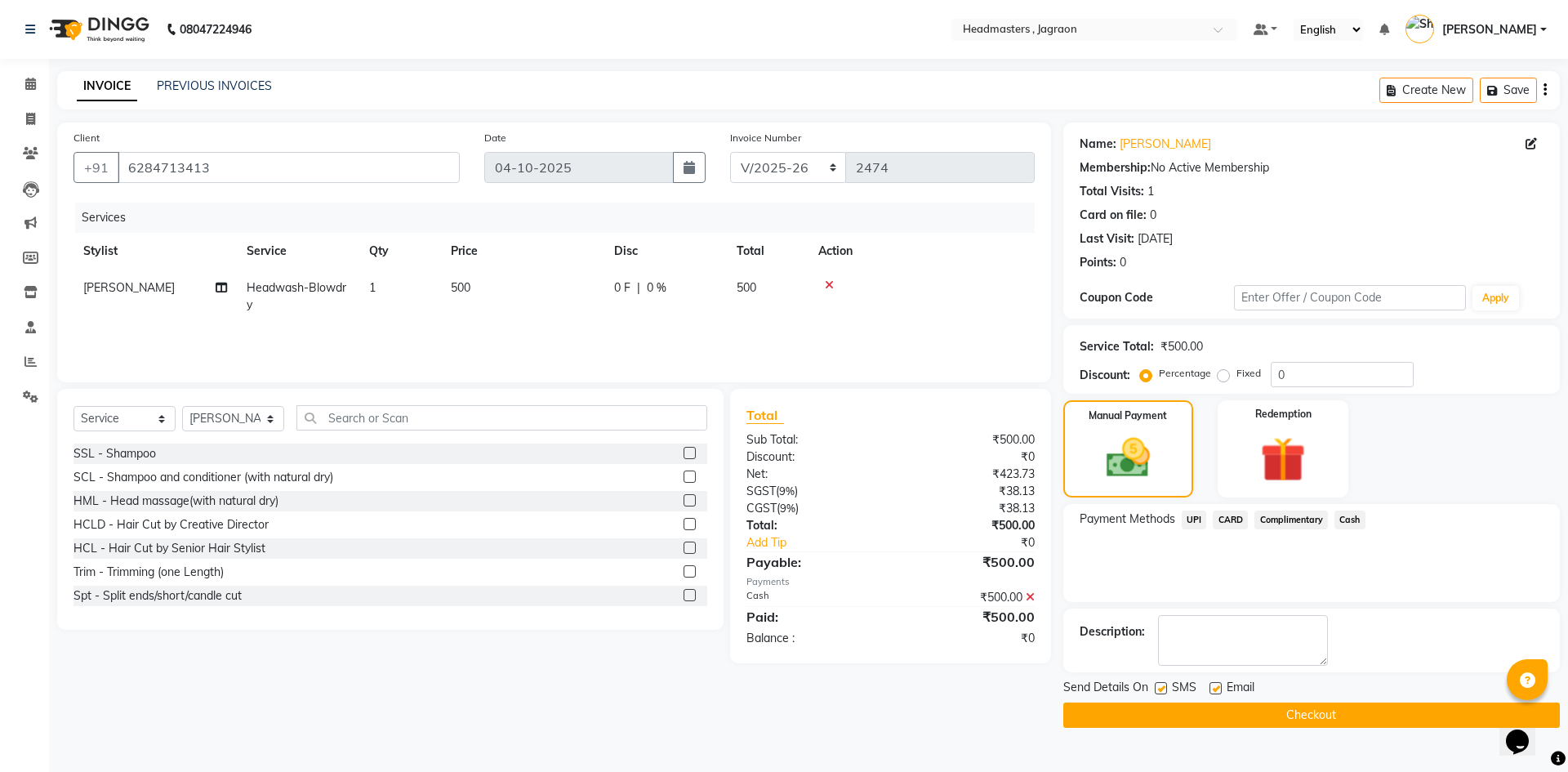
click at [1317, 714] on button "Checkout" at bounding box center [1311, 715] width 497 height 25
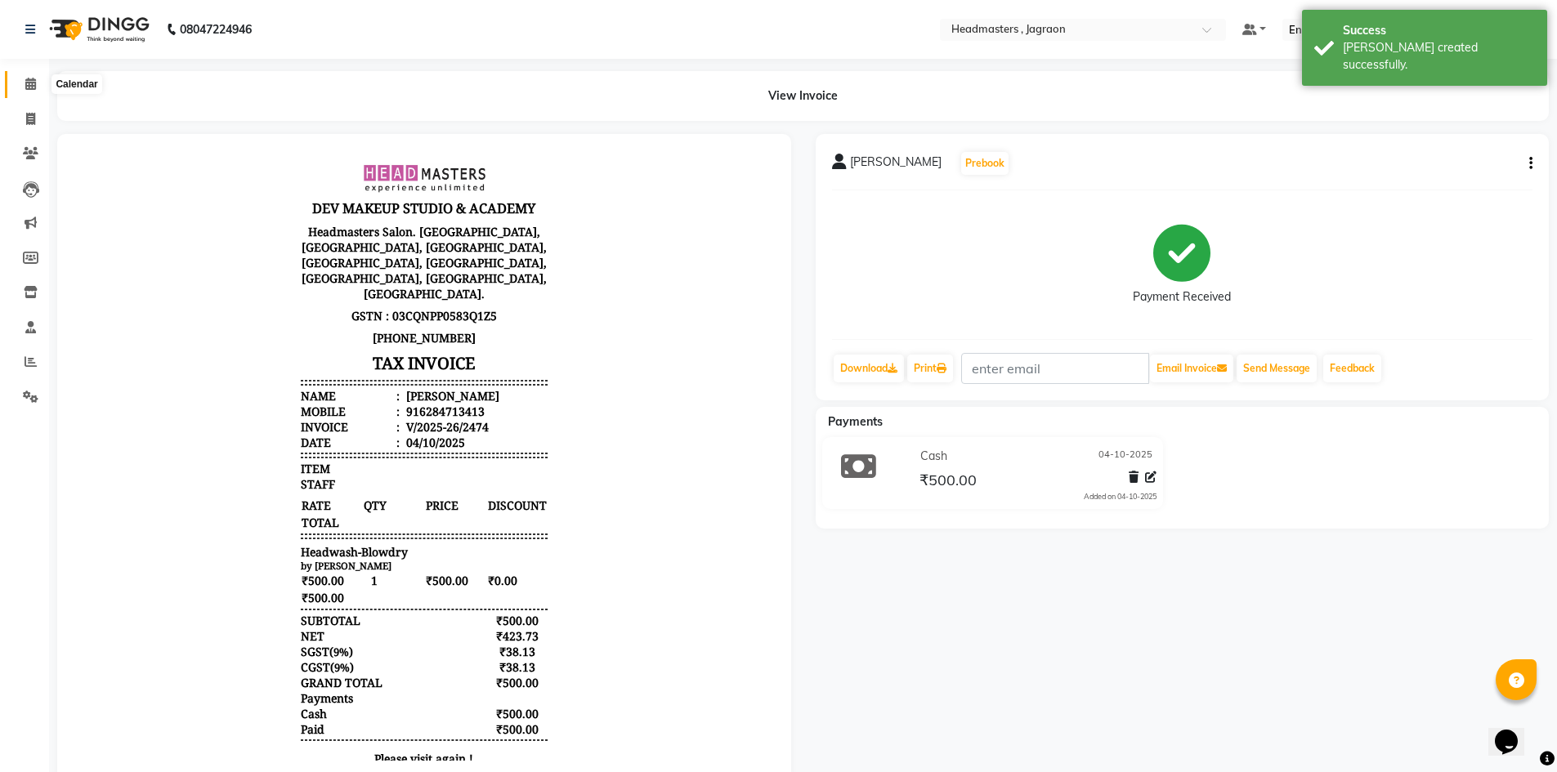
click at [35, 90] on span at bounding box center [30, 84] width 29 height 19
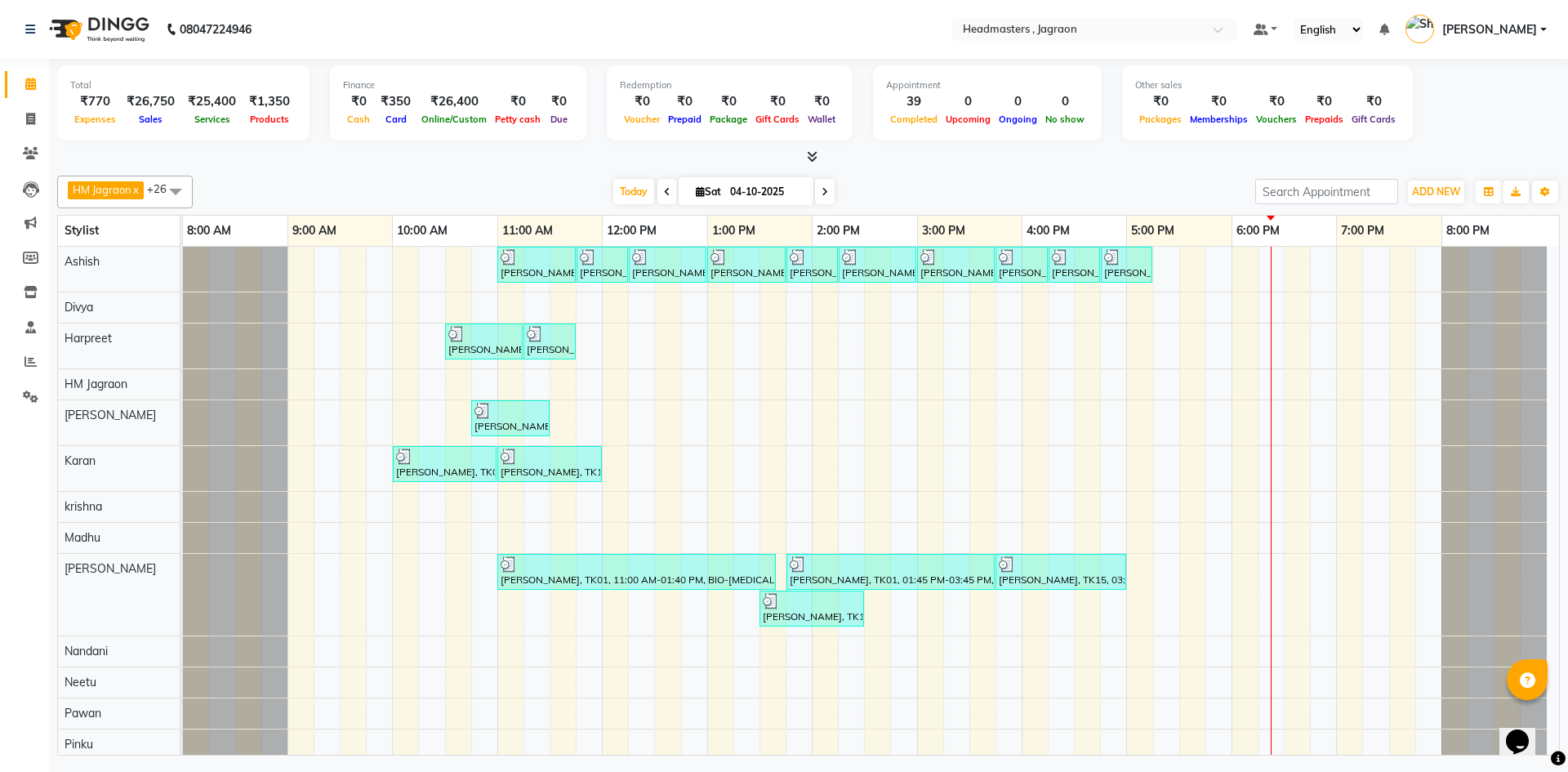
drag, startPoint x: 736, startPoint y: 510, endPoint x: 679, endPoint y: 157, distance: 357.6
click at [679, 157] on div at bounding box center [808, 157] width 1503 height 17
